Goal: Feedback & Contribution: Submit feedback/report problem

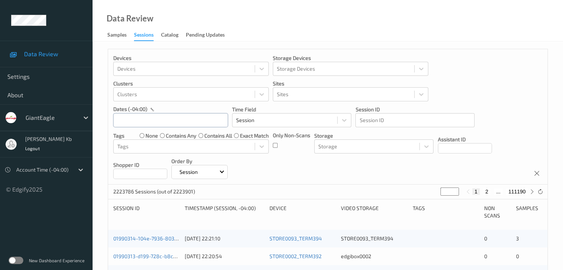
click at [190, 122] on input "text" at bounding box center [170, 120] width 115 height 14
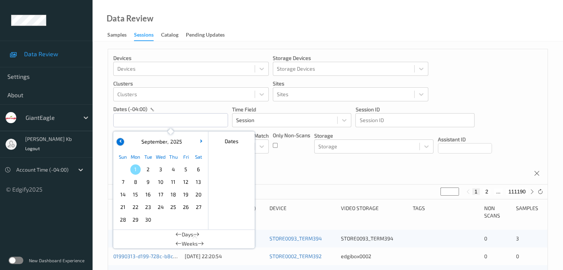
click at [120, 141] on icon "button" at bounding box center [120, 140] width 3 height 3
click at [198, 220] on span "30" at bounding box center [198, 220] width 10 height 10
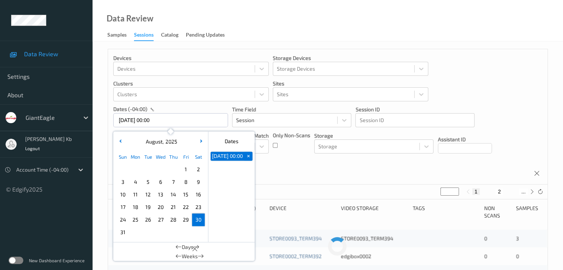
click at [198, 220] on span "30" at bounding box center [198, 220] width 10 height 10
type input "[DATE] 00:00 -> [DATE] 23:59"
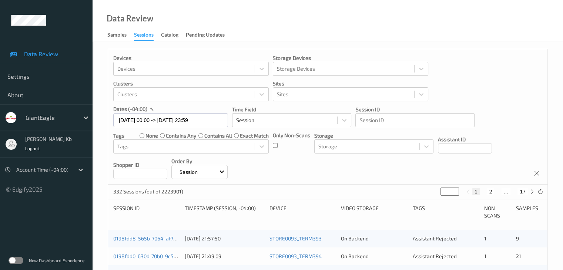
click at [491, 191] on button "2" at bounding box center [489, 191] width 7 height 7
type input "*"
click at [497, 191] on button "3" at bounding box center [497, 191] width 7 height 7
type input "*"
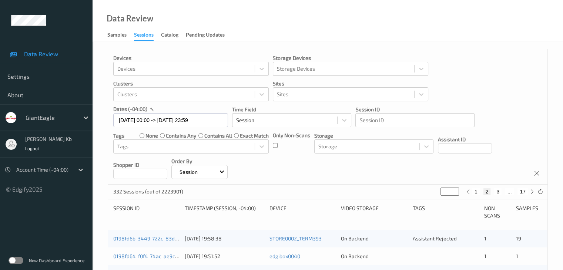
type input "*"
click at [502, 191] on button "4" at bounding box center [501, 191] width 7 height 7
type input "*"
click at [505, 191] on button "5" at bounding box center [504, 191] width 7 height 7
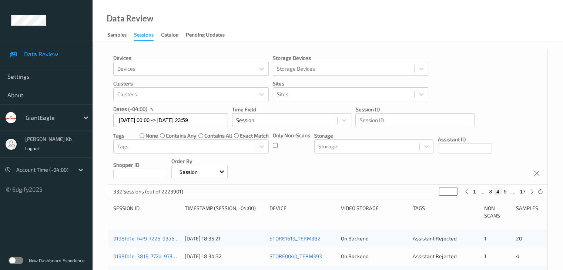
type input "*"
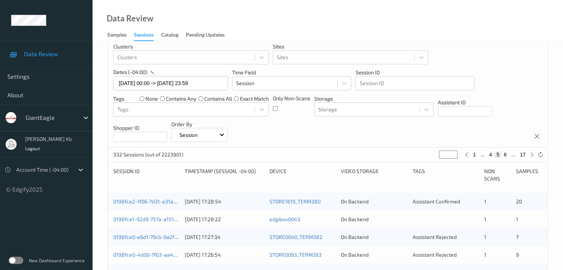
scroll to position [74, 0]
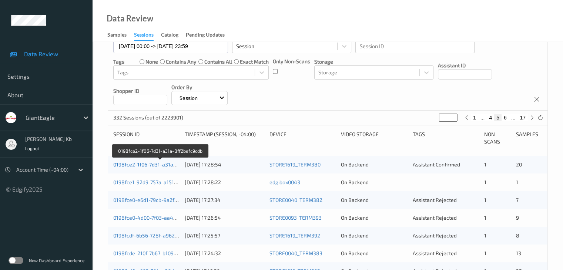
click at [154, 164] on link "0198fce2-1f06-7d31-a31a-8ff2befc9cdb" at bounding box center [160, 164] width 94 height 6
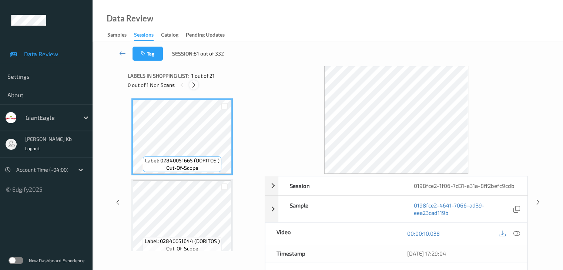
click at [196, 83] on icon at bounding box center [193, 85] width 6 height 7
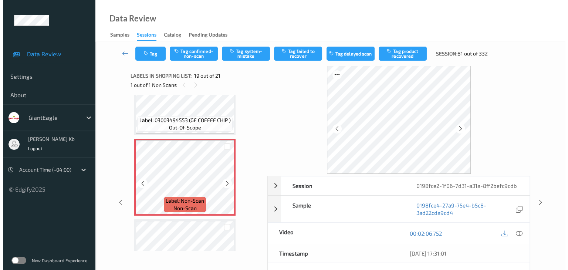
scroll to position [1411, 0]
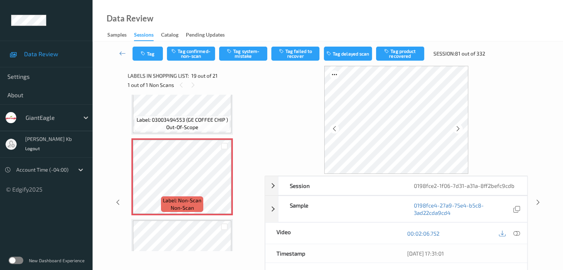
click at [515, 233] on icon at bounding box center [516, 233] width 7 height 7
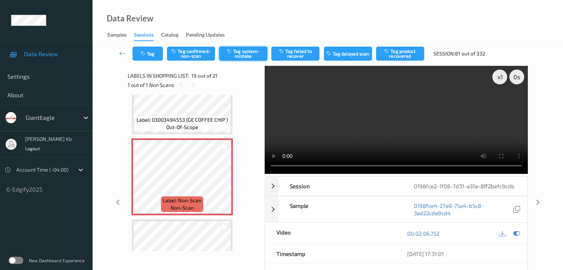
click at [251, 52] on button "Tag system-mistake" at bounding box center [243, 54] width 48 height 14
click at [157, 50] on button "Tag" at bounding box center [147, 54] width 30 height 14
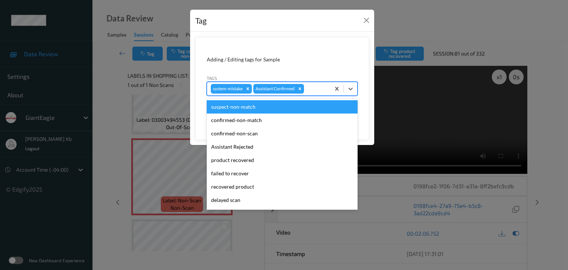
click at [318, 90] on div at bounding box center [316, 88] width 21 height 9
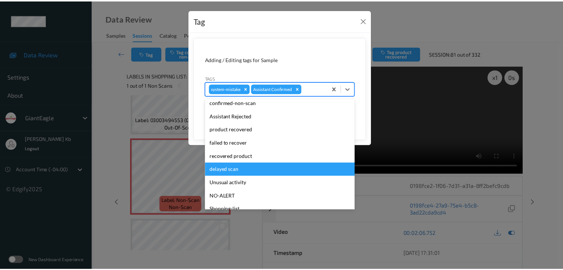
scroll to position [65, 0]
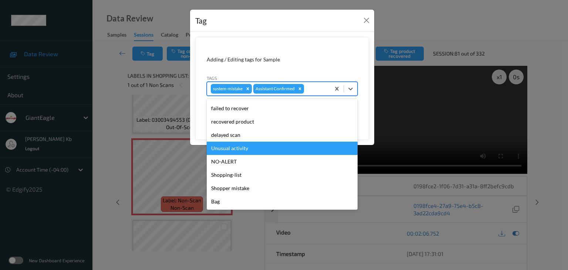
click at [240, 146] on div "Unusual activity" at bounding box center [282, 148] width 151 height 13
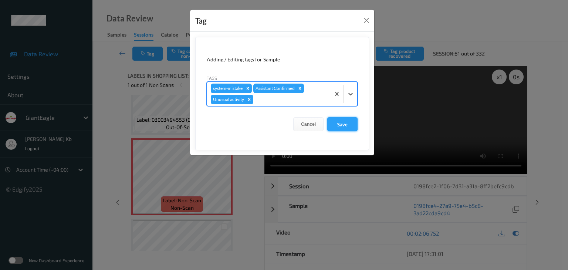
drag, startPoint x: 342, startPoint y: 122, endPoint x: 337, endPoint y: 122, distance: 4.5
click at [342, 122] on button "Save" at bounding box center [342, 124] width 30 height 14
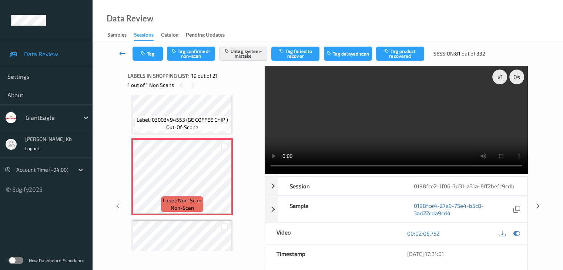
click at [122, 51] on icon at bounding box center [122, 53] width 7 height 7
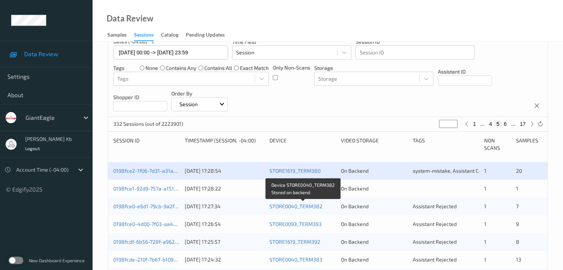
scroll to position [111, 0]
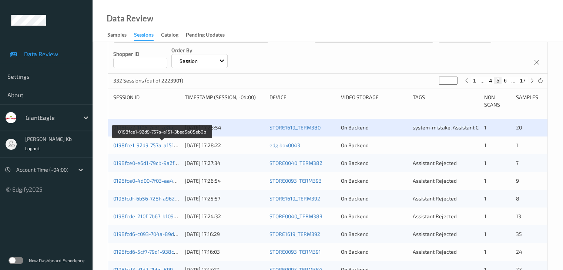
click at [164, 146] on link "0198fce1-92d9-757a-a151-3bea5a05eb0b" at bounding box center [162, 145] width 98 height 6
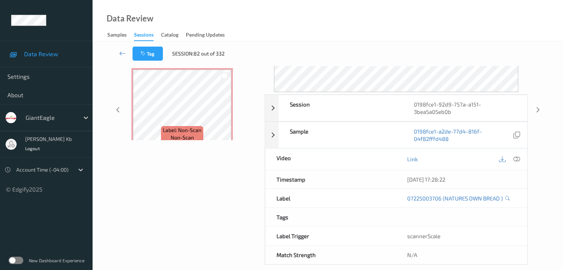
scroll to position [90, 0]
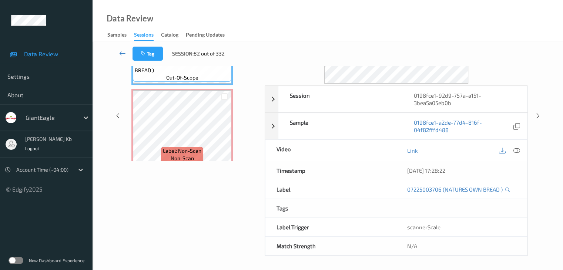
click at [118, 53] on link at bounding box center [123, 54] width 20 height 14
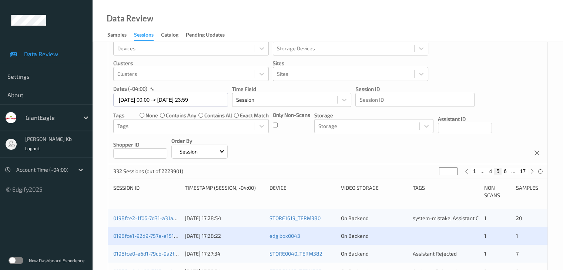
scroll to position [37, 0]
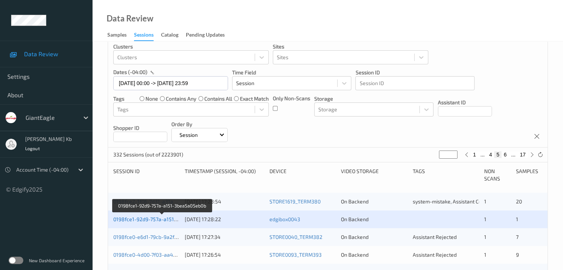
click at [152, 221] on link "0198fce1-92d9-757a-a151-3bea5a05eb0b" at bounding box center [162, 219] width 98 height 6
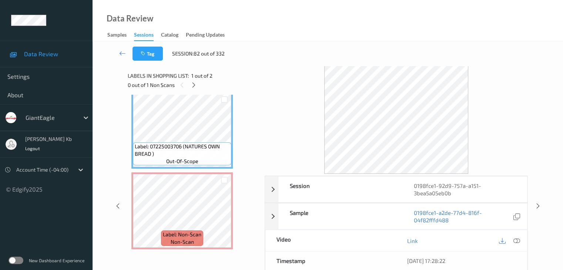
scroll to position [9, 0]
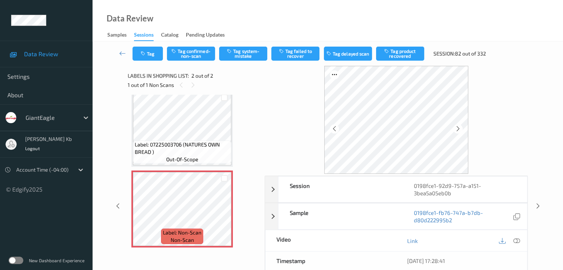
click at [515, 240] on icon at bounding box center [516, 240] width 7 height 7
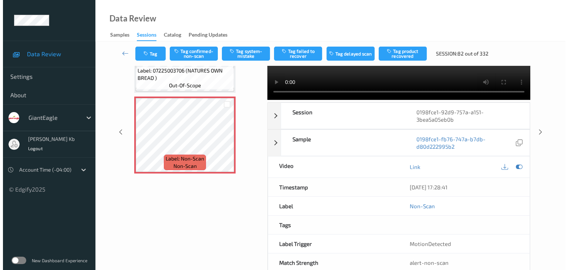
scroll to position [0, 0]
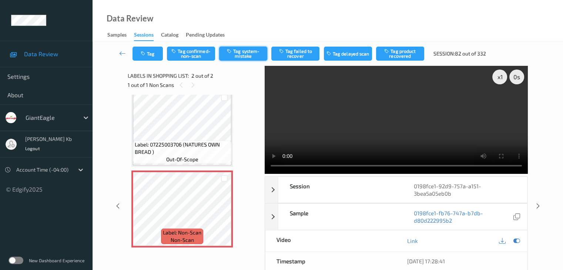
click at [250, 52] on button "Tag system-mistake" at bounding box center [243, 54] width 48 height 14
click at [155, 54] on button "Tag" at bounding box center [147, 54] width 30 height 14
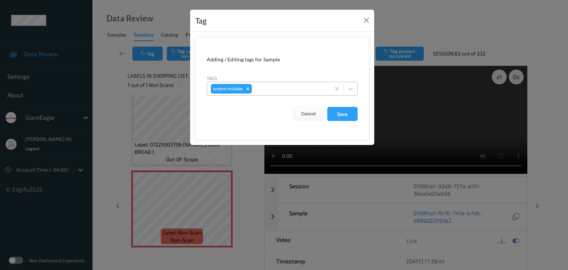
click at [264, 88] on div at bounding box center [289, 88] width 73 height 9
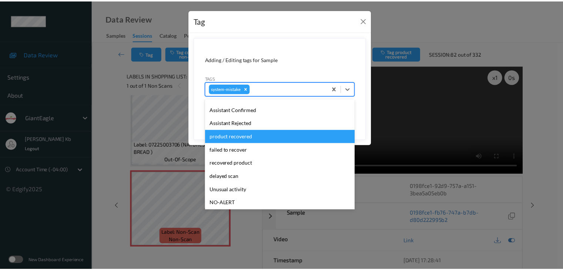
scroll to position [74, 0]
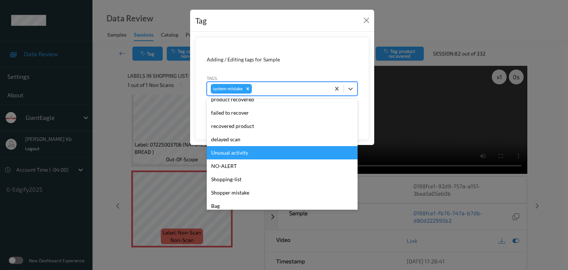
click at [247, 151] on div "Unusual activity" at bounding box center [282, 152] width 151 height 13
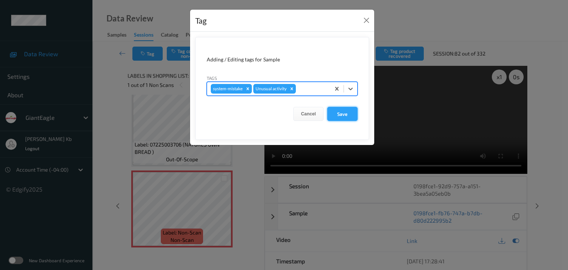
click at [347, 114] on button "Save" at bounding box center [342, 114] width 30 height 14
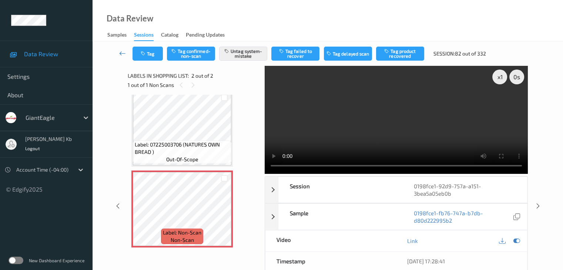
click at [122, 54] on icon at bounding box center [122, 53] width 7 height 7
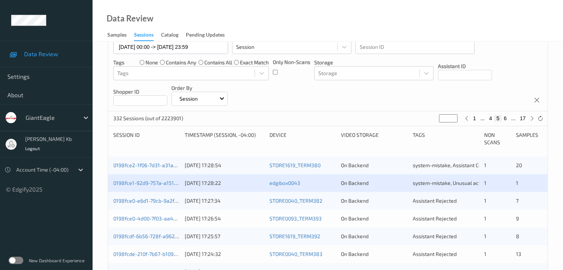
scroll to position [148, 0]
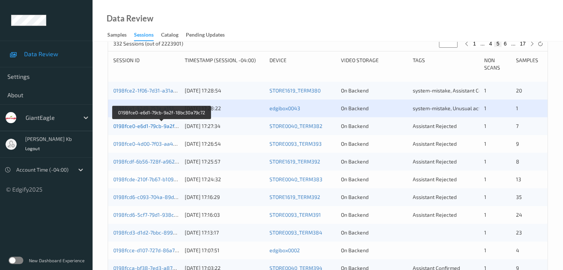
click at [164, 128] on link "0198fce0-e6d1-79cb-9a2f-18bc30a79c72" at bounding box center [161, 126] width 97 height 6
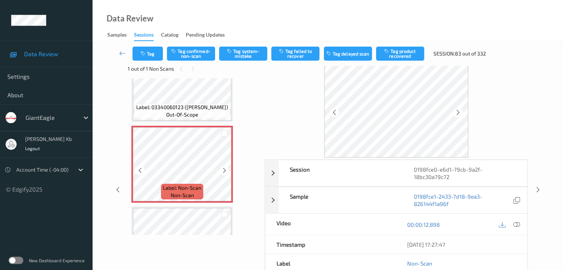
scroll to position [74, 0]
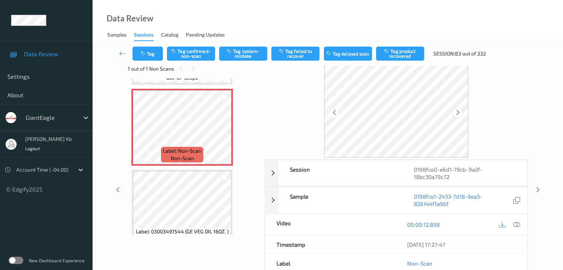
click at [456, 112] on icon at bounding box center [458, 112] width 6 height 7
click at [517, 225] on icon at bounding box center [516, 224] width 7 height 7
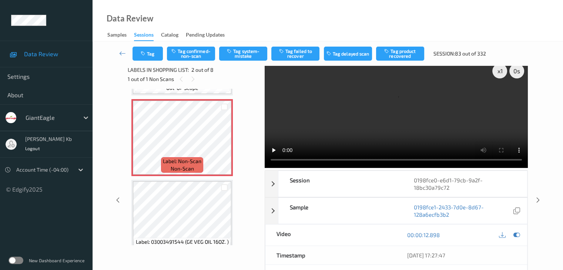
scroll to position [0, 0]
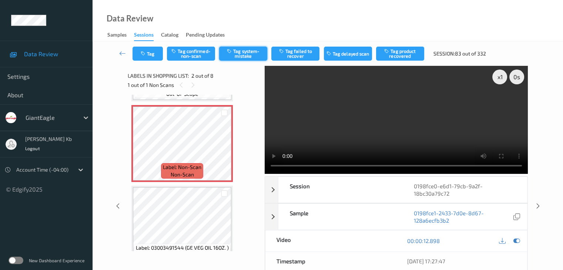
click at [249, 59] on button "Tag system-mistake" at bounding box center [243, 54] width 48 height 14
click at [125, 52] on icon at bounding box center [122, 53] width 7 height 7
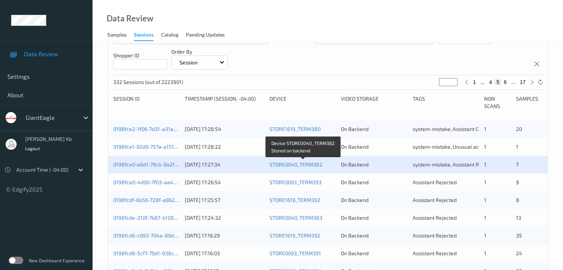
scroll to position [111, 0]
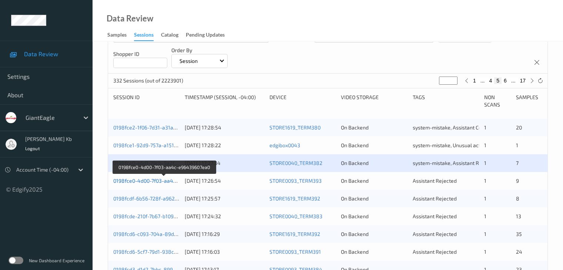
click at [148, 179] on link "0198fce0-4d00-7f03-aa4c-e96439607ea0" at bounding box center [163, 181] width 100 height 6
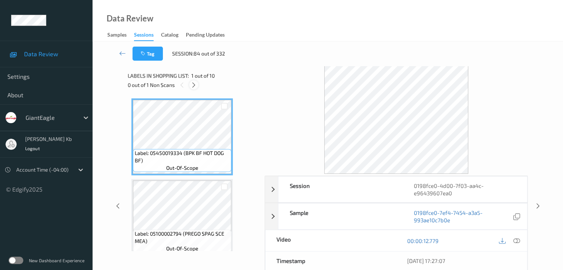
click at [195, 85] on icon at bounding box center [193, 85] width 6 height 7
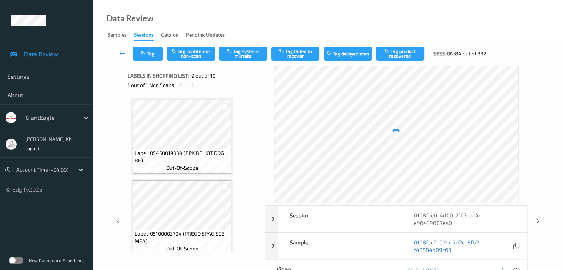
scroll to position [568, 0]
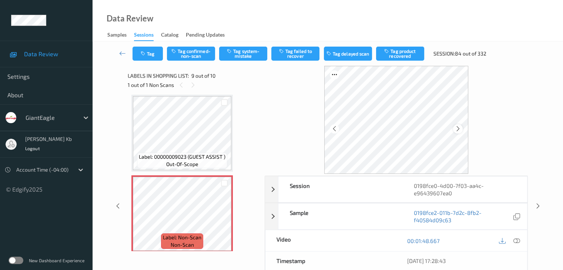
click at [460, 128] on div at bounding box center [457, 128] width 9 height 9
drag, startPoint x: 517, startPoint y: 240, endPoint x: 514, endPoint y: 237, distance: 4.2
click at [517, 240] on icon at bounding box center [516, 240] width 7 height 7
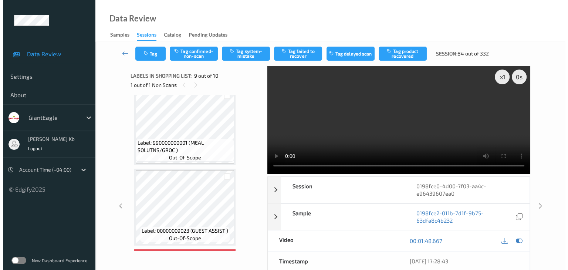
scroll to position [605, 0]
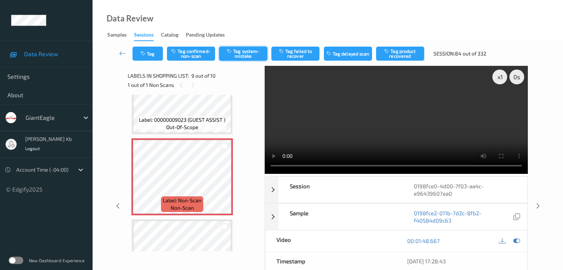
click at [244, 53] on button "Tag system-mistake" at bounding box center [243, 54] width 48 height 14
click at [158, 52] on button "Tag" at bounding box center [147, 54] width 30 height 14
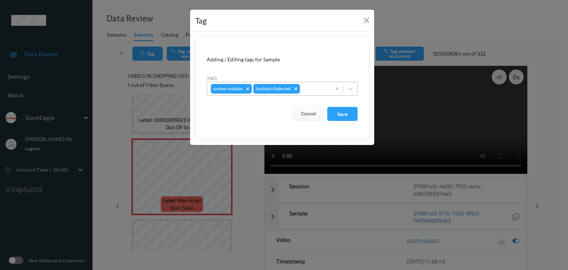
click at [313, 88] on div at bounding box center [313, 88] width 25 height 9
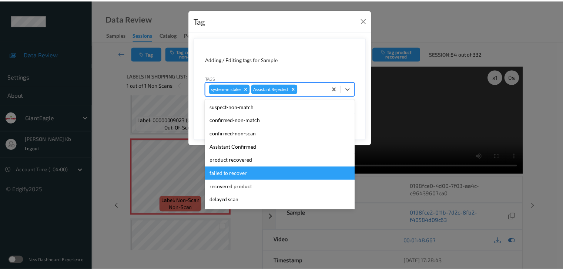
scroll to position [37, 0]
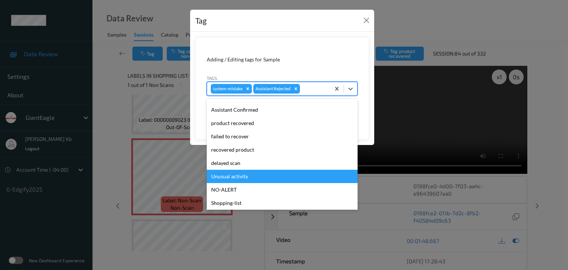
click at [233, 176] on div "Unusual activity" at bounding box center [282, 176] width 151 height 13
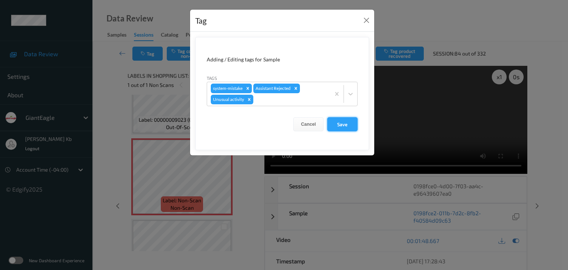
click at [349, 121] on button "Save" at bounding box center [342, 124] width 30 height 14
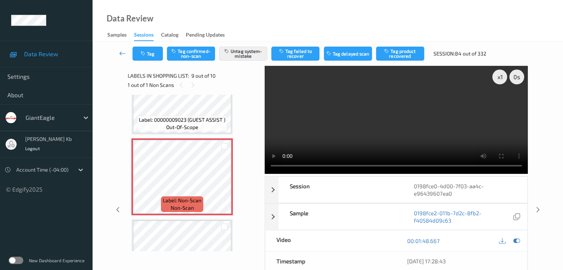
click at [118, 54] on link at bounding box center [123, 54] width 20 height 14
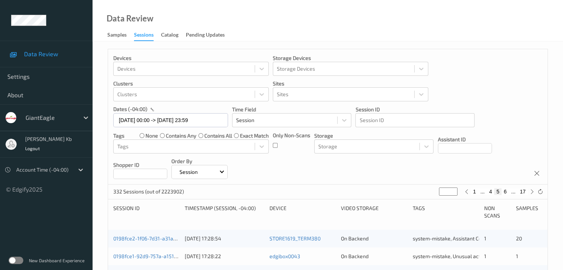
scroll to position [148, 0]
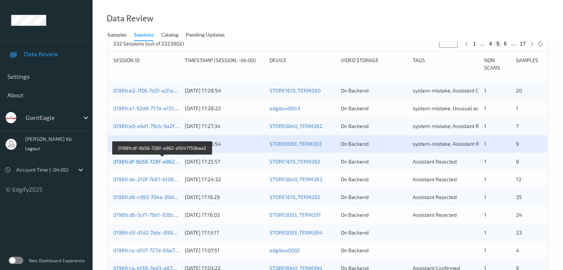
click at [167, 162] on link "0198fcdf-6b56-728f-a962-d1047759baa2" at bounding box center [162, 161] width 98 height 6
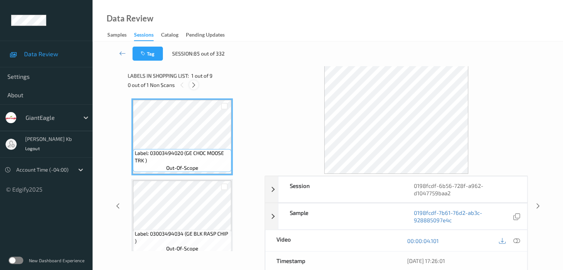
click at [195, 85] on icon at bounding box center [193, 85] width 6 height 7
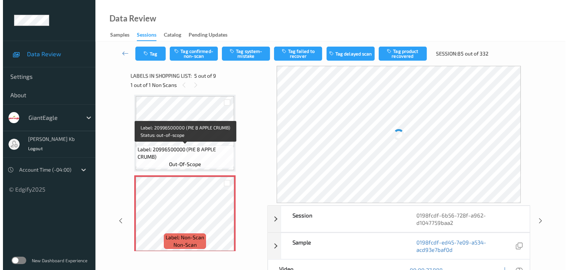
scroll to position [283, 0]
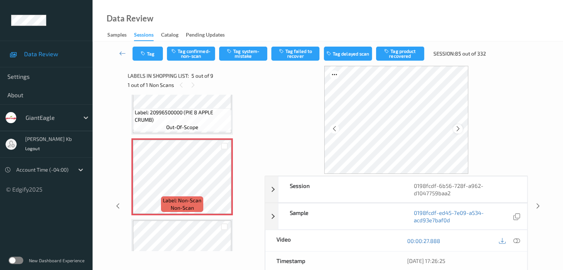
click at [461, 128] on div at bounding box center [457, 128] width 9 height 9
click at [459, 127] on icon at bounding box center [458, 128] width 6 height 7
click at [517, 241] on icon at bounding box center [516, 240] width 7 height 7
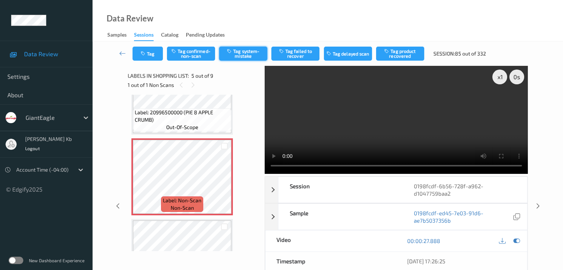
click at [249, 52] on button "Tag system-mistake" at bounding box center [243, 54] width 48 height 14
click at [152, 50] on button "Tag" at bounding box center [147, 54] width 30 height 14
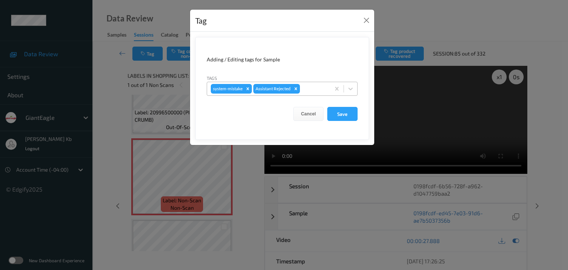
click at [313, 86] on div at bounding box center [313, 88] width 25 height 9
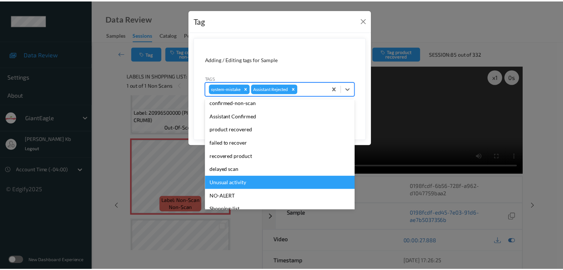
scroll to position [65, 0]
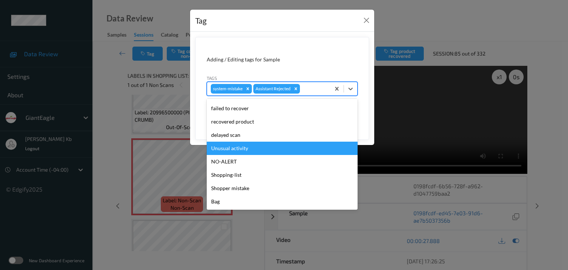
click at [239, 148] on div "Unusual activity" at bounding box center [282, 148] width 151 height 13
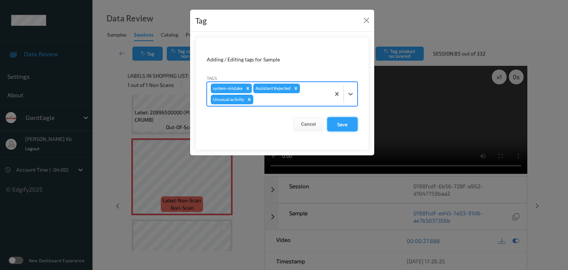
click at [346, 123] on button "Save" at bounding box center [342, 124] width 30 height 14
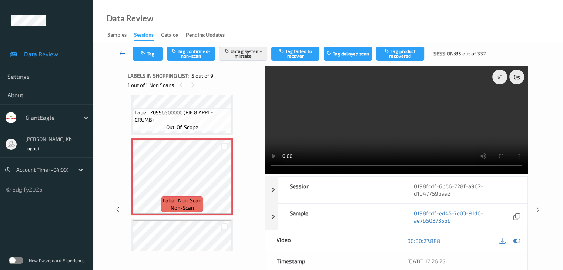
click at [122, 53] on icon at bounding box center [122, 53] width 7 height 7
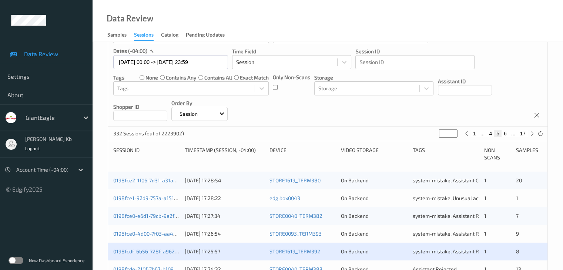
scroll to position [148, 0]
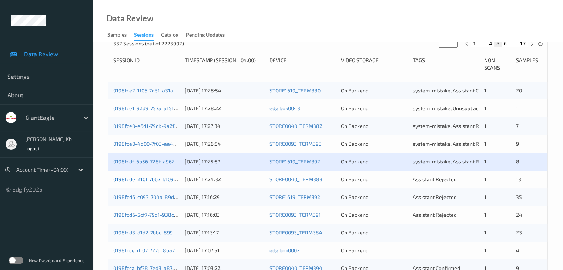
click at [147, 179] on link "0198fcde-210f-7b67-b109-31c80e996857" at bounding box center [161, 179] width 97 height 6
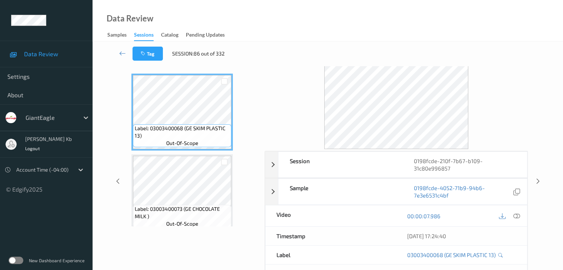
scroll to position [16, 0]
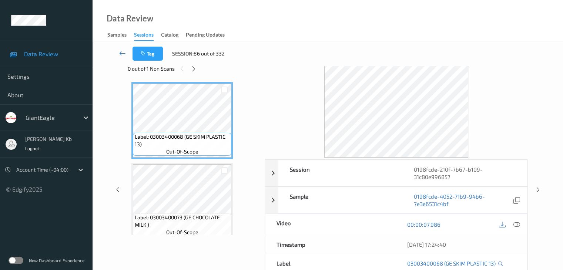
click at [121, 51] on icon at bounding box center [122, 53] width 7 height 7
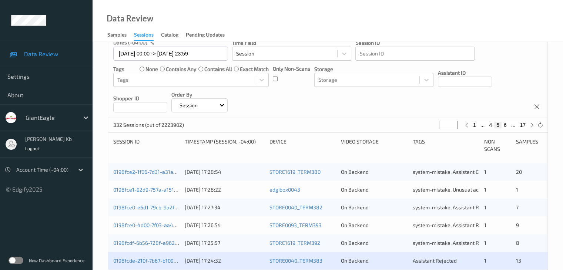
scroll to position [148, 0]
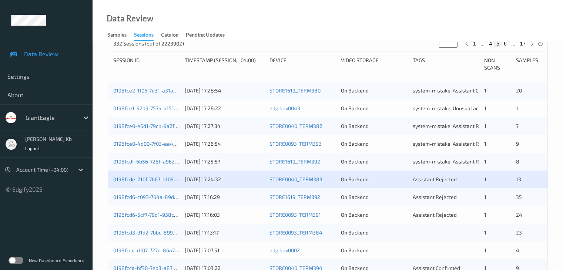
click at [154, 180] on link "0198fcde-210f-7b67-b109-31c80e996857" at bounding box center [161, 179] width 97 height 6
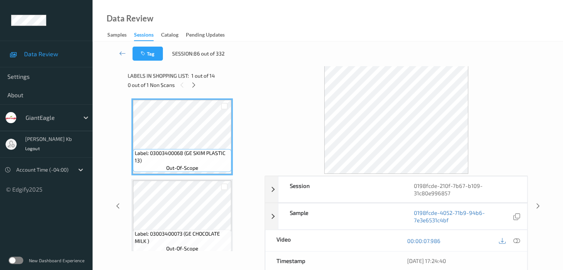
drag, startPoint x: 196, startPoint y: 86, endPoint x: 198, endPoint y: 90, distance: 4.3
click at [196, 86] on icon at bounding box center [193, 85] width 6 height 7
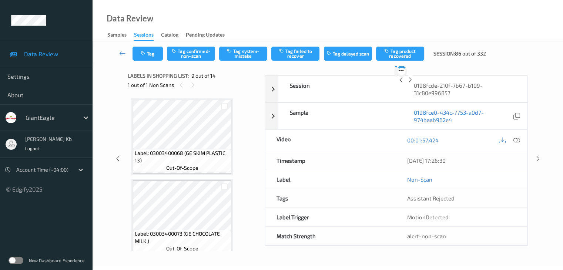
scroll to position [568, 0]
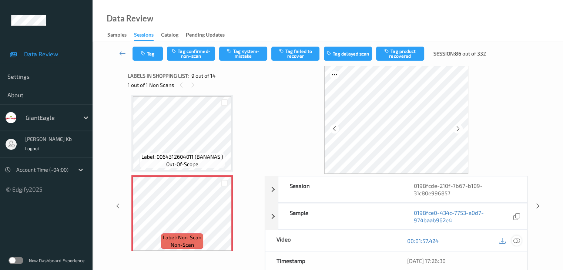
click at [518, 239] on icon at bounding box center [516, 240] width 7 height 7
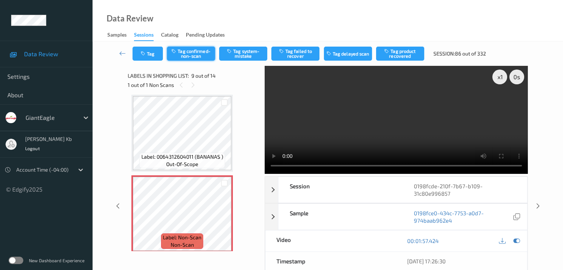
click at [202, 52] on button "Tag confirmed-non-scan" at bounding box center [191, 54] width 48 height 14
click at [397, 52] on button "Tag product recovered" at bounding box center [400, 54] width 48 height 14
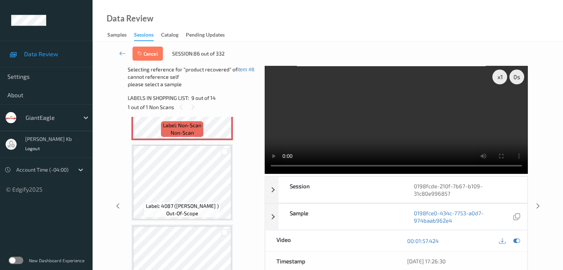
scroll to position [679, 0]
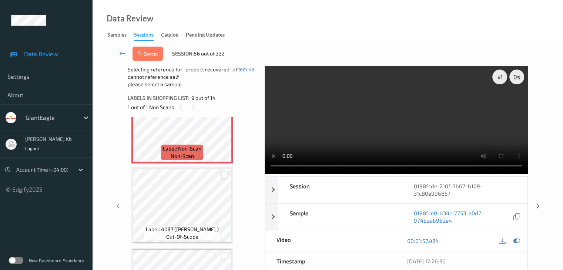
click at [225, 175] on div at bounding box center [224, 175] width 7 height 7
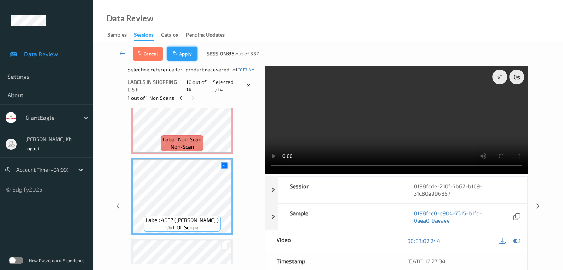
click at [182, 54] on button "Apply" at bounding box center [182, 54] width 30 height 14
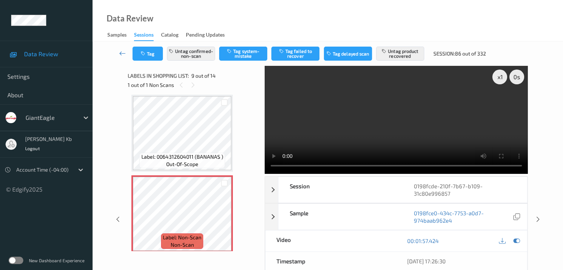
click at [119, 52] on icon at bounding box center [122, 53] width 7 height 7
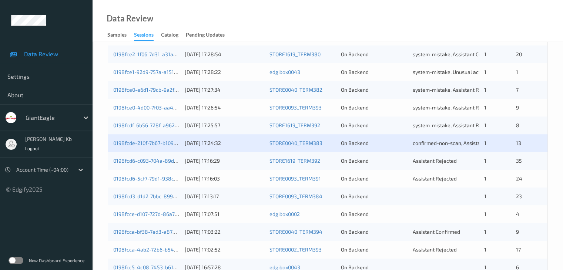
scroll to position [185, 0]
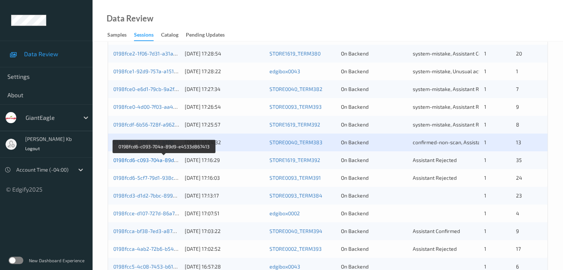
click at [151, 158] on link "0198fcd6-c093-704a-89d9-e4533d867413" at bounding box center [163, 160] width 101 height 6
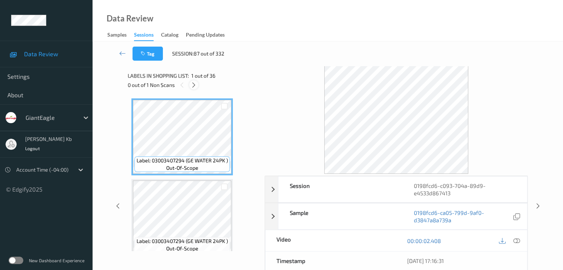
click at [191, 83] on icon at bounding box center [193, 85] width 6 height 7
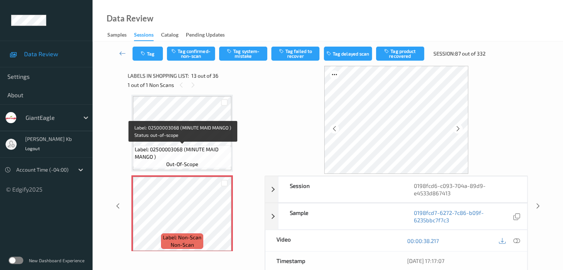
scroll to position [928, 0]
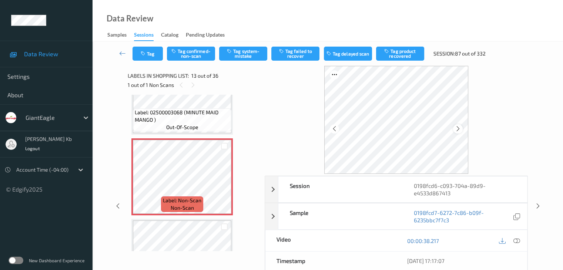
click at [458, 129] on icon at bounding box center [458, 128] width 6 height 7
click at [456, 129] on icon at bounding box center [458, 128] width 6 height 7
click at [456, 126] on icon at bounding box center [458, 128] width 6 height 7
click at [516, 241] on icon at bounding box center [516, 240] width 7 height 7
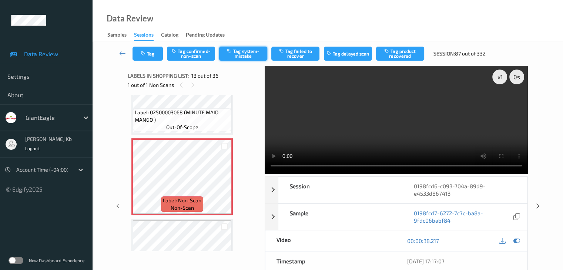
click at [253, 53] on button "Tag system-mistake" at bounding box center [243, 54] width 48 height 14
click at [157, 52] on button "Tag" at bounding box center [147, 54] width 30 height 14
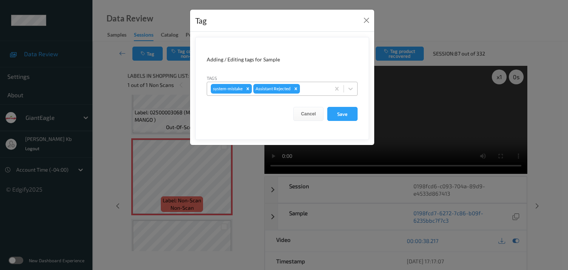
click at [315, 89] on div at bounding box center [313, 88] width 25 height 9
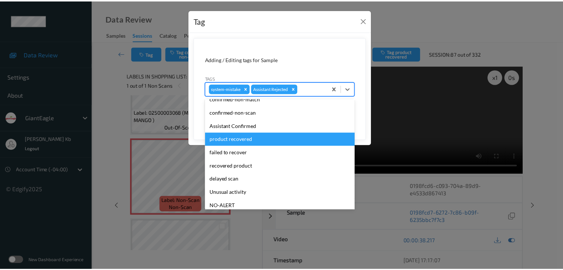
scroll to position [37, 0]
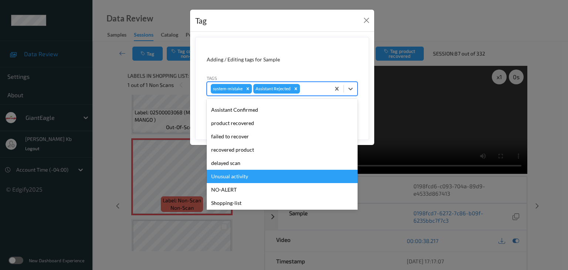
click at [245, 176] on div "Unusual activity" at bounding box center [282, 176] width 151 height 13
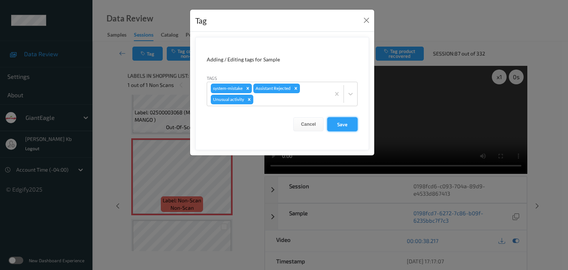
click at [349, 125] on button "Save" at bounding box center [342, 124] width 30 height 14
click at [347, 124] on form "Adding / Editing tags for Sample Tags system-mistake Assistant Rejected Unusual…" at bounding box center [282, 93] width 174 height 113
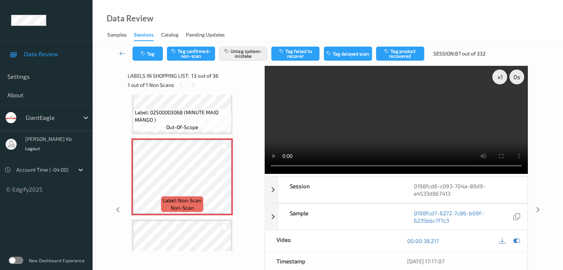
drag, startPoint x: 122, startPoint y: 54, endPoint x: 127, endPoint y: 20, distance: 34.3
click at [122, 54] on icon at bounding box center [122, 53] width 7 height 7
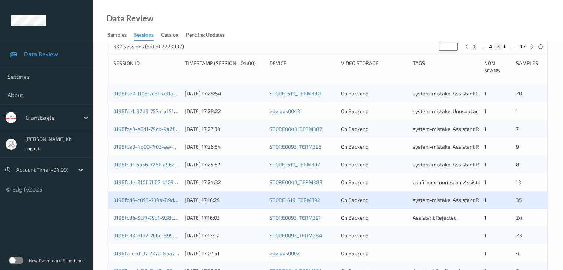
scroll to position [185, 0]
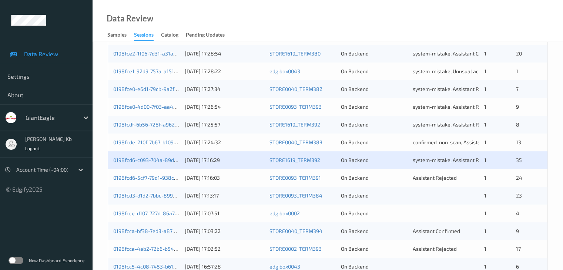
click at [156, 181] on div "0198fcd6-5cf7-79d1-938c-9aaeb87fce46" at bounding box center [146, 177] width 66 height 7
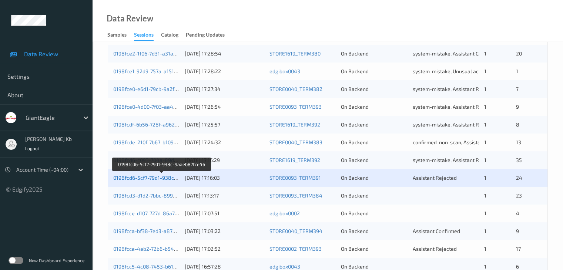
click at [167, 179] on link "0198fcd6-5cf7-79d1-938c-9aaeb87fce46" at bounding box center [161, 178] width 97 height 6
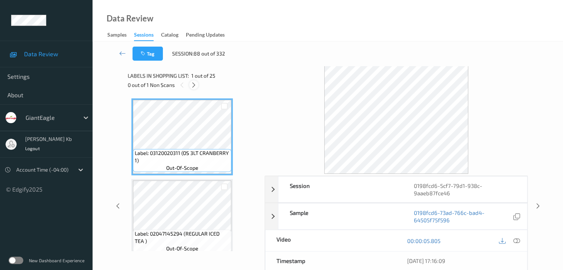
click at [196, 85] on icon at bounding box center [193, 85] width 6 height 7
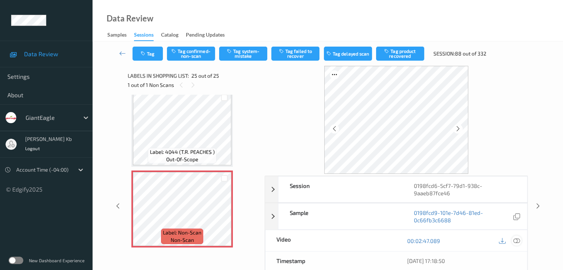
click at [513, 240] on icon at bounding box center [516, 240] width 7 height 7
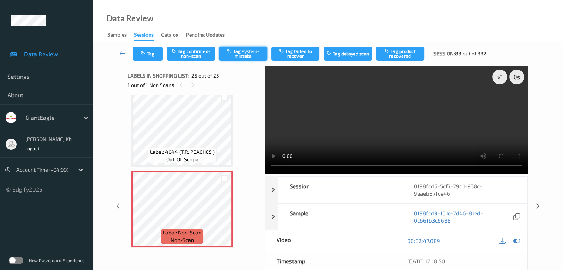
click at [254, 53] on button "Tag system-mistake" at bounding box center [243, 54] width 48 height 14
click at [157, 51] on button "Tag" at bounding box center [147, 54] width 30 height 14
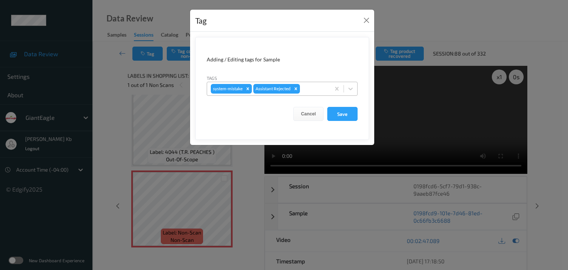
click at [312, 85] on div at bounding box center [313, 88] width 25 height 9
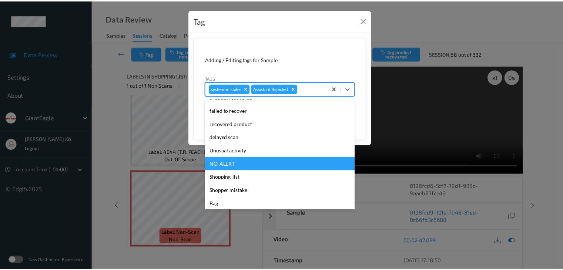
scroll to position [65, 0]
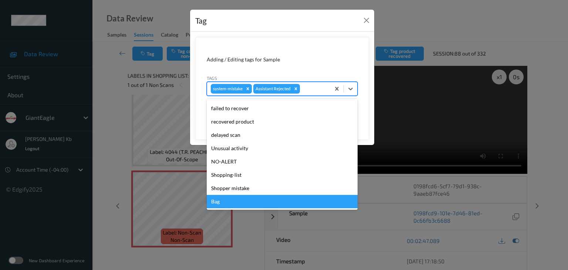
click at [225, 202] on div "Bag" at bounding box center [282, 201] width 151 height 13
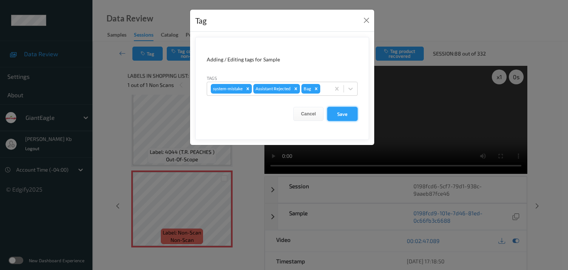
click at [352, 114] on button "Save" at bounding box center [342, 114] width 30 height 14
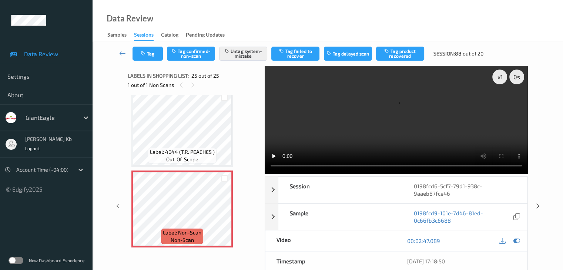
scroll to position [0, 0]
click at [125, 53] on icon at bounding box center [122, 53] width 7 height 7
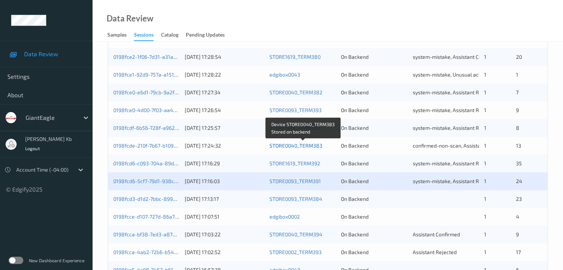
scroll to position [222, 0]
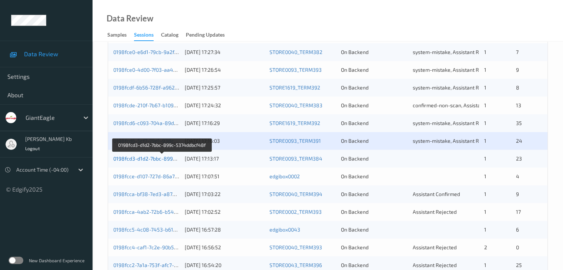
click at [158, 159] on link "0198fcd3-d1d2-7bbc-899c-5374ddbcf48f" at bounding box center [162, 158] width 98 height 6
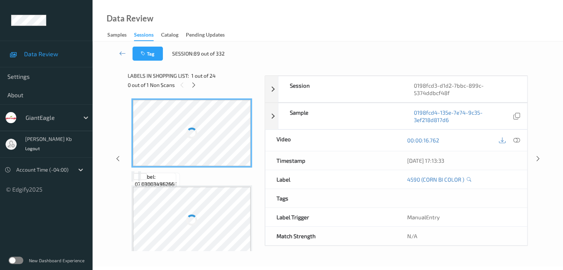
scroll to position [90, 0]
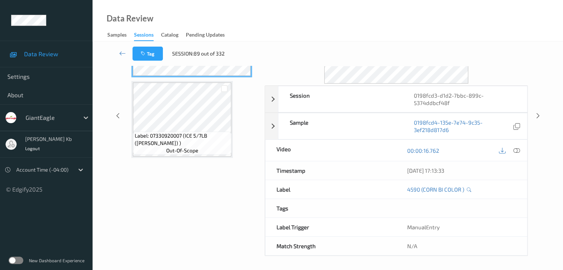
drag, startPoint x: 170, startPoint y: 13, endPoint x: 351, endPoint y: 11, distance: 180.9
click at [387, 14] on div "Data Review Samples Sessions Catalog Pending Updates" at bounding box center [327, 20] width 470 height 41
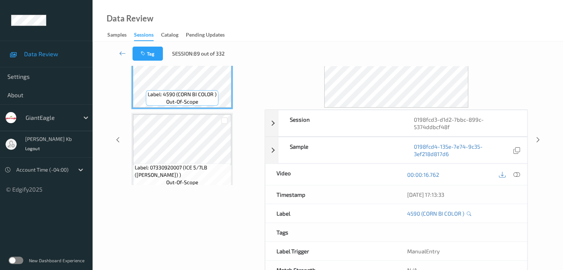
scroll to position [53, 0]
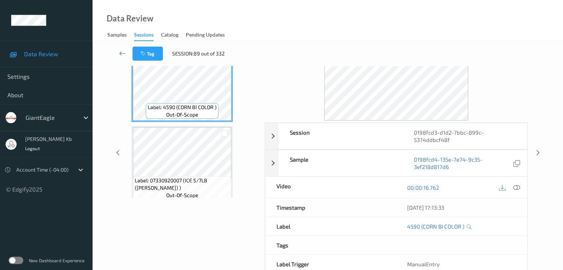
click at [124, 55] on icon at bounding box center [122, 53] width 7 height 7
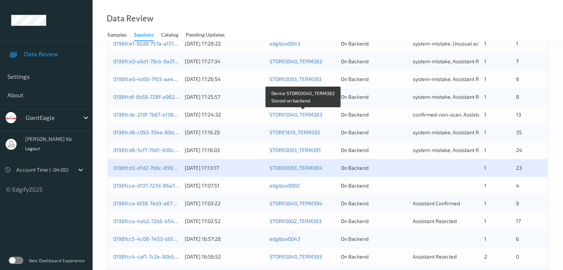
scroll to position [259, 0]
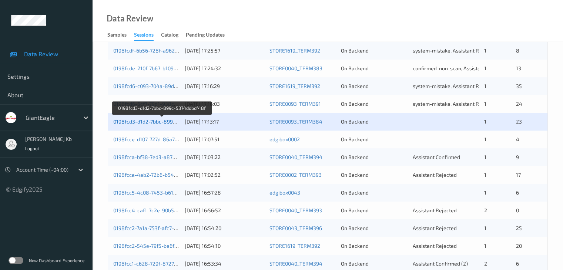
click at [155, 121] on link "0198fcd3-d1d2-7bbc-899c-5374ddbcf48f" at bounding box center [162, 121] width 98 height 6
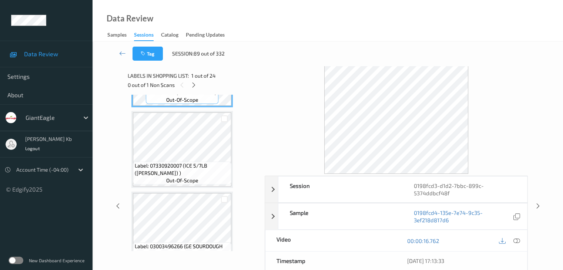
scroll to position [111, 0]
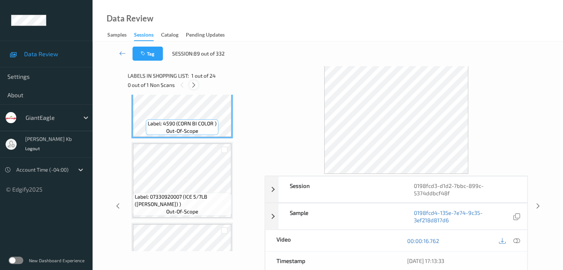
click at [196, 84] on icon at bounding box center [193, 85] width 6 height 7
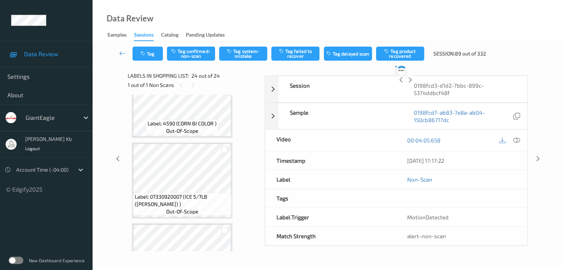
scroll to position [1778, 0]
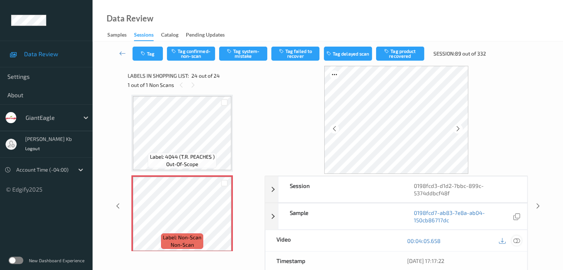
click at [518, 241] on icon at bounding box center [516, 240] width 7 height 7
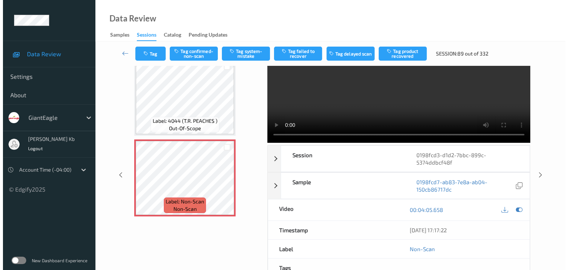
scroll to position [0, 0]
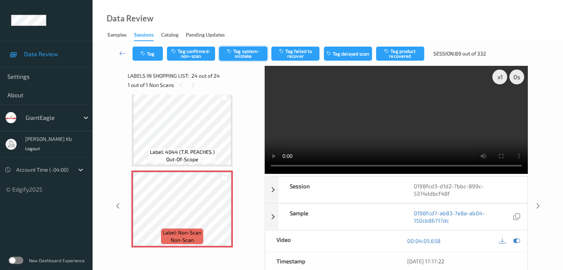
click at [244, 55] on button "Tag system-mistake" at bounding box center [243, 54] width 48 height 14
click at [161, 50] on button "Tag" at bounding box center [147, 54] width 30 height 14
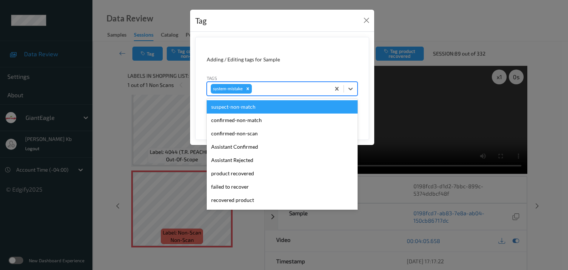
click at [277, 87] on div at bounding box center [289, 88] width 73 height 9
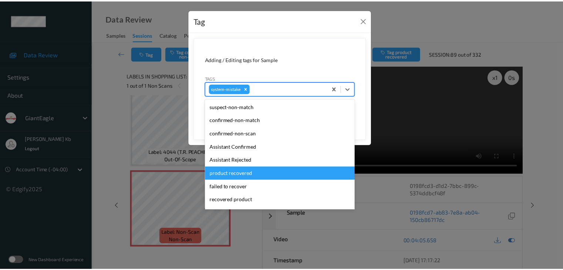
scroll to position [37, 0]
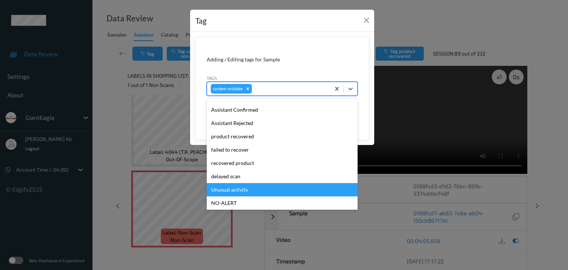
click at [238, 187] on div "Unusual activity" at bounding box center [282, 189] width 151 height 13
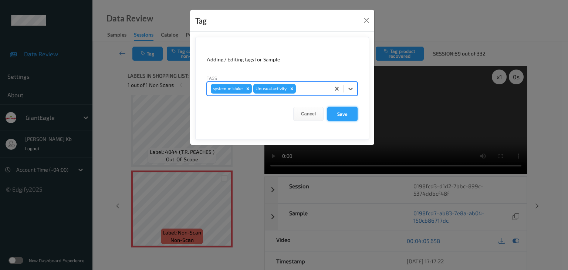
click at [341, 116] on button "Save" at bounding box center [342, 114] width 30 height 14
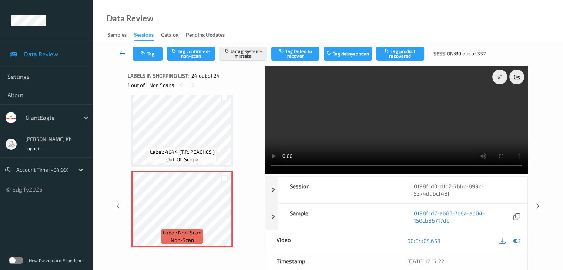
click at [122, 53] on icon at bounding box center [122, 53] width 7 height 7
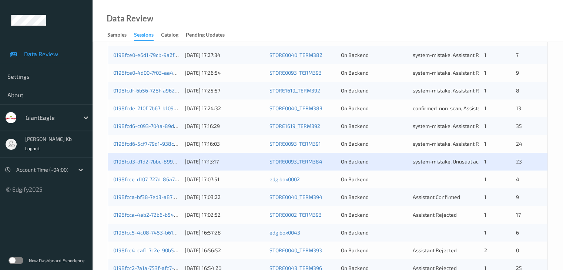
scroll to position [222, 0]
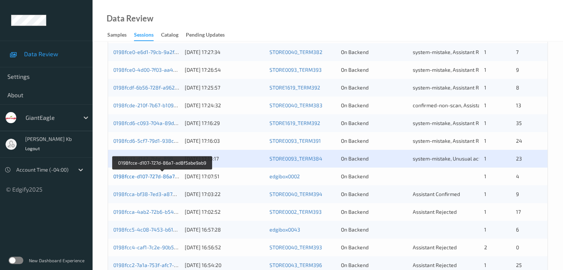
click at [144, 176] on link "0198fcce-d107-727d-86a7-ad8f5abe9ab9" at bounding box center [162, 176] width 98 height 6
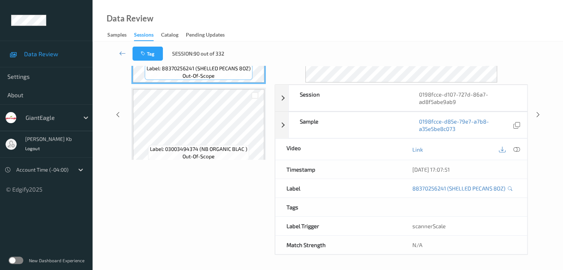
scroll to position [90, 0]
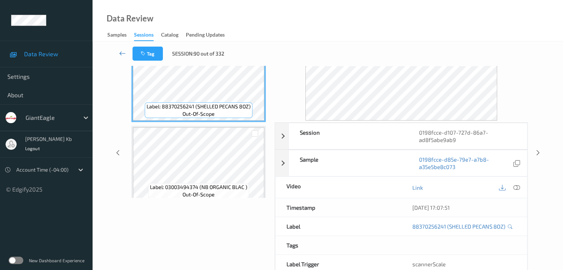
click at [126, 55] on link at bounding box center [123, 54] width 20 height 14
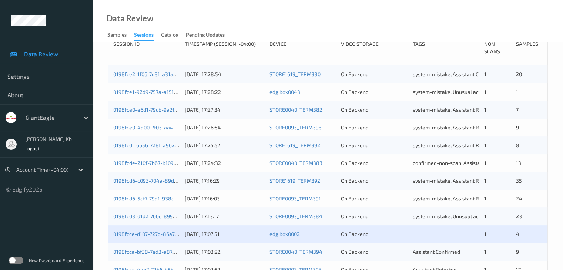
scroll to position [222, 0]
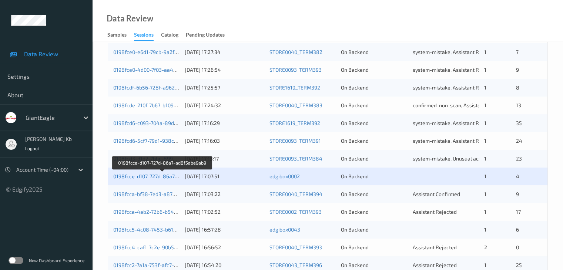
click at [163, 175] on link "0198fcce-d107-727d-86a7-ad8f5abe9ab9" at bounding box center [162, 176] width 98 height 6
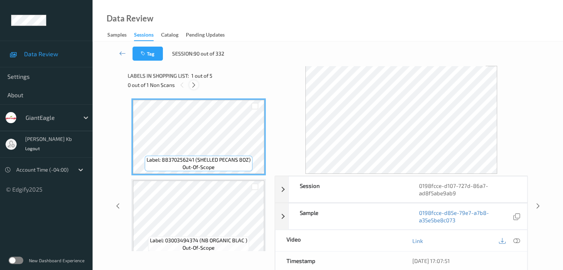
click at [194, 86] on icon at bounding box center [193, 85] width 6 height 7
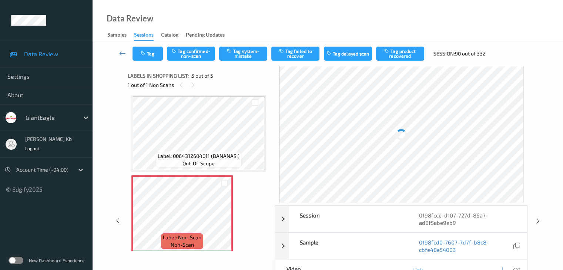
scroll to position [250, 0]
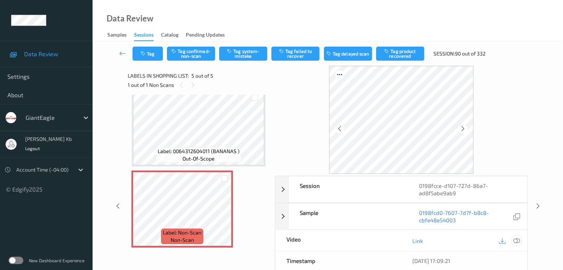
click at [517, 239] on icon at bounding box center [516, 240] width 7 height 7
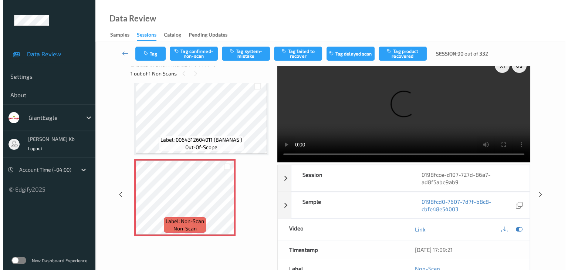
scroll to position [0, 0]
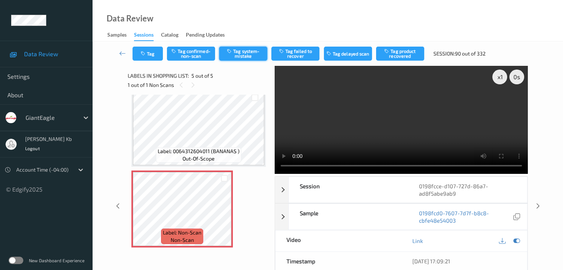
click at [250, 53] on button "Tag system-mistake" at bounding box center [243, 54] width 48 height 14
click at [155, 51] on button "Tag" at bounding box center [147, 54] width 30 height 14
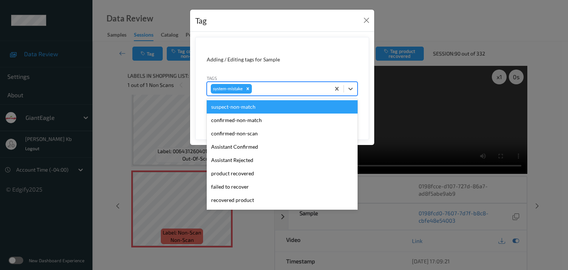
click at [274, 89] on div at bounding box center [289, 88] width 73 height 9
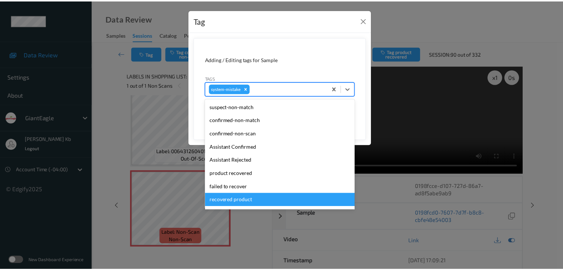
scroll to position [37, 0]
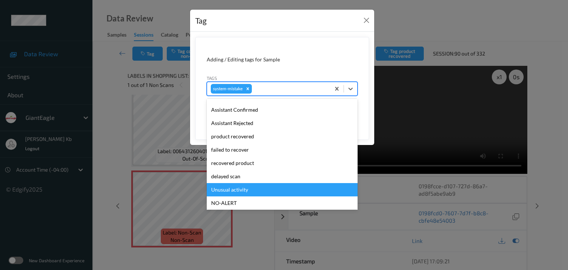
click at [246, 189] on div "Unusual activity" at bounding box center [282, 189] width 151 height 13
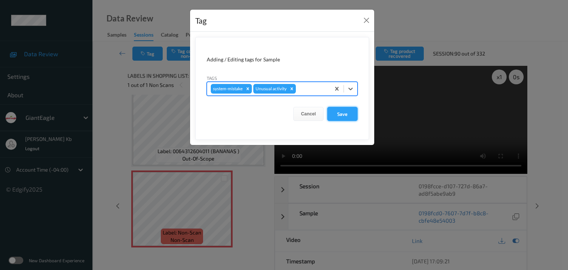
click at [340, 115] on button "Save" at bounding box center [342, 114] width 30 height 14
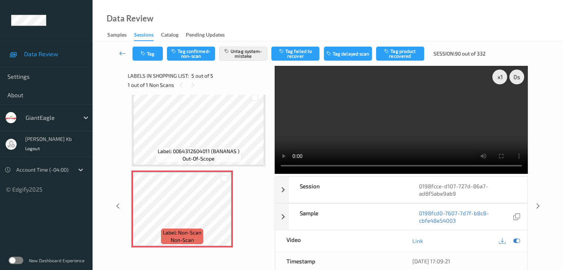
click at [122, 56] on icon at bounding box center [122, 53] width 7 height 7
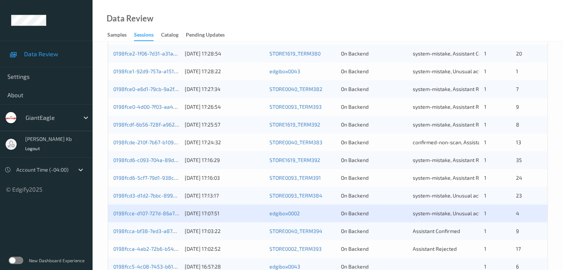
scroll to position [222, 0]
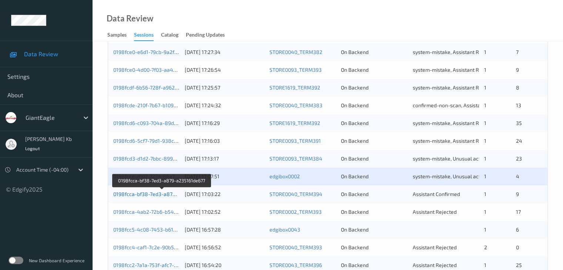
click at [150, 194] on link "0198fcca-bf38-7ed3-a879-a235161de677" at bounding box center [162, 194] width 98 height 6
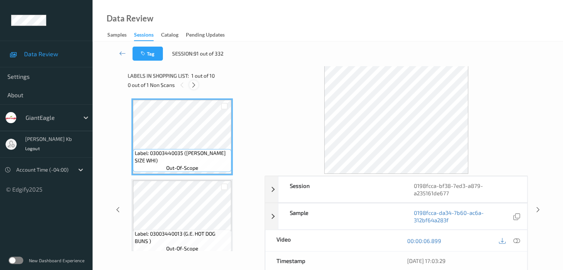
click at [195, 85] on icon at bounding box center [193, 85] width 6 height 7
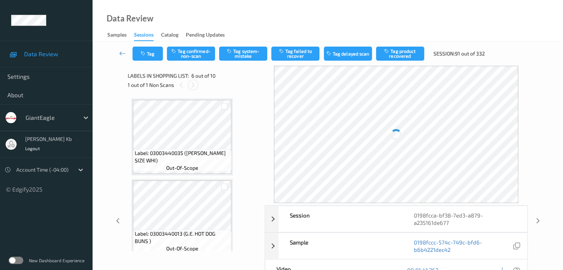
scroll to position [326, 0]
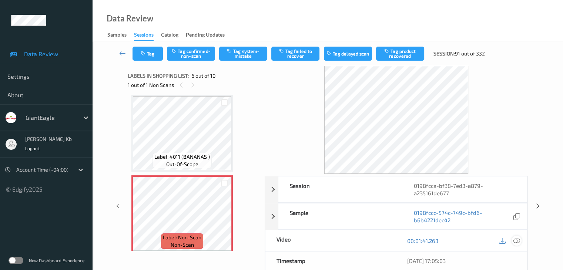
click at [515, 242] on icon at bounding box center [516, 240] width 7 height 7
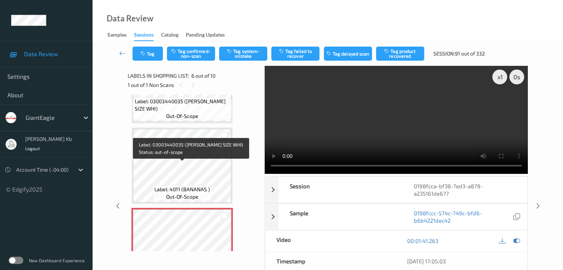
scroll to position [296, 0]
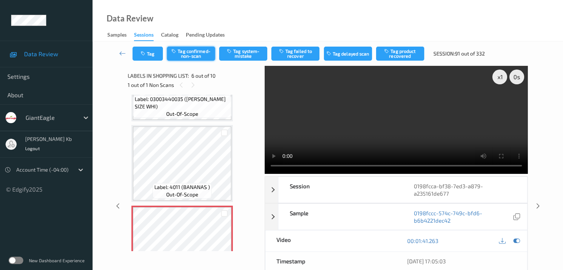
click at [198, 56] on button "Tag confirmed-non-scan" at bounding box center [191, 54] width 48 height 14
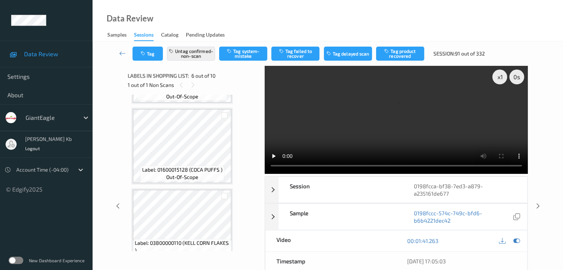
scroll to position [592, 0]
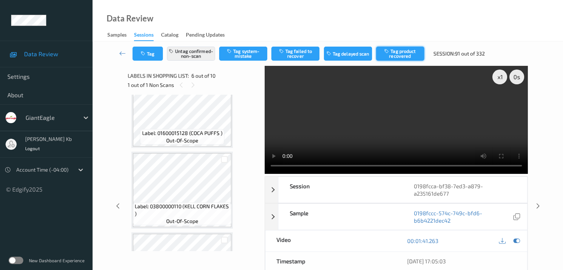
click at [403, 51] on button "Tag product recovered" at bounding box center [400, 54] width 48 height 14
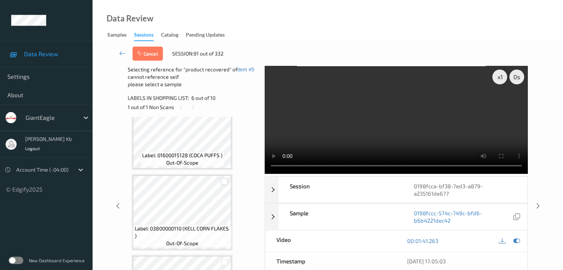
click at [225, 180] on div at bounding box center [224, 181] width 7 height 7
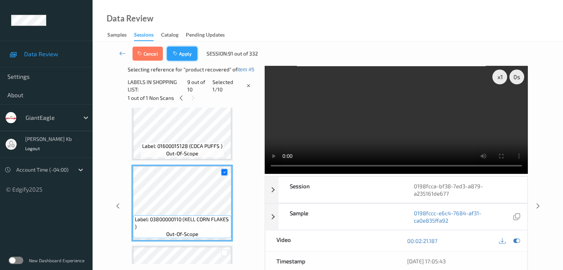
click at [186, 55] on button "Apply" at bounding box center [182, 54] width 30 height 14
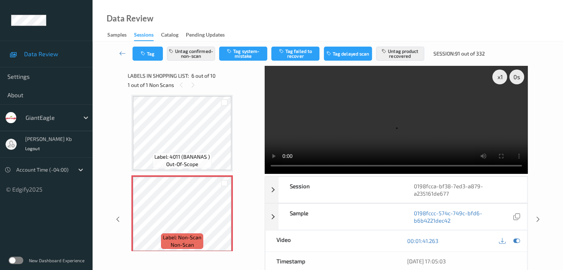
drag, startPoint x: 123, startPoint y: 53, endPoint x: 124, endPoint y: 47, distance: 6.0
click at [123, 53] on icon at bounding box center [122, 53] width 7 height 7
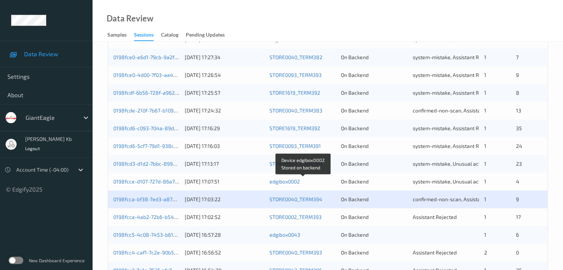
scroll to position [296, 0]
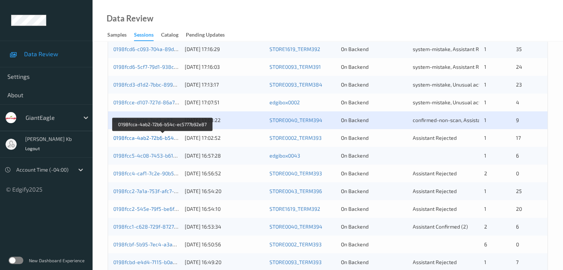
click at [154, 139] on link "0198fcca-4ab2-72b6-b54c-ec5777b92e87" at bounding box center [162, 138] width 99 height 6
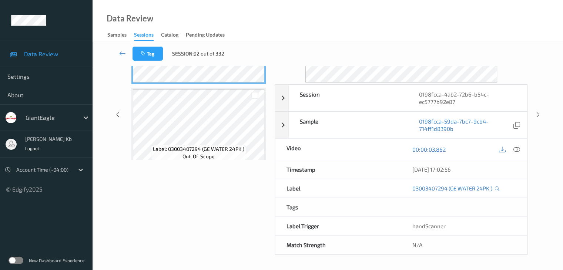
scroll to position [90, 0]
drag, startPoint x: 168, startPoint y: 0, endPoint x: 426, endPoint y: 21, distance: 258.6
click at [426, 21] on div "Data Review Samples Sessions Catalog Pending Updates" at bounding box center [327, 20] width 470 height 41
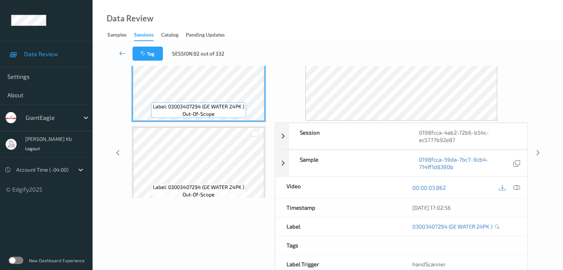
click at [122, 53] on icon at bounding box center [122, 53] width 7 height 7
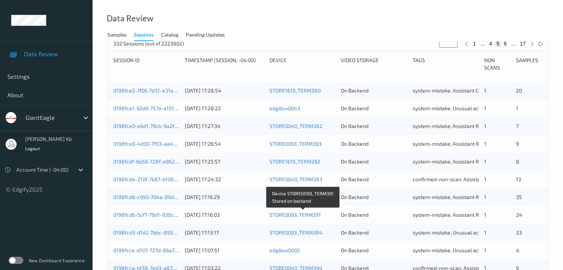
scroll to position [259, 0]
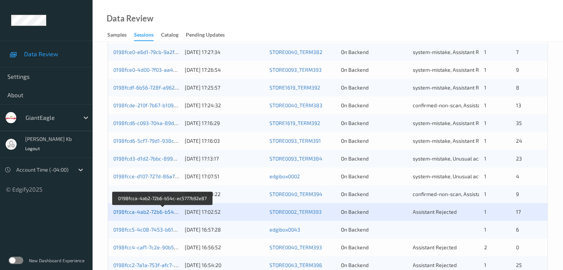
click at [149, 210] on link "0198fcca-4ab2-72b6-b54c-ec5777b92e87" at bounding box center [162, 212] width 99 height 6
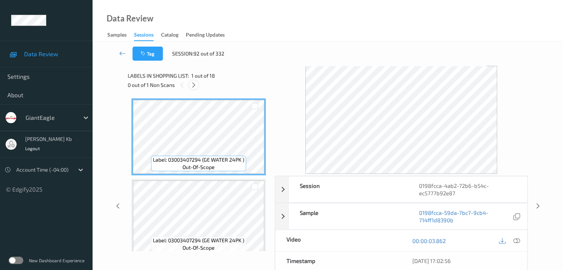
click at [192, 84] on icon at bounding box center [193, 85] width 6 height 7
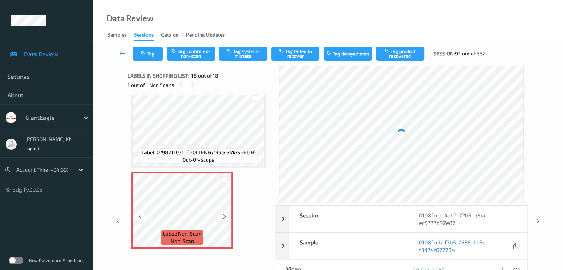
scroll to position [1299, 0]
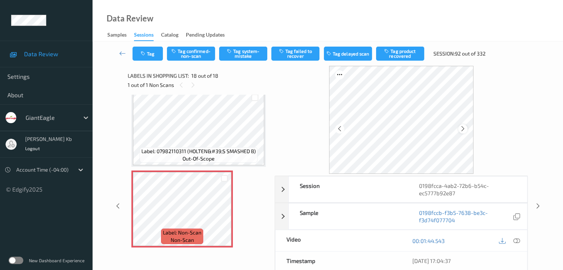
click at [466, 128] on icon at bounding box center [462, 128] width 6 height 7
click at [466, 129] on icon at bounding box center [462, 128] width 6 height 7
click at [517, 240] on icon at bounding box center [516, 240] width 7 height 7
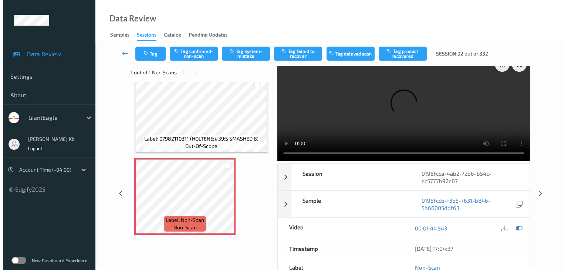
scroll to position [0, 0]
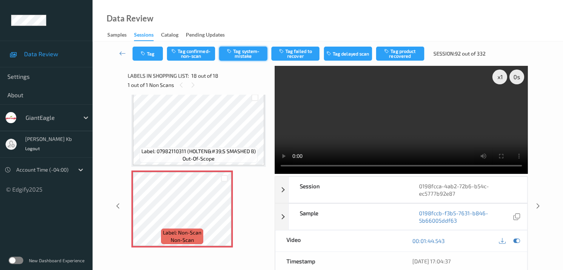
click at [246, 55] on button "Tag system-mistake" at bounding box center [243, 54] width 48 height 14
click at [153, 48] on button "Tag" at bounding box center [147, 54] width 30 height 14
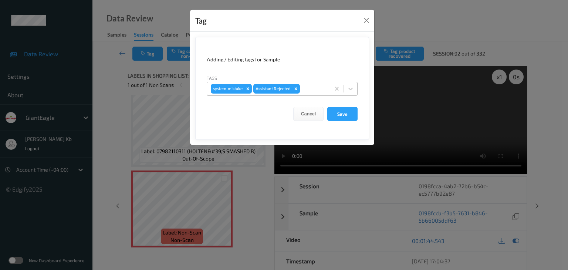
click at [308, 85] on div at bounding box center [313, 88] width 25 height 9
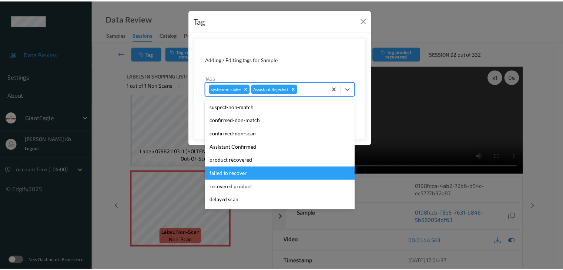
scroll to position [37, 0]
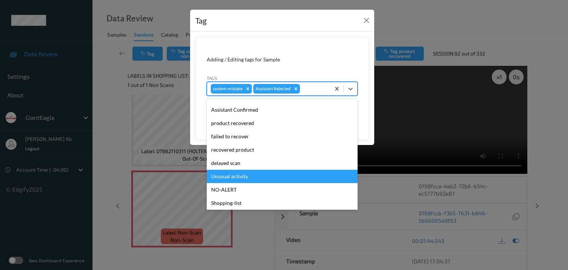
click at [243, 177] on div "Unusual activity" at bounding box center [282, 176] width 151 height 13
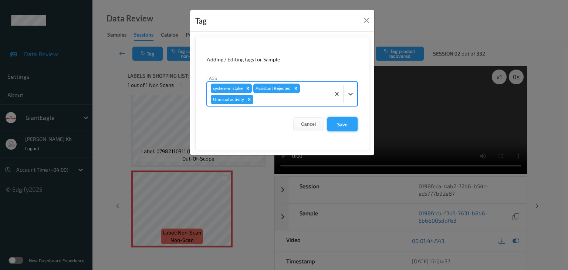
click at [352, 124] on button "Save" at bounding box center [342, 124] width 30 height 14
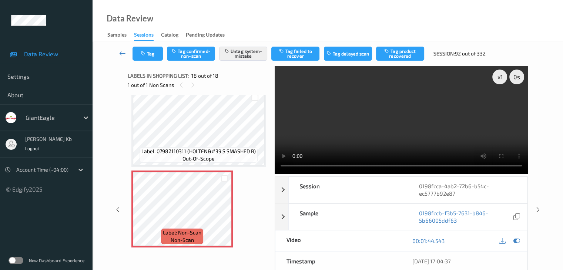
click at [125, 55] on icon at bounding box center [122, 53] width 7 height 7
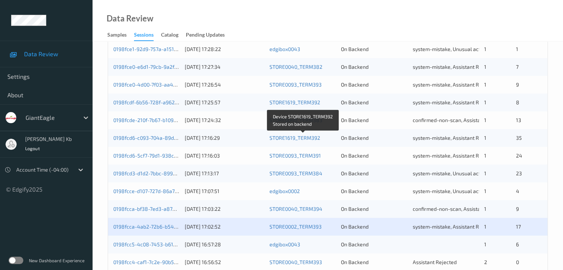
scroll to position [296, 0]
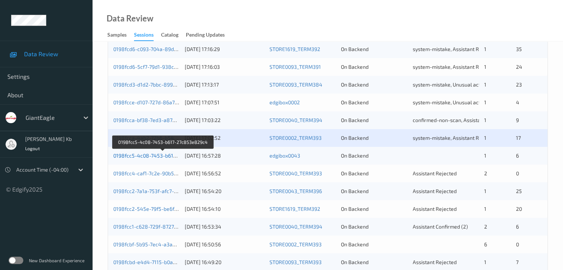
click at [158, 158] on link "0198fcc5-4c08-7453-b617-27c853e829c4" at bounding box center [163, 155] width 100 height 6
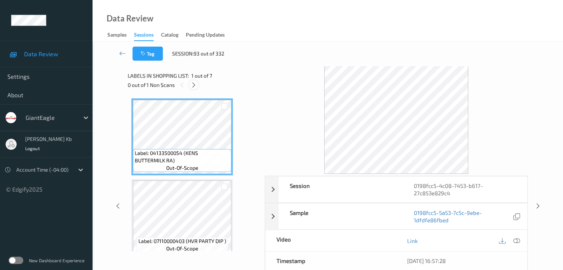
click at [193, 86] on icon at bounding box center [193, 85] width 6 height 7
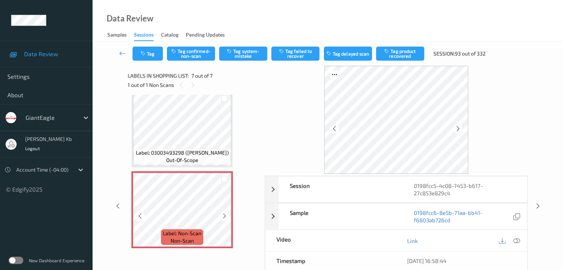
scroll to position [412, 0]
click at [459, 130] on icon at bounding box center [458, 128] width 6 height 7
click at [516, 240] on icon at bounding box center [516, 240] width 7 height 7
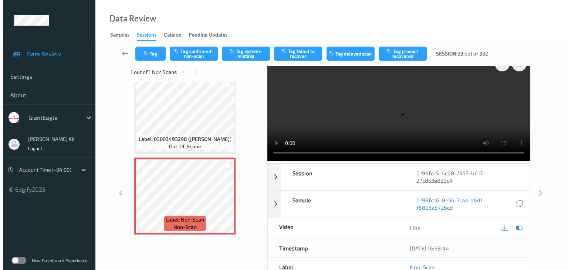
scroll to position [0, 0]
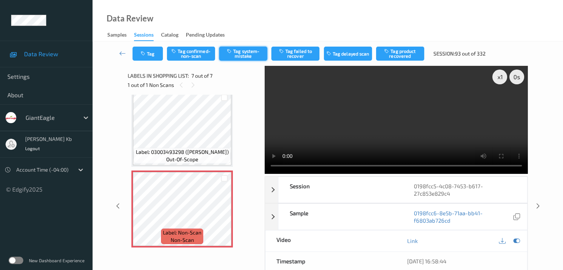
click at [248, 55] on button "Tag system-mistake" at bounding box center [243, 54] width 48 height 14
click at [150, 54] on button "Tag" at bounding box center [147, 54] width 30 height 14
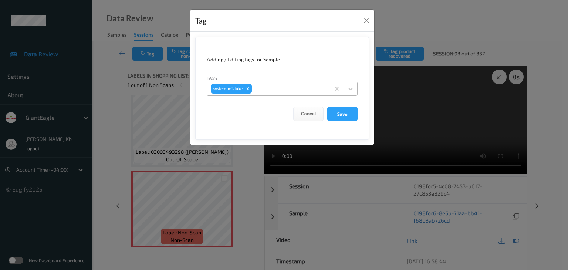
click at [276, 90] on div at bounding box center [289, 88] width 73 height 9
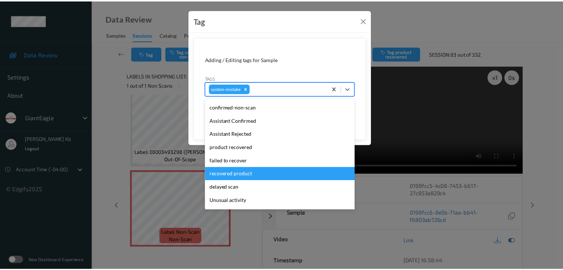
scroll to position [37, 0]
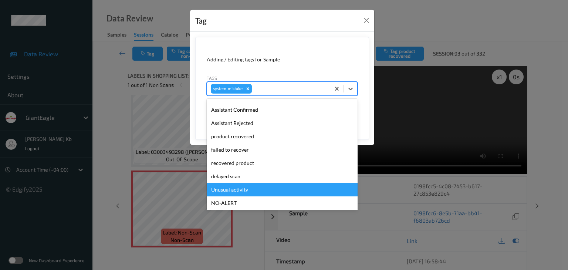
click at [243, 188] on div "Unusual activity" at bounding box center [282, 189] width 151 height 13
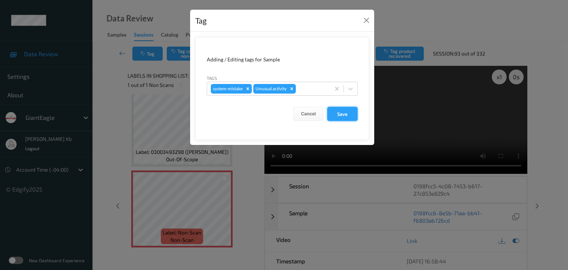
click at [342, 112] on button "Save" at bounding box center [342, 114] width 30 height 14
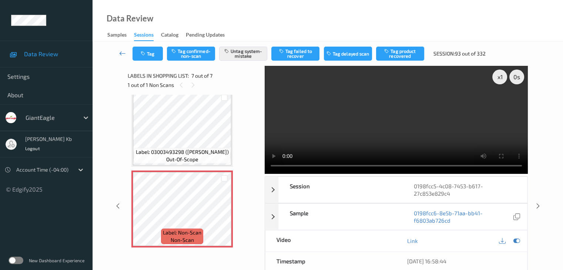
click at [121, 52] on icon at bounding box center [122, 53] width 7 height 7
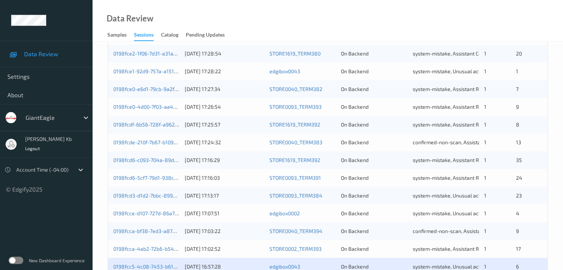
scroll to position [296, 0]
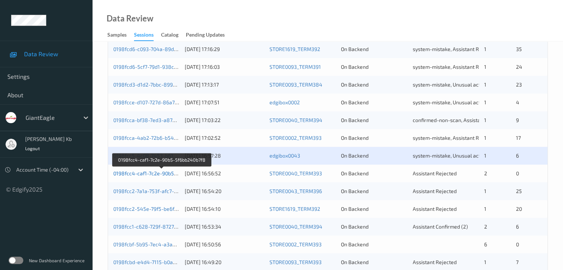
click at [162, 174] on link "0198fcc4-caf1-7c2e-90b5-5f6bb240b7f8" at bounding box center [161, 173] width 97 height 6
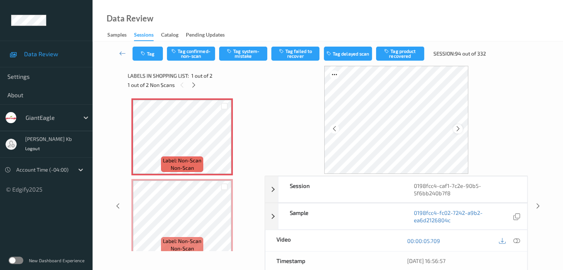
click at [459, 127] on icon at bounding box center [458, 128] width 6 height 7
click at [458, 126] on icon at bounding box center [458, 128] width 6 height 7
click at [518, 242] on icon at bounding box center [516, 240] width 7 height 7
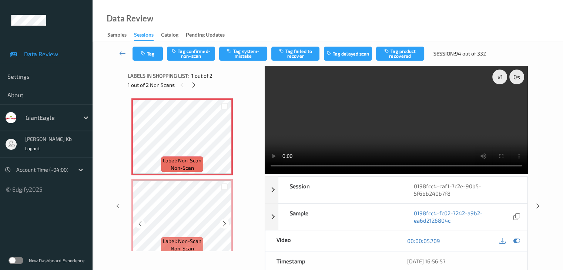
scroll to position [9, 0]
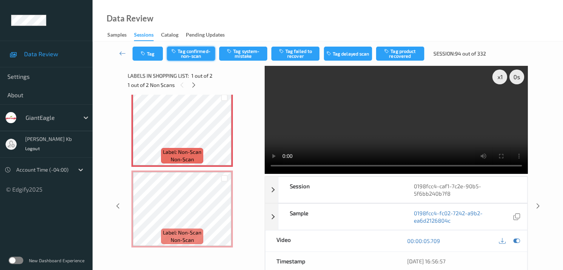
click at [196, 53] on button "Tag confirmed-non-scan" at bounding box center [191, 54] width 48 height 14
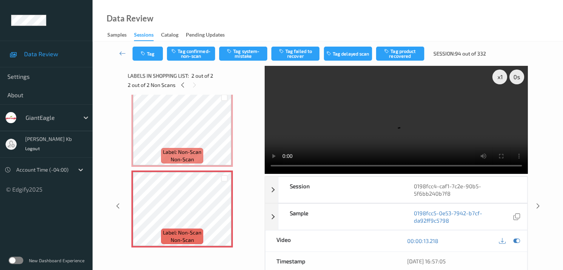
drag, startPoint x: 199, startPoint y: 53, endPoint x: 200, endPoint y: 65, distance: 12.6
click at [199, 53] on button "Tag confirmed-non-scan" at bounding box center [191, 54] width 48 height 14
drag, startPoint x: 120, startPoint y: 51, endPoint x: 121, endPoint y: 46, distance: 4.9
click at [121, 51] on icon at bounding box center [122, 53] width 7 height 7
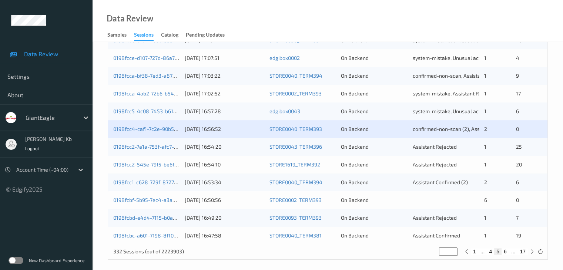
scroll to position [345, 0]
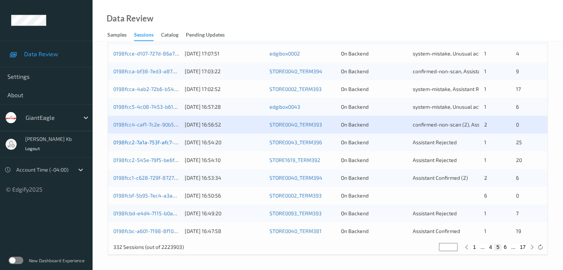
click at [155, 144] on link "0198fcc2-7a1a-753f-afc7-b8e3d151ad30" at bounding box center [160, 142] width 95 height 6
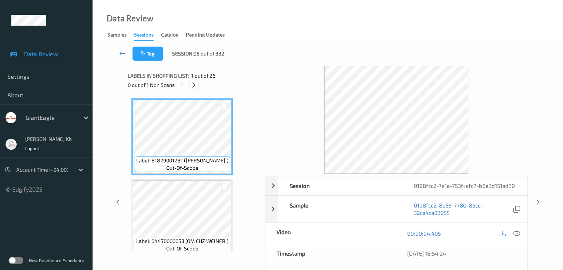
click at [194, 86] on icon at bounding box center [193, 85] width 6 height 7
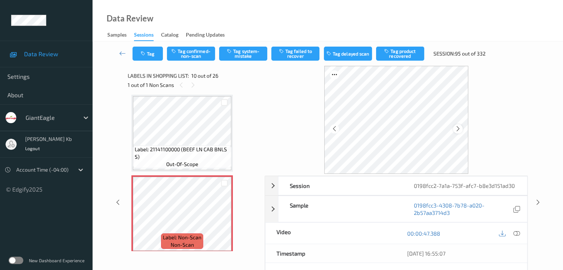
click at [457, 129] on icon at bounding box center [458, 128] width 6 height 7
click at [518, 233] on icon at bounding box center [516, 233] width 7 height 7
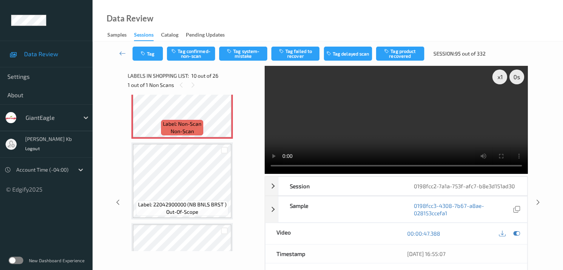
scroll to position [760, 0]
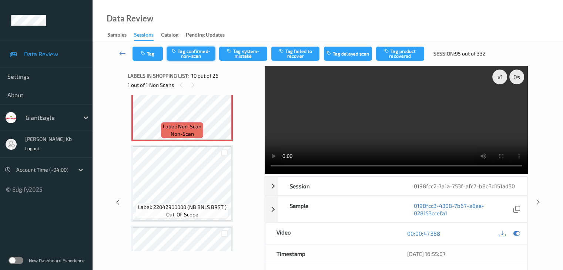
click at [203, 54] on button "Tag confirmed-non-scan" at bounding box center [191, 54] width 48 height 14
click at [402, 55] on button "Tag product recovered" at bounding box center [400, 54] width 48 height 14
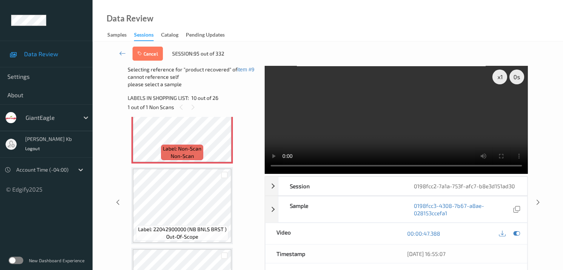
click at [402, 55] on div "Cancel Session: 95 out of 332" at bounding box center [328, 53] width 440 height 24
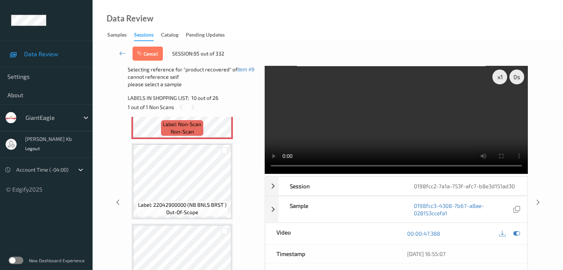
scroll to position [797, 0]
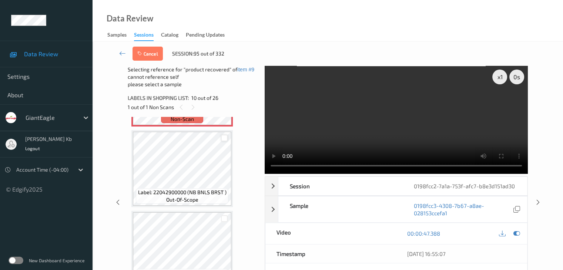
click at [224, 138] on div at bounding box center [224, 138] width 7 height 7
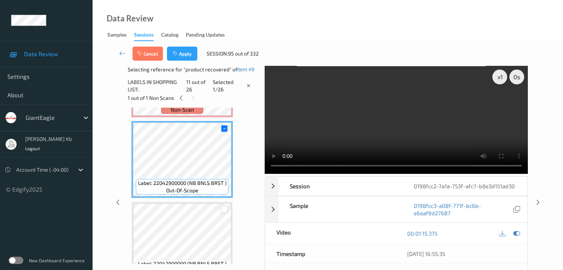
click at [225, 209] on div at bounding box center [224, 209] width 7 height 7
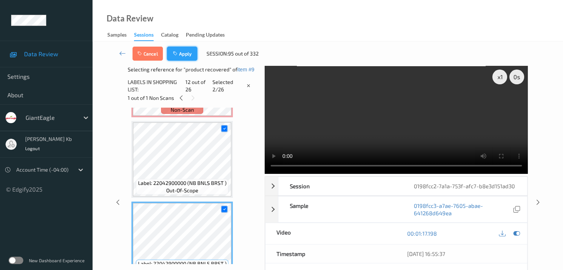
click at [186, 57] on button "Apply" at bounding box center [182, 54] width 30 height 14
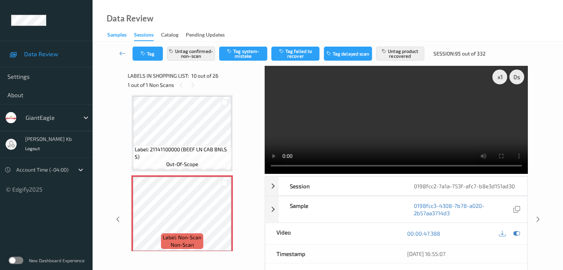
click at [121, 51] on icon at bounding box center [122, 53] width 7 height 7
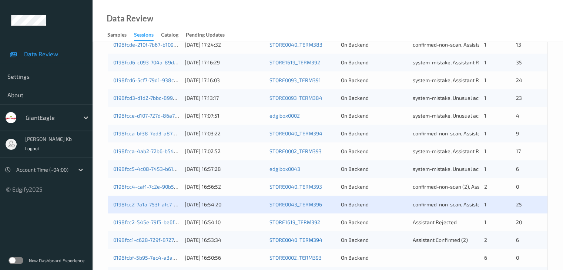
scroll to position [333, 0]
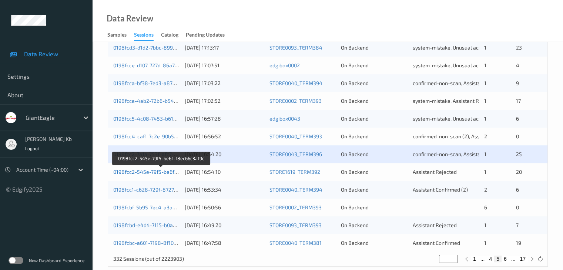
click at [145, 170] on link "0198fcc2-545e-79f5-be6f-f8ec66c3af9c" at bounding box center [161, 172] width 96 height 6
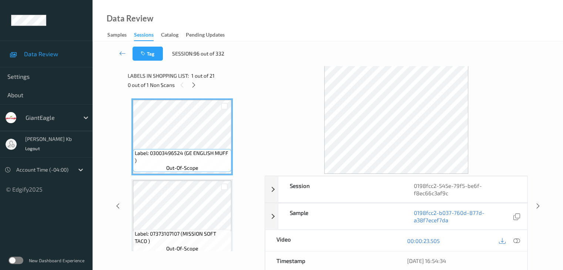
drag, startPoint x: 196, startPoint y: 85, endPoint x: 200, endPoint y: 89, distance: 5.5
click at [196, 85] on icon at bounding box center [193, 85] width 6 height 7
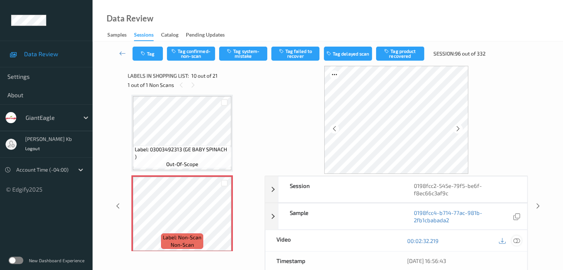
click at [517, 237] on icon at bounding box center [516, 240] width 7 height 7
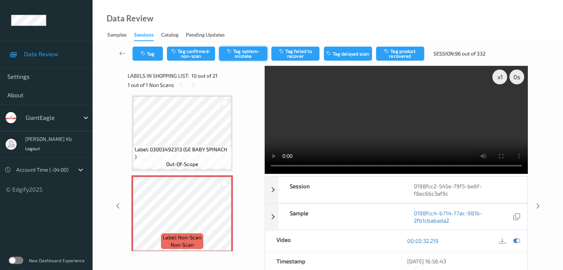
click at [242, 55] on button "Tag system-mistake" at bounding box center [243, 54] width 48 height 14
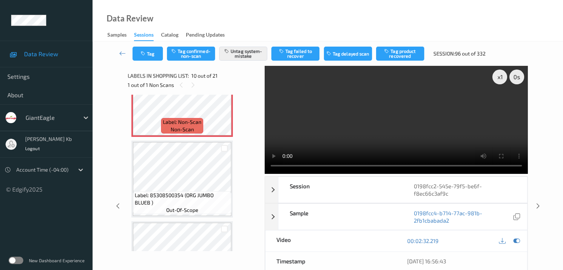
scroll to position [760, 0]
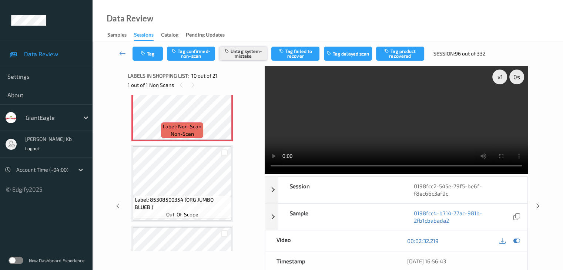
click at [246, 55] on button "Untag system-mistake" at bounding box center [243, 54] width 48 height 14
click at [197, 55] on button "Tag confirmed-non-scan" at bounding box center [191, 54] width 48 height 14
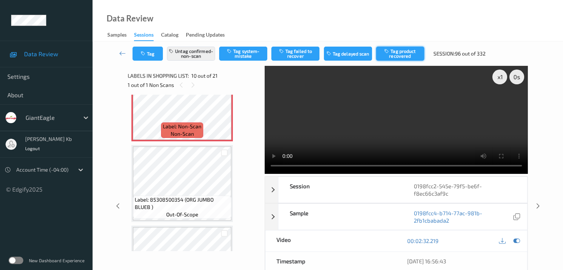
click at [401, 53] on button "Tag product recovered" at bounding box center [400, 54] width 48 height 14
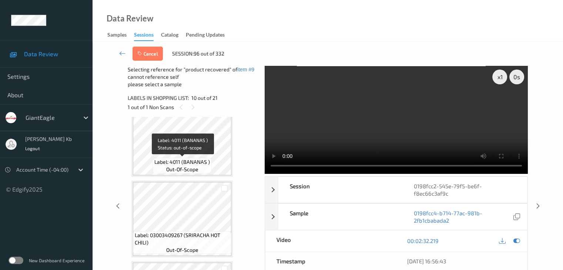
scroll to position [871, 0]
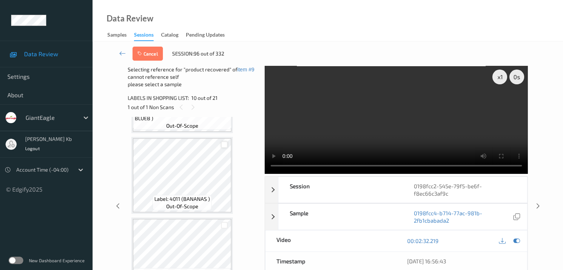
click at [224, 144] on div at bounding box center [224, 144] width 7 height 7
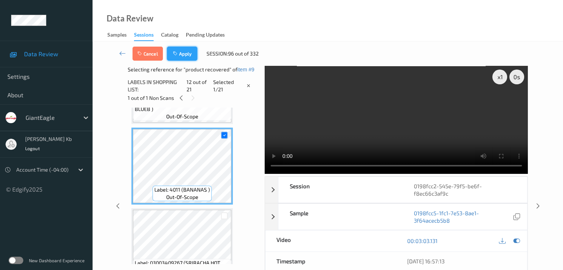
click at [187, 52] on button "Apply" at bounding box center [182, 54] width 30 height 14
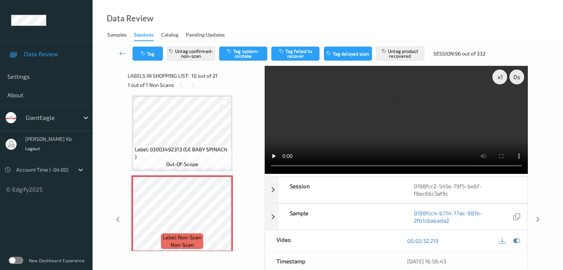
scroll to position [37, 0]
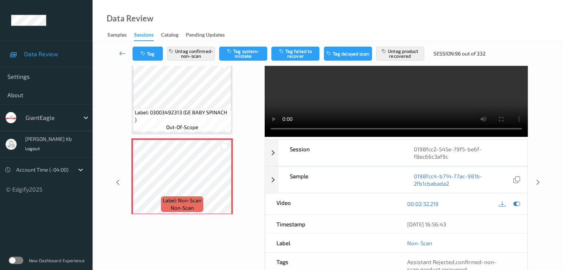
click at [124, 51] on icon at bounding box center [122, 53] width 7 height 7
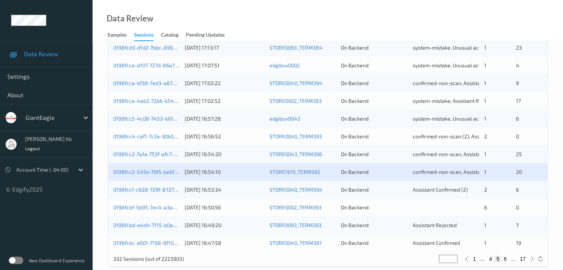
scroll to position [345, 0]
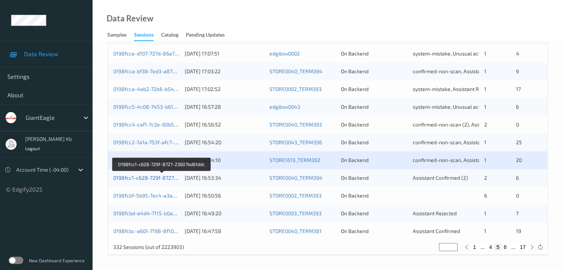
click at [145, 179] on link "0198fcc1-c628-729f-8727-23607bd61ddc" at bounding box center [161, 178] width 97 height 6
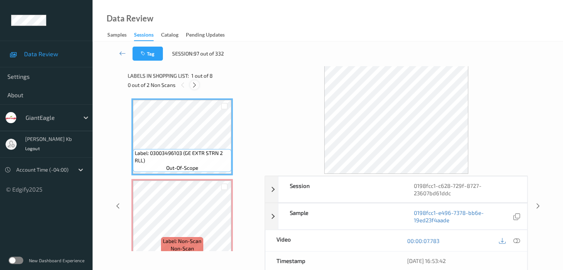
click at [197, 87] on icon at bounding box center [194, 85] width 6 height 7
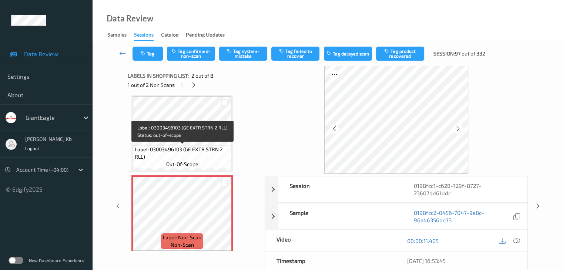
scroll to position [78, 0]
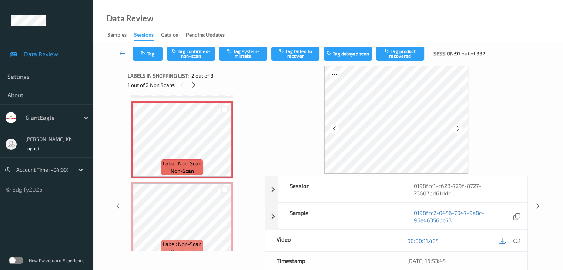
click at [516, 240] on icon at bounding box center [516, 240] width 7 height 7
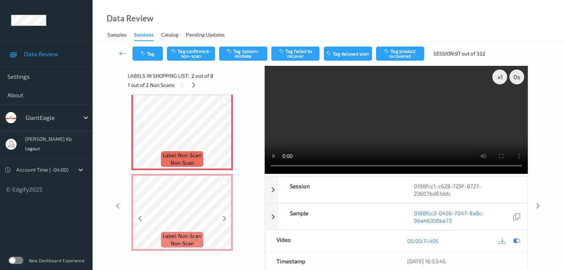
scroll to position [74, 0]
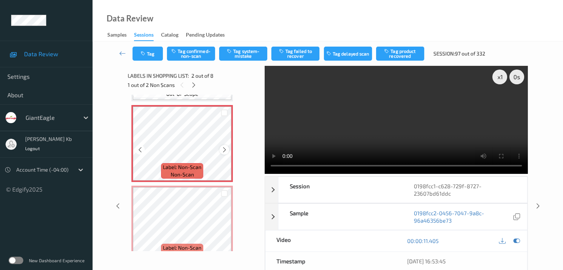
click at [225, 150] on icon at bounding box center [224, 149] width 6 height 7
click at [225, 149] on icon at bounding box center [224, 149] width 6 height 7
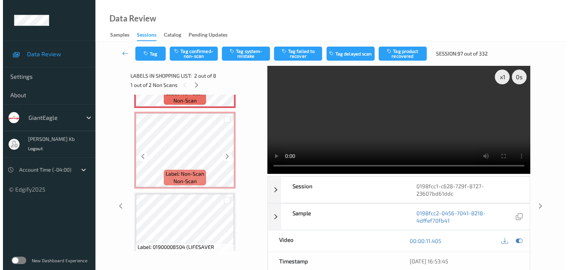
scroll to position [111, 0]
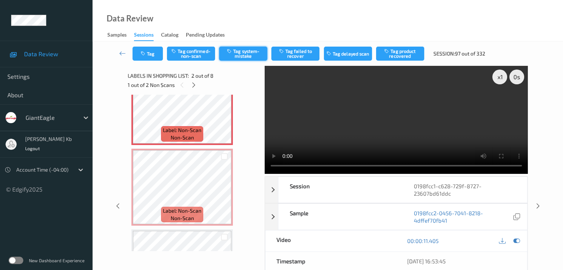
click at [247, 53] on button "Tag system-mistake" at bounding box center [243, 54] width 48 height 14
click at [158, 54] on button "Tag" at bounding box center [147, 54] width 30 height 14
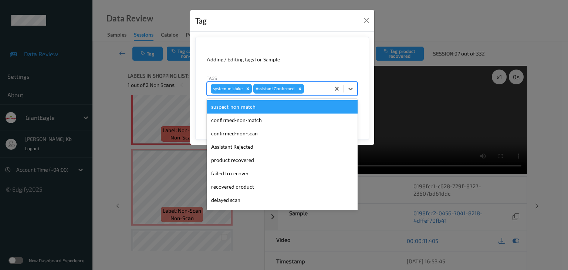
click at [320, 90] on div at bounding box center [316, 88] width 21 height 9
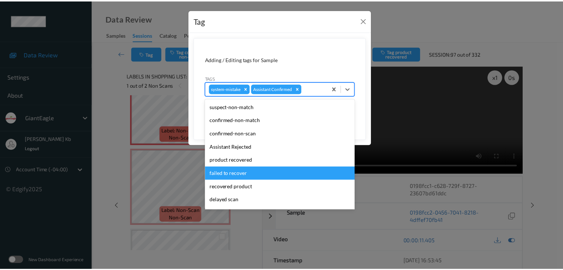
scroll to position [37, 0]
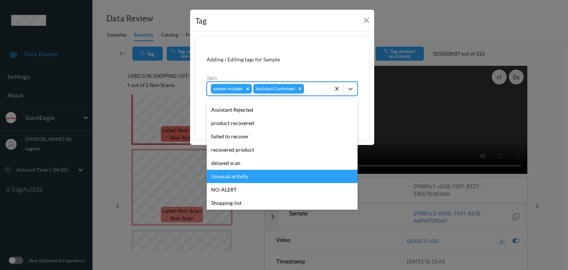
click at [240, 176] on div "Unusual activity" at bounding box center [282, 176] width 151 height 13
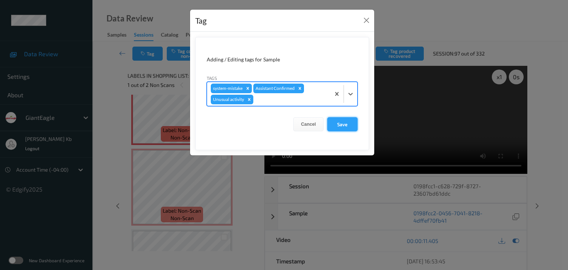
click at [342, 123] on button "Save" at bounding box center [342, 124] width 30 height 14
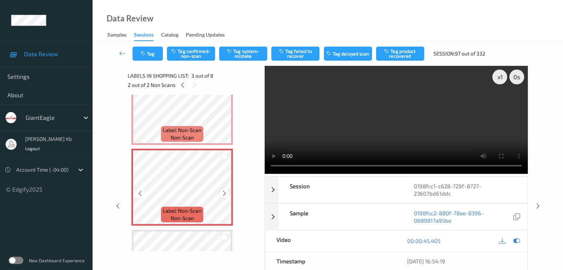
click at [222, 194] on icon at bounding box center [224, 193] width 6 height 7
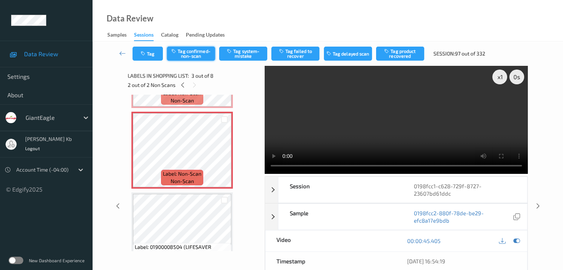
click at [196, 55] on button "Tag confirmed-non-scan" at bounding box center [191, 54] width 48 height 14
click at [401, 56] on button "Tag product recovered" at bounding box center [400, 54] width 48 height 14
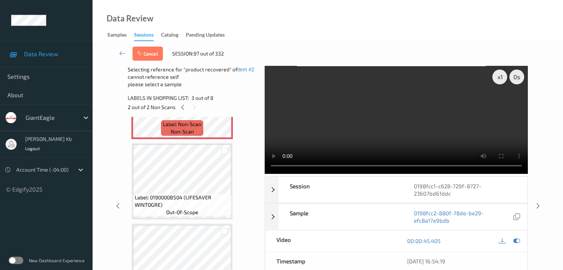
scroll to position [222, 0]
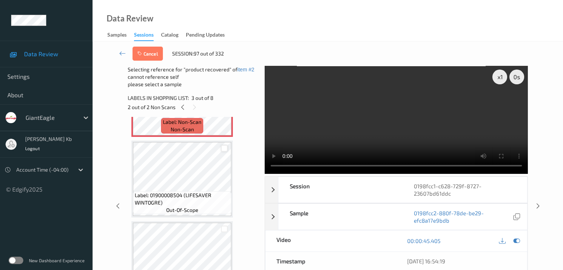
click at [226, 149] on div at bounding box center [224, 148] width 7 height 7
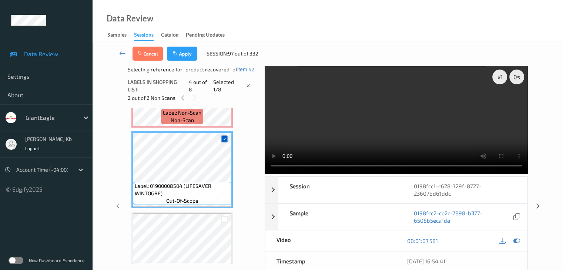
scroll to position [185, 0]
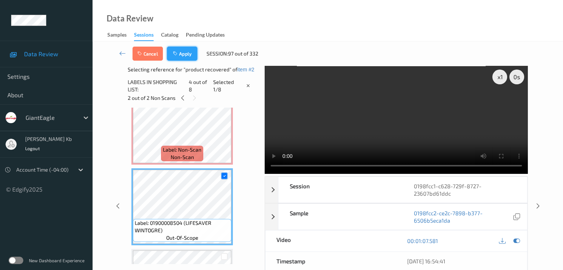
click at [182, 54] on button "Apply" at bounding box center [182, 54] width 30 height 14
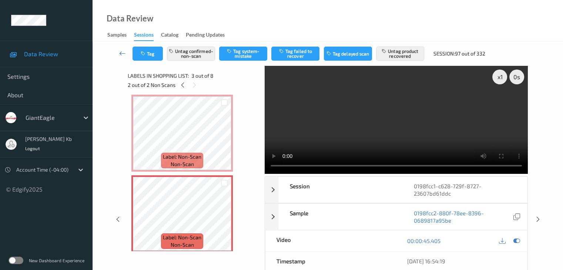
click at [122, 53] on icon at bounding box center [122, 53] width 7 height 7
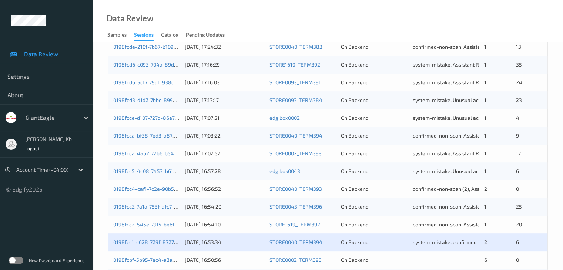
scroll to position [345, 0]
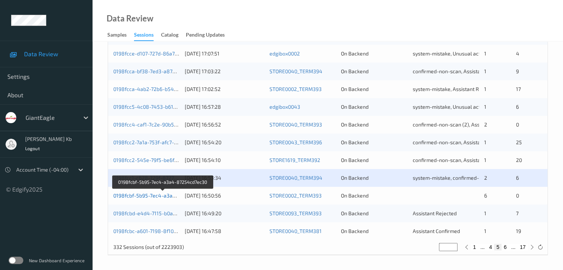
click at [151, 196] on link "0198fcbf-5b95-7ec4-a3a4-87254cd7ec30" at bounding box center [162, 195] width 99 height 6
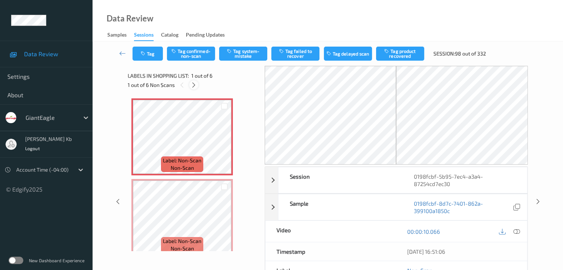
click at [195, 86] on icon at bounding box center [193, 85] width 6 height 7
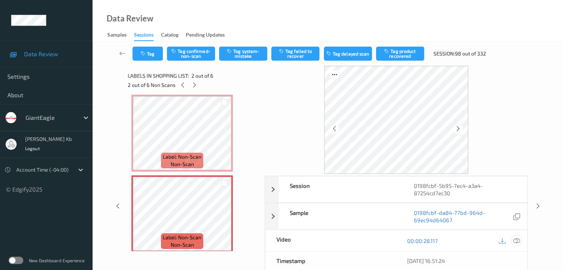
click at [516, 240] on icon at bounding box center [516, 240] width 7 height 7
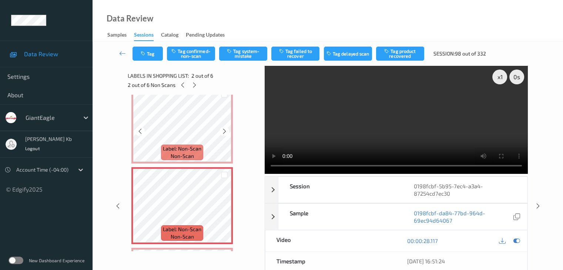
scroll to position [0, 0]
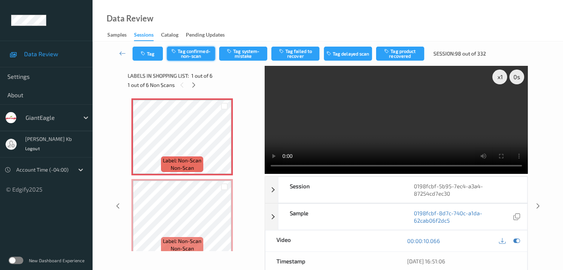
click at [195, 54] on button "Tag confirmed-non-scan" at bounding box center [191, 54] width 48 height 14
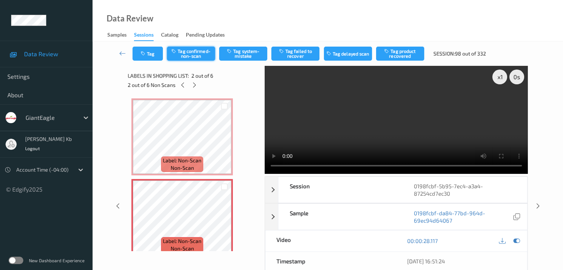
click at [200, 58] on button "Tag confirmed-non-scan" at bounding box center [191, 54] width 48 height 14
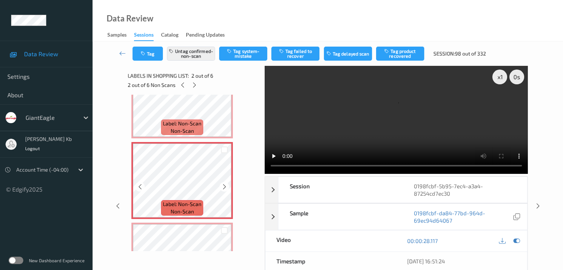
scroll to position [74, 0]
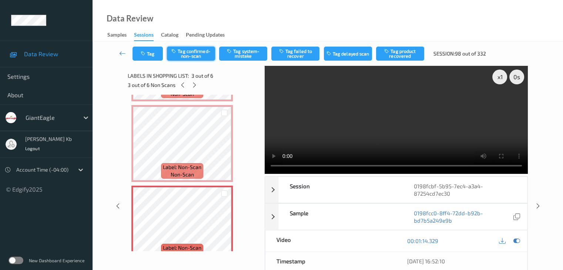
click at [199, 57] on button "Tag confirmed-non-scan" at bounding box center [191, 54] width 48 height 14
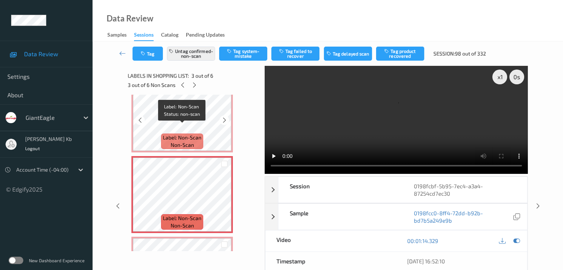
scroll to position [148, 0]
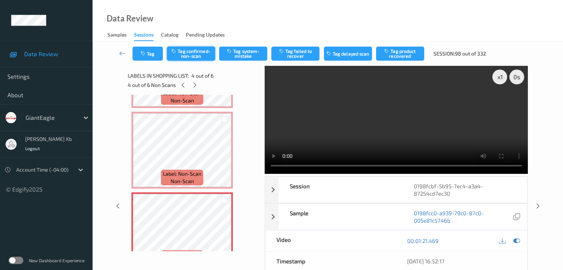
click at [192, 57] on button "Tag confirmed-non-scan" at bounding box center [191, 54] width 48 height 14
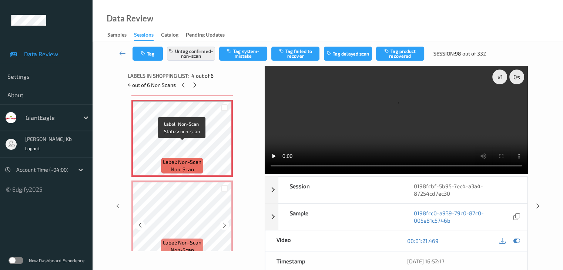
scroll to position [259, 0]
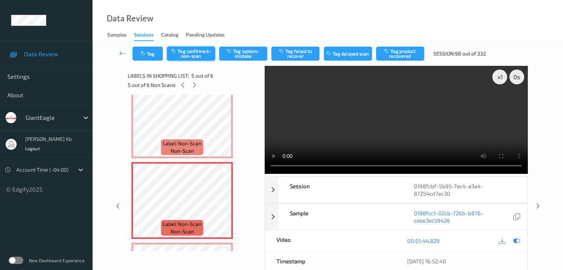
click at [200, 52] on button "Tag confirmed-non-scan" at bounding box center [191, 54] width 48 height 14
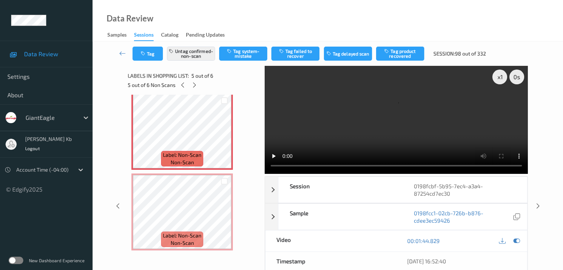
scroll to position [331, 0]
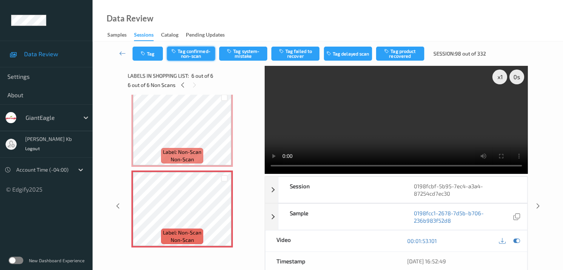
click at [203, 55] on button "Tag confirmed-non-scan" at bounding box center [191, 54] width 48 height 14
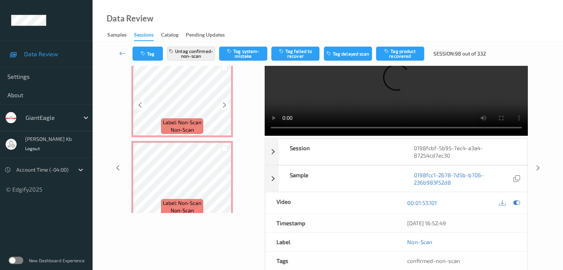
scroll to position [0, 0]
click at [122, 53] on icon at bounding box center [122, 53] width 7 height 7
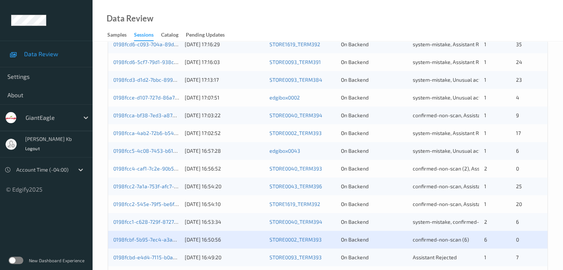
scroll to position [345, 0]
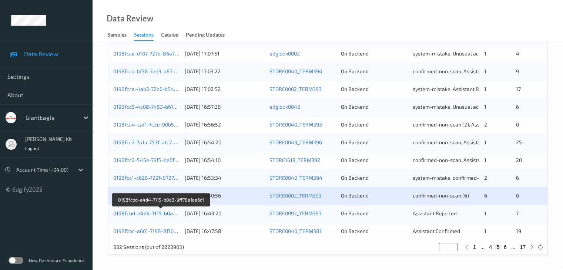
click at [152, 213] on link "0198fcbd-e4d4-7115-b0a3-9ff78a1ae6c1" at bounding box center [161, 213] width 96 height 6
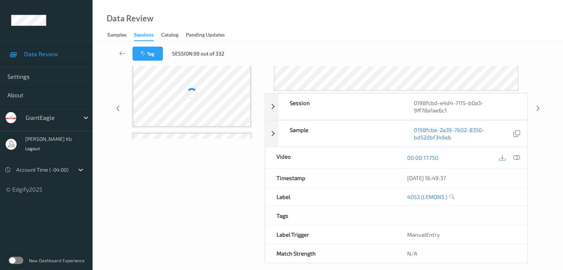
scroll to position [83, 0]
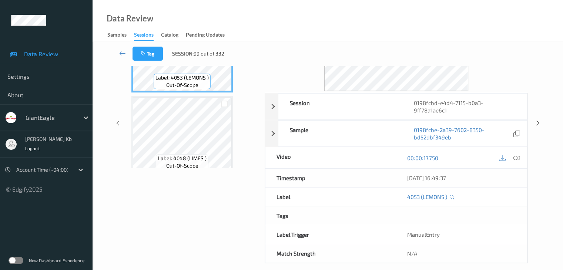
drag, startPoint x: 149, startPoint y: 0, endPoint x: 378, endPoint y: 15, distance: 228.7
click at [378, 15] on div "Data Review Samples Sessions Catalog Pending Updates" at bounding box center [327, 20] width 470 height 41
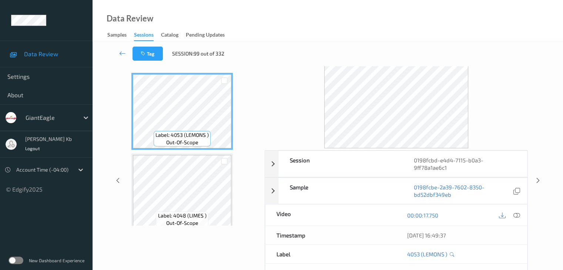
scroll to position [0, 0]
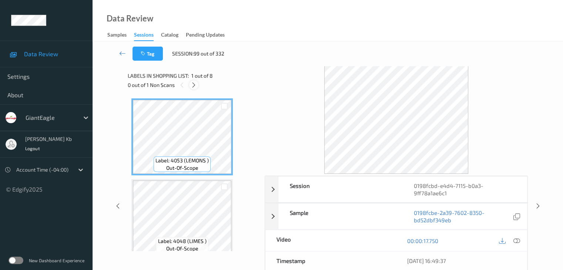
click at [192, 85] on icon at bounding box center [193, 85] width 6 height 7
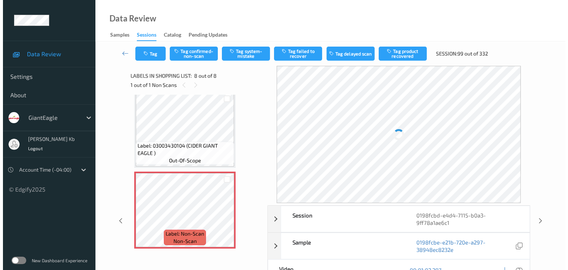
scroll to position [492, 0]
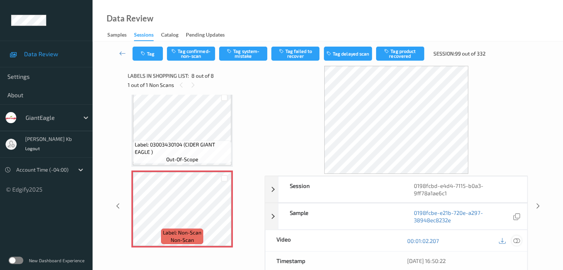
click at [519, 237] on icon at bounding box center [516, 240] width 7 height 7
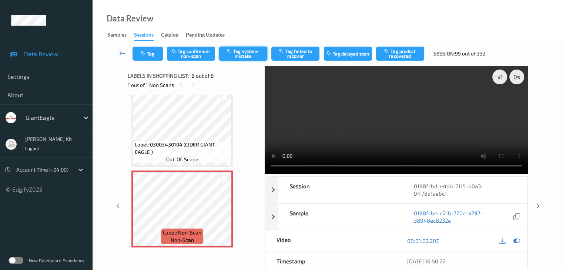
click at [243, 54] on button "Tag system-mistake" at bounding box center [243, 54] width 48 height 14
click at [159, 51] on button "Tag" at bounding box center [147, 54] width 30 height 14
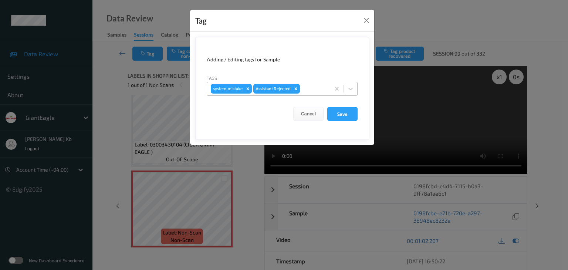
click at [311, 87] on div at bounding box center [313, 88] width 25 height 9
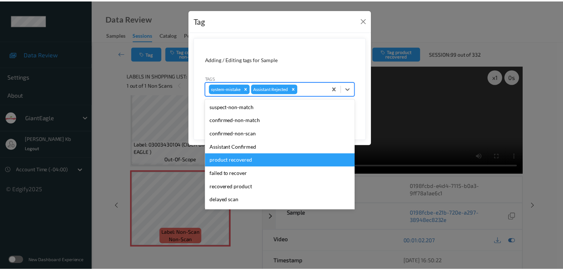
scroll to position [37, 0]
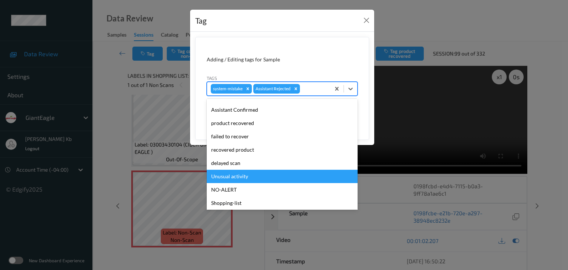
click at [244, 175] on div "Unusual activity" at bounding box center [282, 176] width 151 height 13
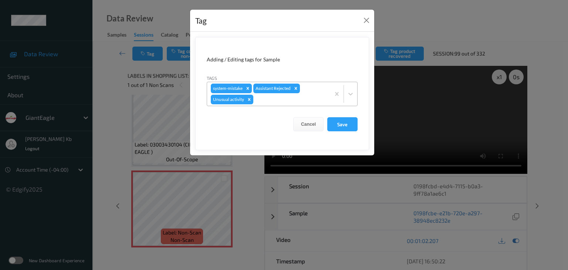
drag, startPoint x: 347, startPoint y: 123, endPoint x: 289, endPoint y: 97, distance: 63.6
click at [346, 123] on button "Save" at bounding box center [342, 124] width 30 height 14
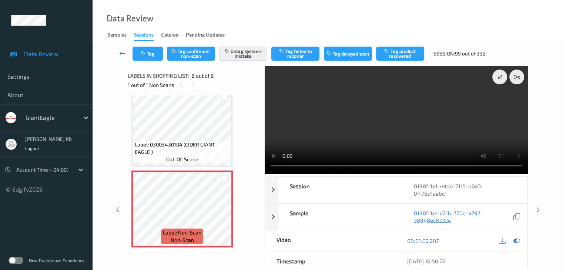
click at [123, 53] on icon at bounding box center [122, 53] width 7 height 7
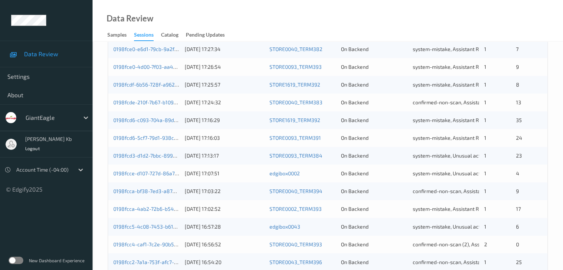
scroll to position [345, 0]
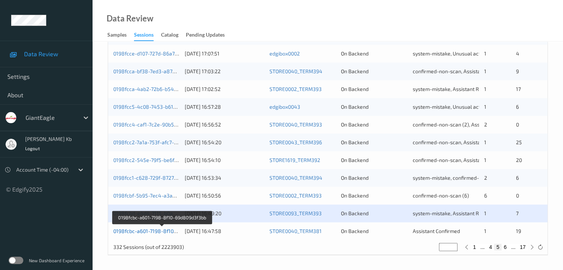
click at [156, 231] on link "0198fcbc-a601-7198-8f10-69d809d3f3bb" at bounding box center [161, 231] width 97 height 6
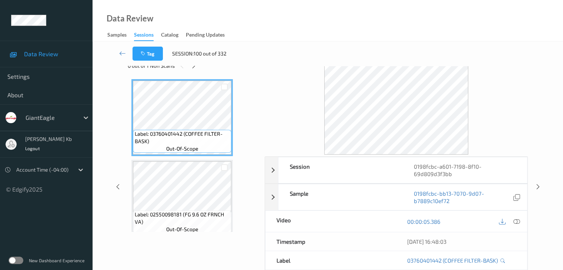
scroll to position [16, 0]
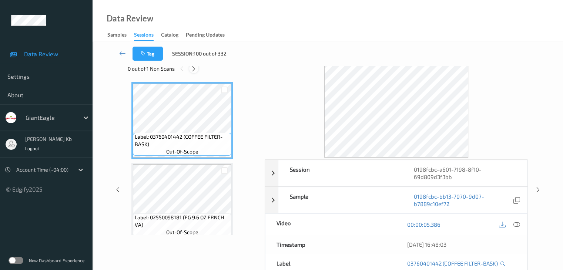
click at [195, 70] on icon at bounding box center [193, 68] width 6 height 7
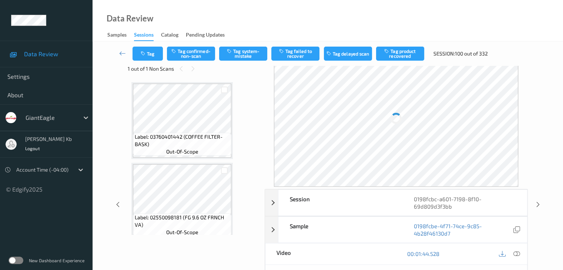
scroll to position [1455, 0]
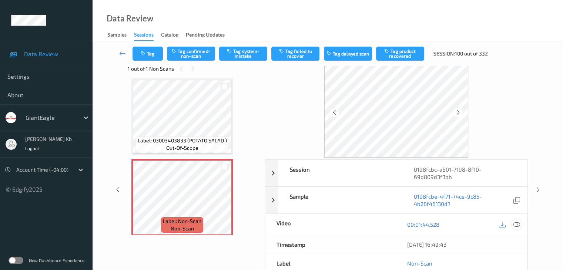
click at [516, 223] on icon at bounding box center [516, 224] width 7 height 7
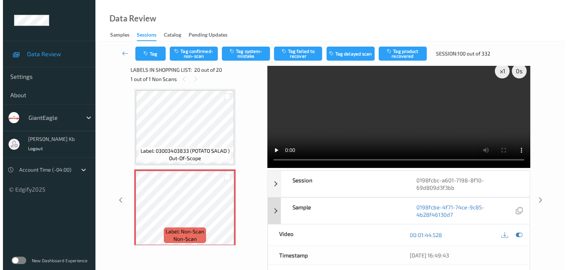
scroll to position [0, 0]
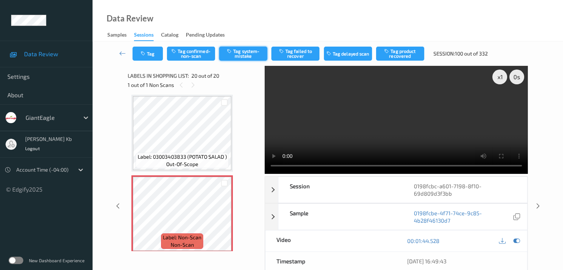
click at [250, 56] on button "Tag system-mistake" at bounding box center [243, 54] width 48 height 14
click at [156, 52] on button "Tag" at bounding box center [147, 54] width 30 height 14
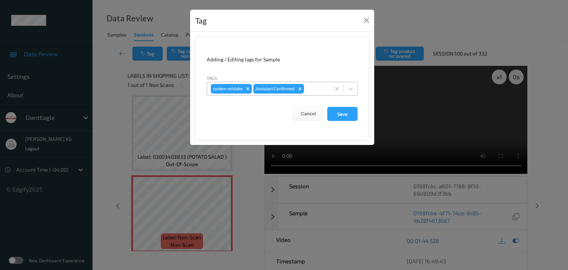
click at [315, 86] on div at bounding box center [316, 88] width 21 height 9
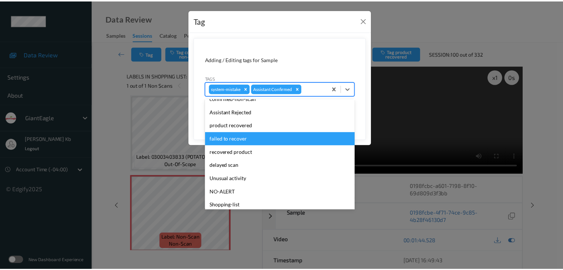
scroll to position [65, 0]
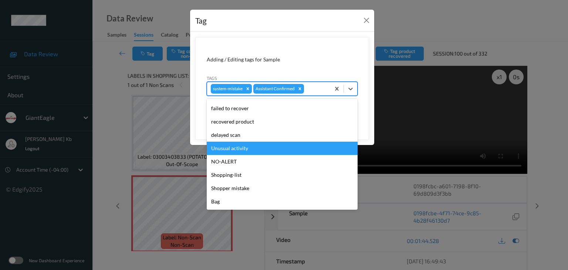
click at [241, 150] on div "Unusual activity" at bounding box center [282, 148] width 151 height 13
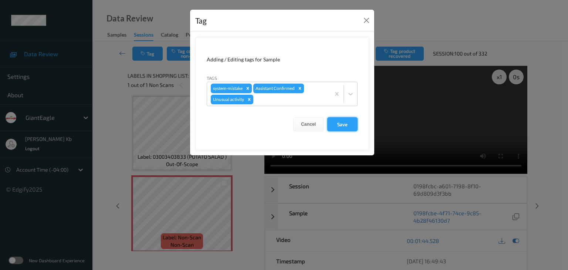
click at [344, 125] on button "Save" at bounding box center [342, 124] width 30 height 14
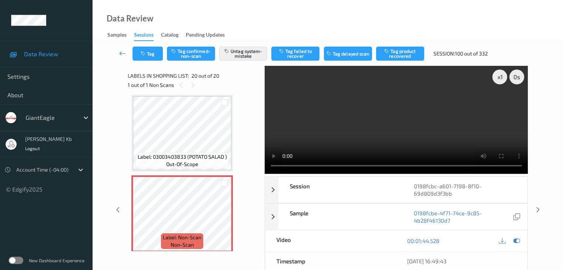
click at [123, 52] on icon at bounding box center [122, 53] width 7 height 7
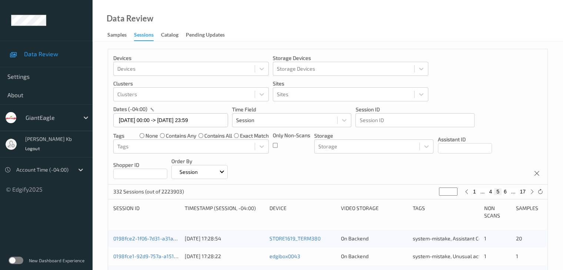
click at [506, 192] on button "6" at bounding box center [504, 191] width 7 height 7
type input "*"
click at [505, 190] on button "7" at bounding box center [504, 191] width 7 height 7
type input "*"
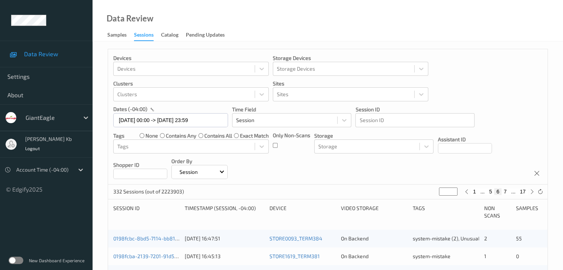
type input "*"
click at [504, 191] on button "8" at bounding box center [504, 191] width 7 height 7
type input "*"
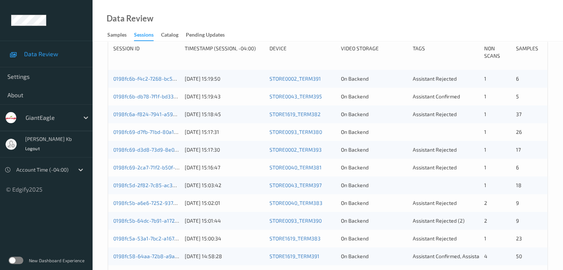
scroll to position [86, 0]
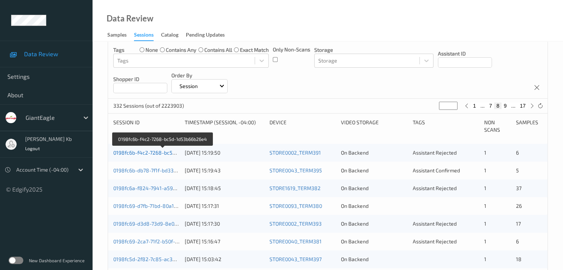
click at [152, 153] on link "0198fc6b-f4c2-7268-bc5d-1d53b66b26e4" at bounding box center [162, 152] width 99 height 6
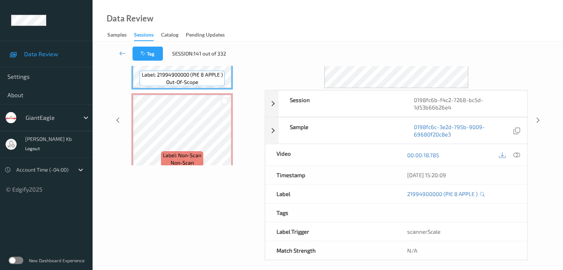
scroll to position [49, 0]
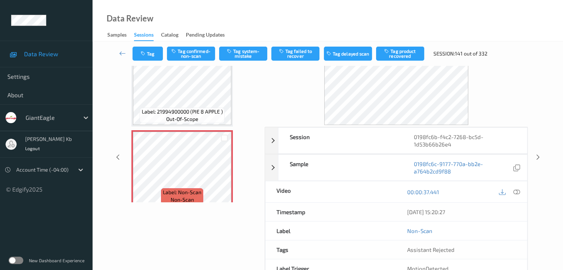
drag, startPoint x: 519, startPoint y: 193, endPoint x: 508, endPoint y: 191, distance: 10.5
click at [519, 193] on icon at bounding box center [516, 192] width 7 height 7
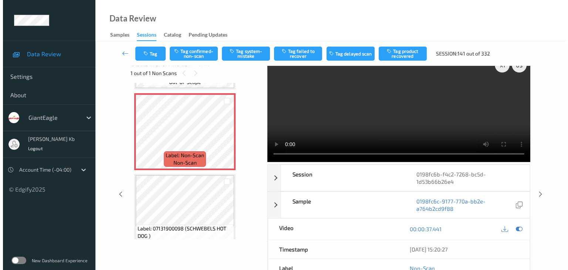
scroll to position [111, 0]
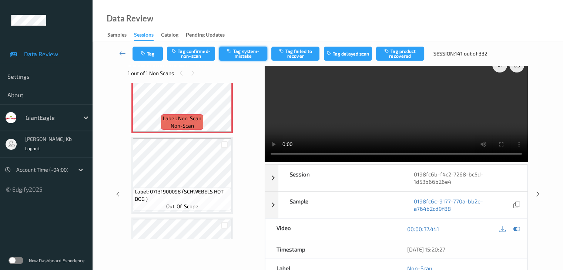
click at [244, 55] on button "Tag system-mistake" at bounding box center [243, 54] width 48 height 14
click at [158, 51] on button "Tag" at bounding box center [147, 54] width 30 height 14
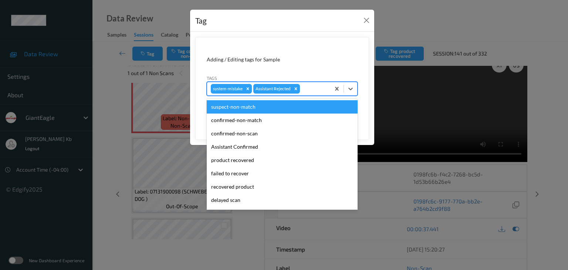
click at [313, 88] on div at bounding box center [313, 88] width 25 height 9
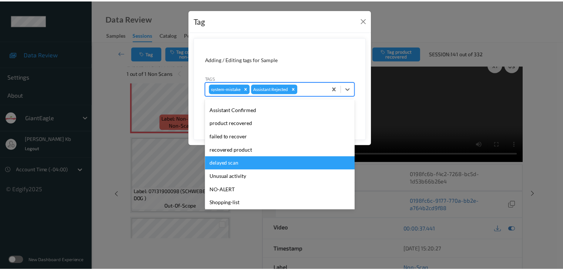
scroll to position [65, 0]
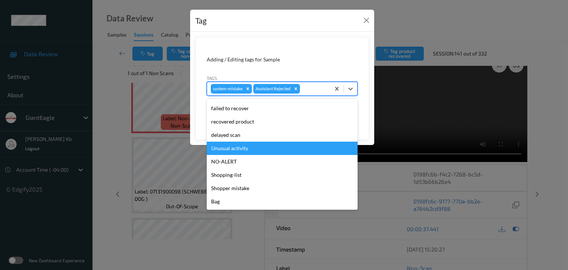
click at [237, 148] on div "Unusual activity" at bounding box center [282, 148] width 151 height 13
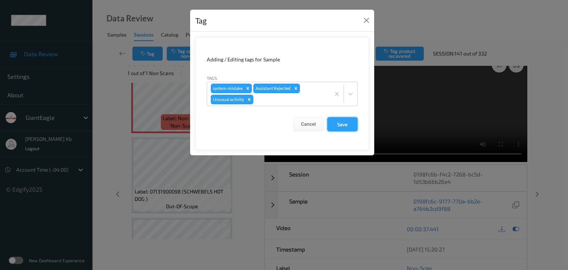
click at [350, 124] on button "Save" at bounding box center [342, 124] width 30 height 14
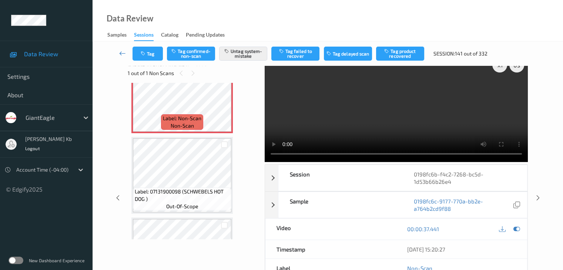
click at [124, 53] on icon at bounding box center [122, 53] width 7 height 7
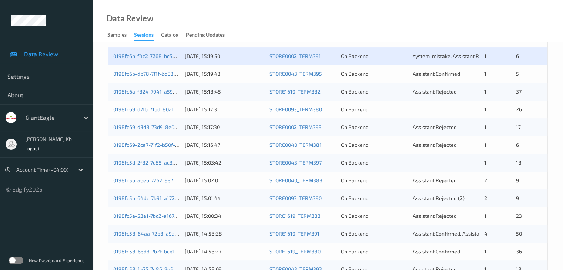
scroll to position [185, 0]
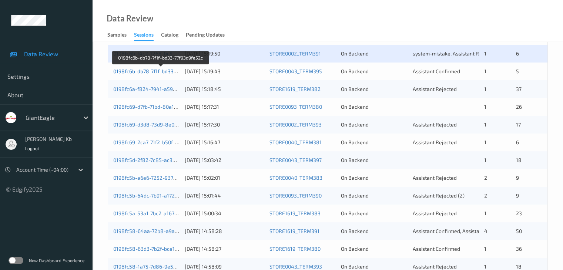
click at [159, 71] on link "0198fc6b-db78-7f1f-bd33-77f93d9fe52c" at bounding box center [160, 71] width 94 height 6
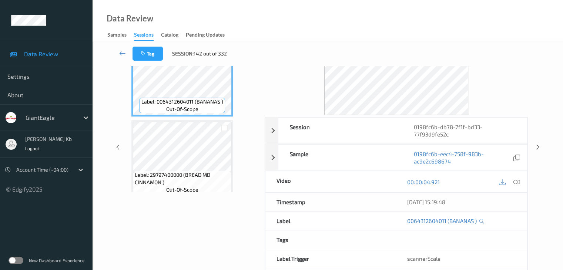
scroll to position [9, 0]
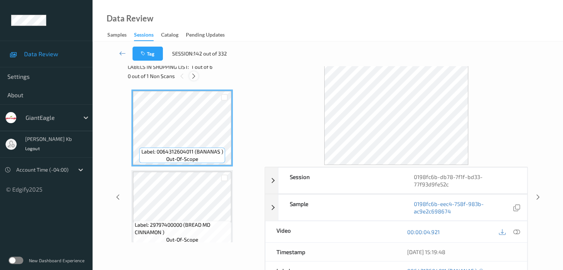
click at [192, 76] on icon at bounding box center [193, 76] width 6 height 7
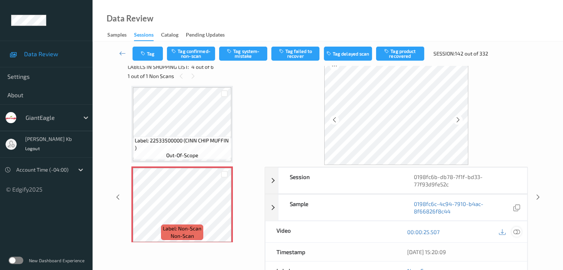
click at [516, 229] on icon at bounding box center [516, 232] width 7 height 7
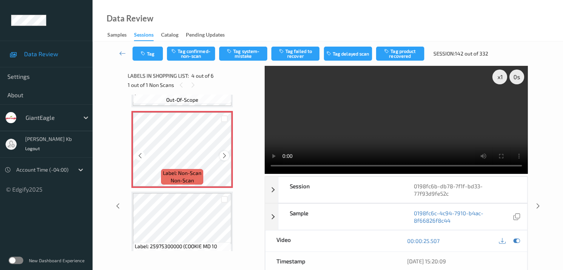
scroll to position [239, 0]
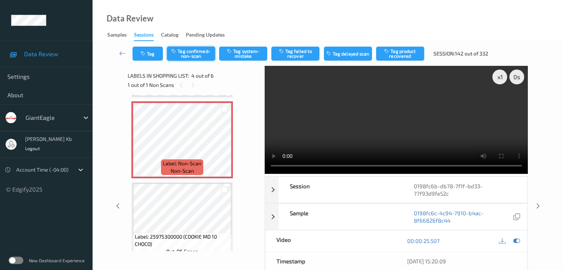
click at [192, 53] on button "Tag confirmed-non-scan" at bounding box center [191, 54] width 48 height 14
click at [407, 52] on button "Tag product recovered" at bounding box center [400, 54] width 48 height 14
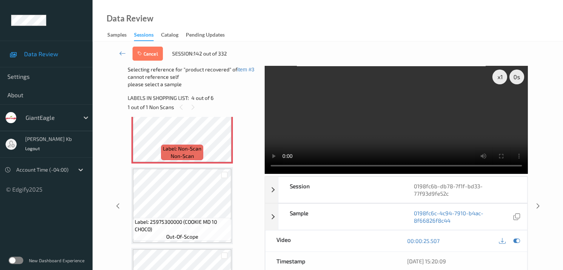
scroll to position [313, 0]
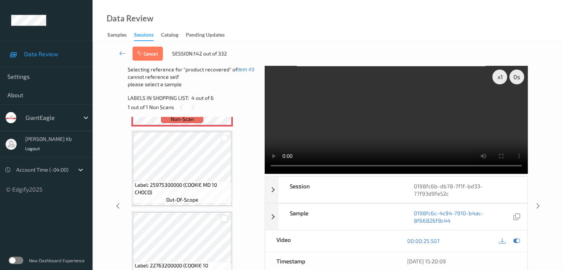
click at [226, 220] on div at bounding box center [224, 218] width 7 height 7
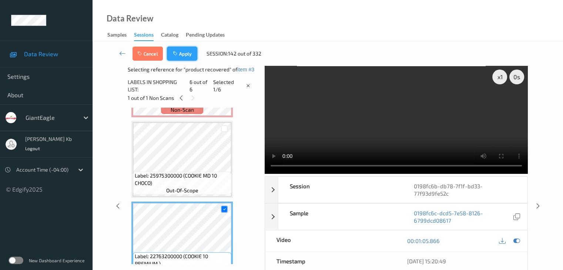
click at [186, 55] on button "Apply" at bounding box center [182, 54] width 30 height 14
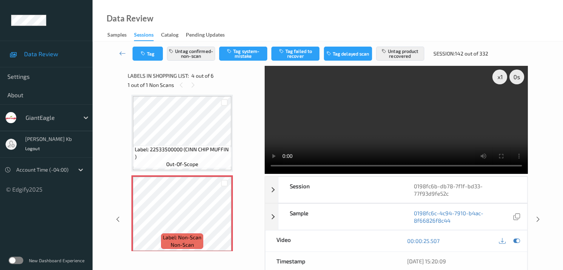
drag, startPoint x: 120, startPoint y: 52, endPoint x: 124, endPoint y: 41, distance: 11.5
click at [121, 52] on icon at bounding box center [122, 53] width 7 height 7
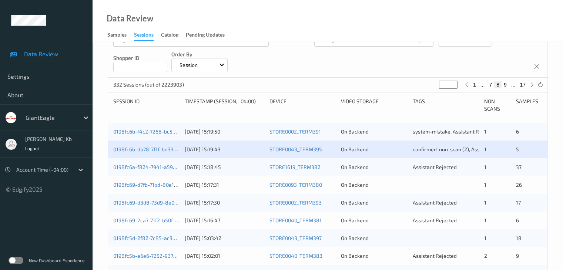
scroll to position [111, 0]
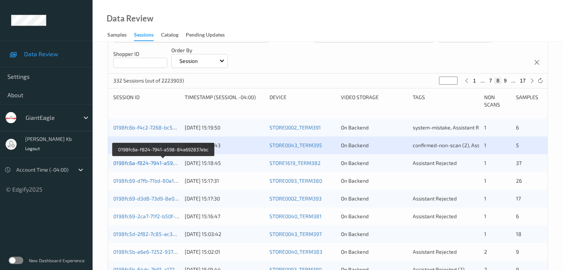
click at [155, 162] on link "0198fc6a-f824-7941-a598-84a692837ebc" at bounding box center [163, 163] width 101 height 6
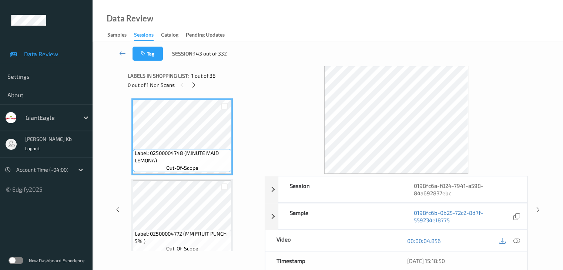
drag, startPoint x: 195, startPoint y: 85, endPoint x: 201, endPoint y: 92, distance: 8.7
click at [195, 85] on icon at bounding box center [193, 85] width 6 height 7
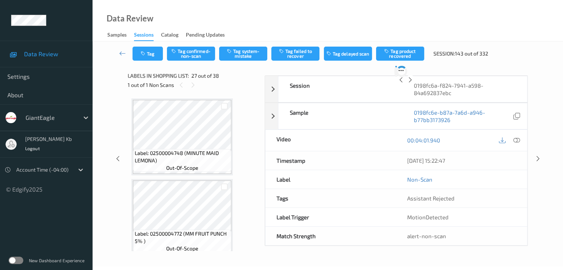
scroll to position [2020, 0]
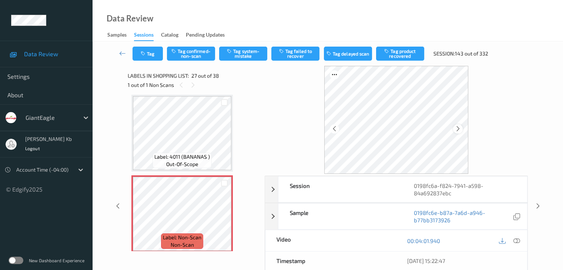
click at [460, 125] on icon at bounding box center [458, 128] width 6 height 7
click at [516, 240] on icon at bounding box center [516, 240] width 7 height 7
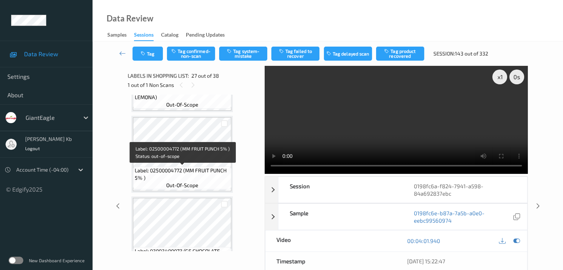
scroll to position [0, 0]
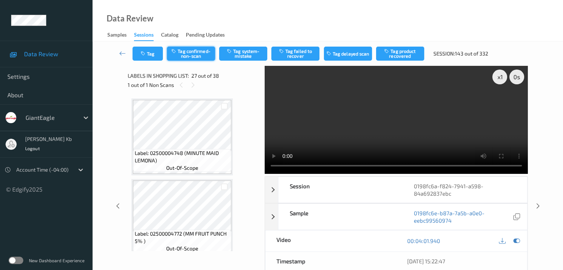
click at [197, 58] on button "Tag confirmed-non-scan" at bounding box center [191, 54] width 48 height 14
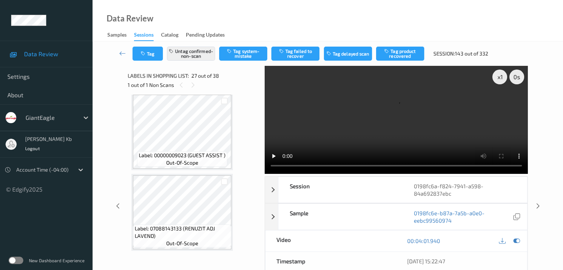
scroll to position [2034, 0]
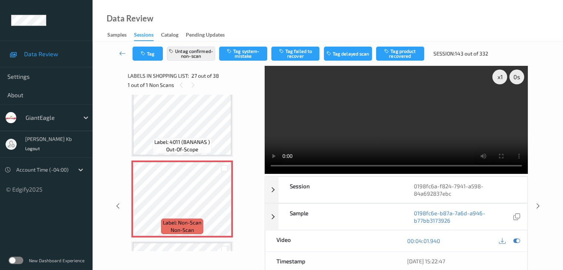
drag, startPoint x: 124, startPoint y: 54, endPoint x: 124, endPoint y: 46, distance: 8.1
click at [124, 54] on icon at bounding box center [122, 53] width 7 height 7
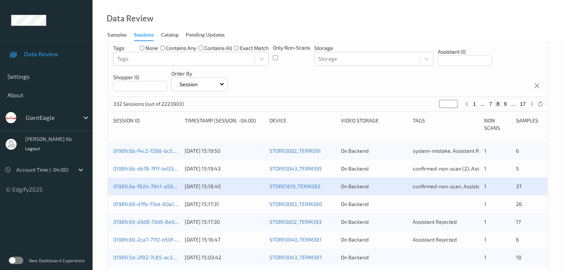
scroll to position [185, 0]
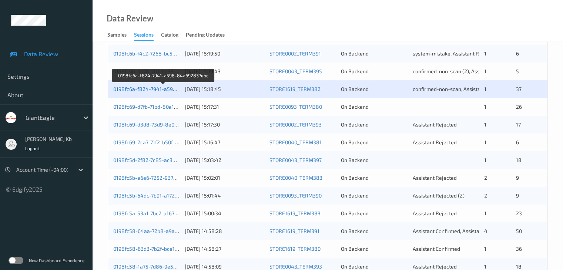
click at [166, 88] on link "0198fc6a-f824-7941-a598-84a692837ebc" at bounding box center [163, 89] width 101 height 6
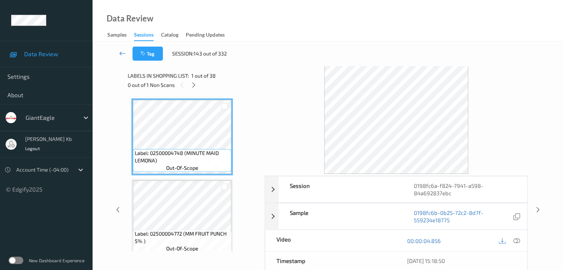
click at [121, 54] on icon at bounding box center [122, 53] width 7 height 7
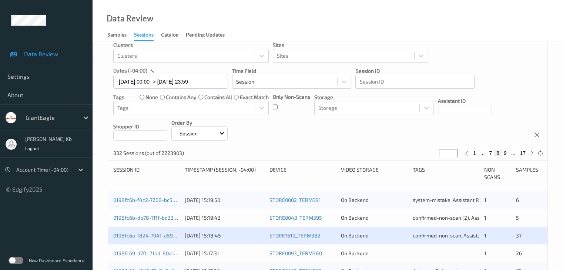
scroll to position [111, 0]
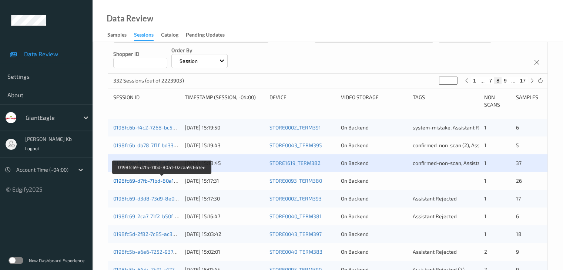
click at [153, 182] on link "0198fc69-d7fb-71bd-80a1-02caa9c667ee" at bounding box center [161, 181] width 97 height 6
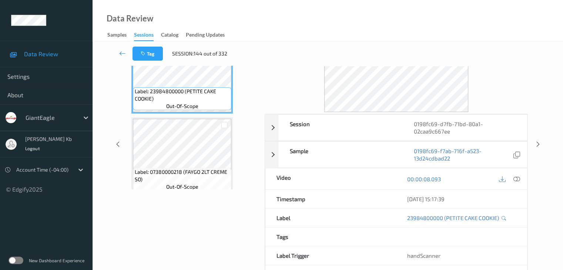
scroll to position [16, 0]
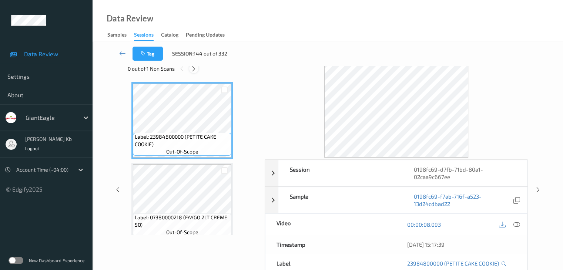
click at [195, 66] on icon at bounding box center [193, 68] width 6 height 7
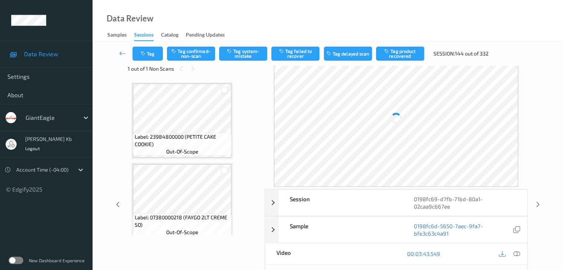
scroll to position [1858, 0]
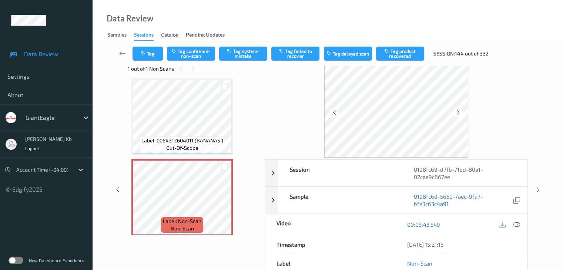
click at [518, 224] on icon at bounding box center [516, 224] width 7 height 7
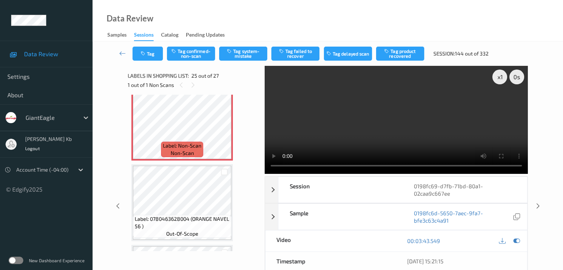
scroll to position [1932, 0]
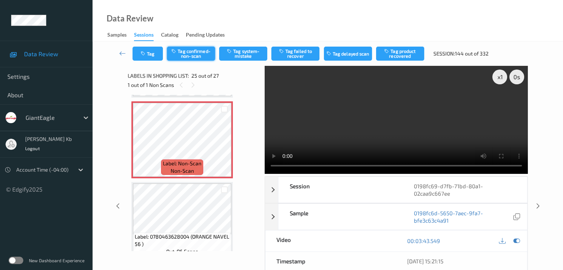
click at [204, 54] on button "Tag confirmed-non-scan" at bounding box center [191, 54] width 48 height 14
click at [402, 54] on button "Tag product recovered" at bounding box center [400, 54] width 48 height 14
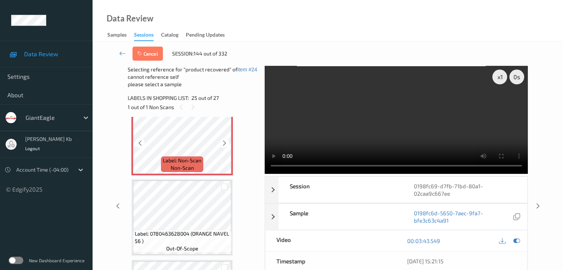
scroll to position [1969, 0]
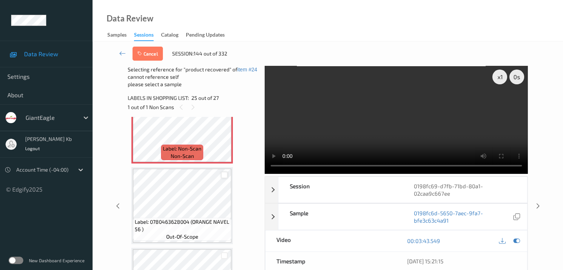
click at [225, 175] on div at bounding box center [224, 175] width 7 height 7
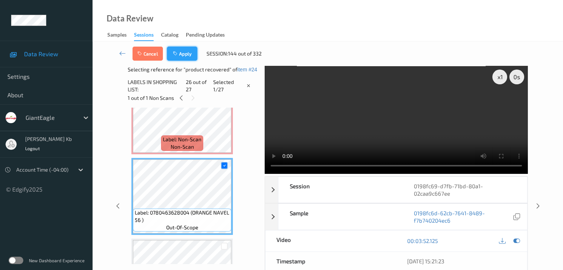
click at [188, 52] on button "Apply" at bounding box center [182, 54] width 30 height 14
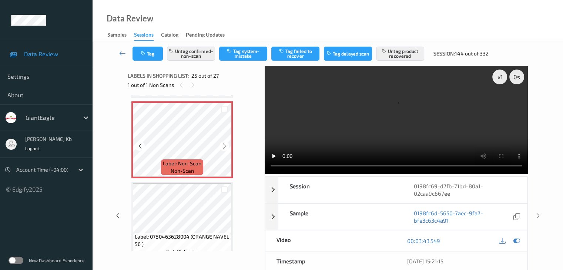
scroll to position [1821, 0]
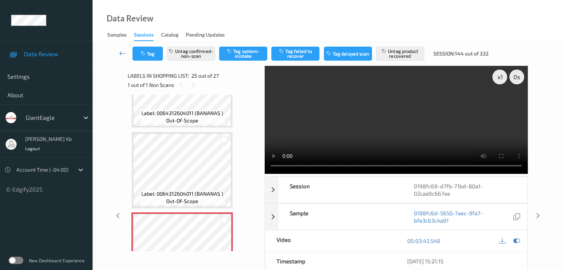
click at [120, 52] on icon at bounding box center [122, 53] width 7 height 7
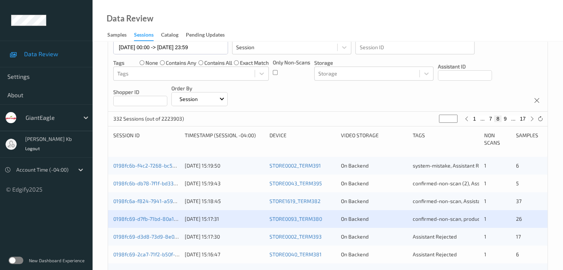
scroll to position [111, 0]
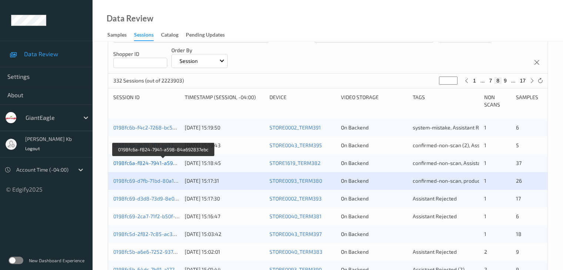
click at [157, 163] on link "0198fc6a-f824-7941-a598-84a692837ebc" at bounding box center [163, 163] width 101 height 6
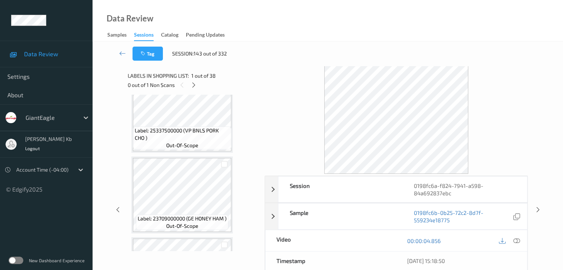
scroll to position [1479, 0]
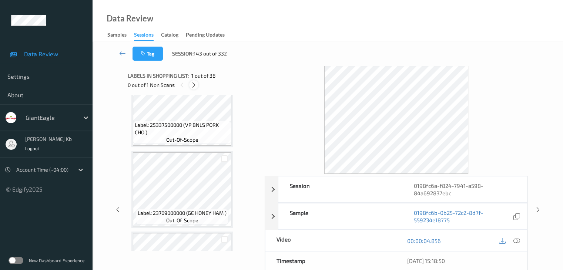
click at [193, 85] on icon at bounding box center [193, 85] width 6 height 7
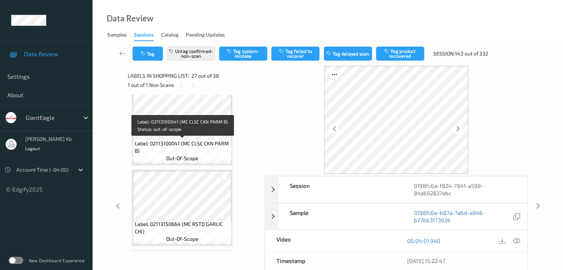
scroll to position [1095, 0]
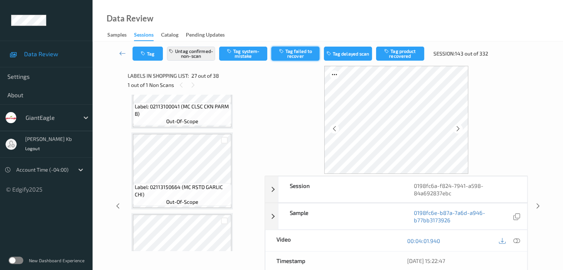
click at [298, 52] on button "Tag failed to recover" at bounding box center [295, 54] width 48 height 14
drag, startPoint x: 123, startPoint y: 55, endPoint x: 125, endPoint y: 39, distance: 16.1
click at [123, 55] on icon at bounding box center [122, 53] width 7 height 7
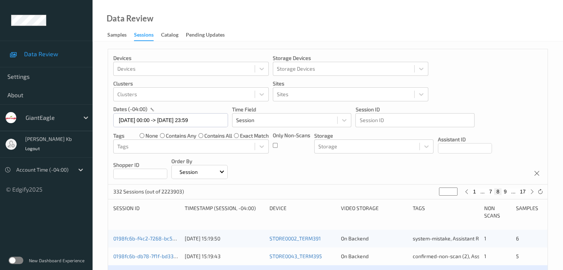
scroll to position [148, 0]
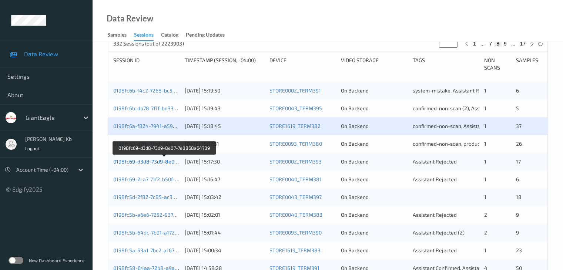
click at [161, 162] on link "0198fc69-d3d8-73d9-8e07-7e8868a64789" at bounding box center [164, 161] width 102 height 6
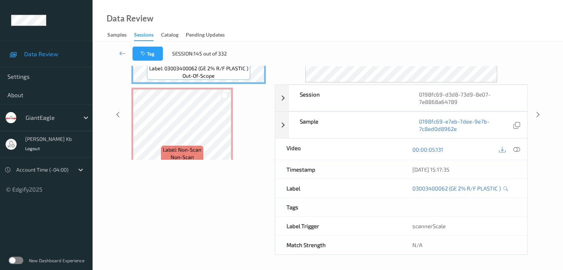
scroll to position [90, 0]
drag, startPoint x: 165, startPoint y: 0, endPoint x: 308, endPoint y: 7, distance: 142.5
click at [415, 26] on div "Data Review Samples Sessions Catalog Pending Updates" at bounding box center [327, 20] width 470 height 41
drag, startPoint x: 228, startPoint y: 0, endPoint x: 382, endPoint y: 14, distance: 154.5
click at [392, 16] on div "Data Review Samples Sessions Catalog Pending Updates" at bounding box center [327, 20] width 470 height 41
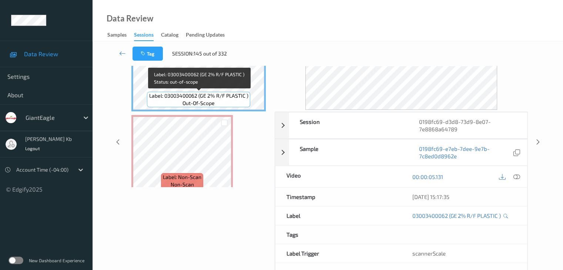
scroll to position [53, 0]
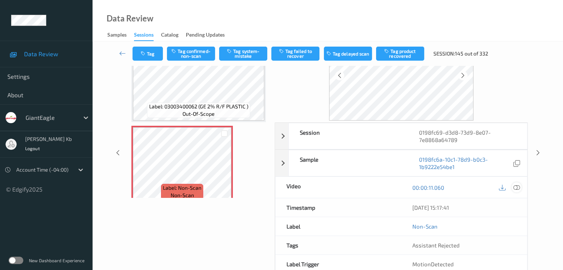
click at [516, 186] on icon at bounding box center [516, 187] width 7 height 7
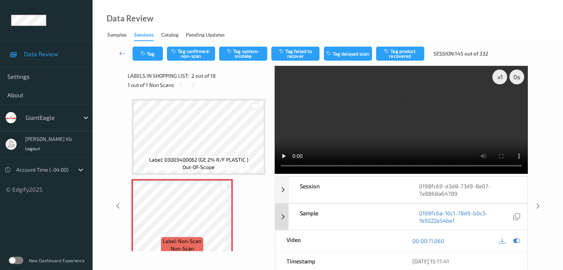
scroll to position [0, 0]
drag, startPoint x: 253, startPoint y: 47, endPoint x: 251, endPoint y: 54, distance: 7.1
click at [253, 48] on button "Tag system-mistake" at bounding box center [243, 54] width 48 height 14
click at [122, 54] on icon at bounding box center [122, 53] width 7 height 7
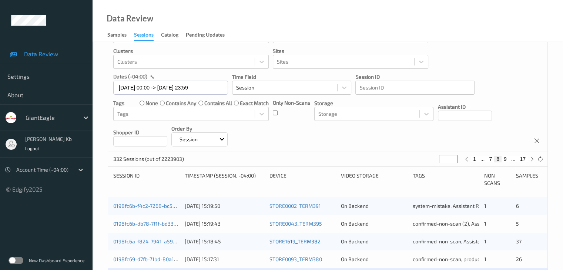
scroll to position [148, 0]
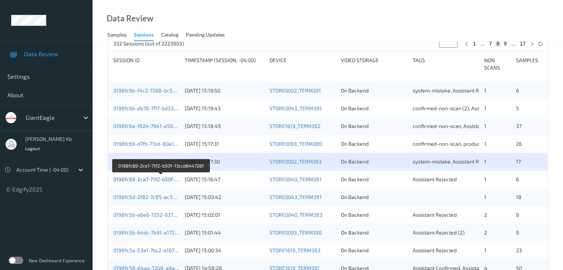
click at [155, 180] on link "0198fc69-2ca7-71f2-b50f-13ccd644728f" at bounding box center [160, 179] width 95 height 6
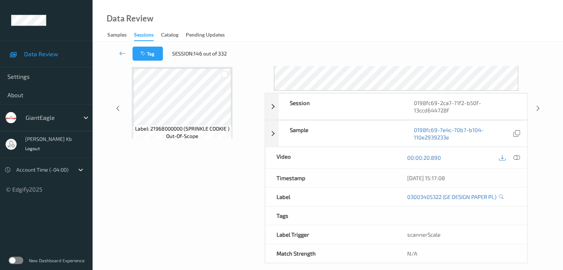
scroll to position [83, 0]
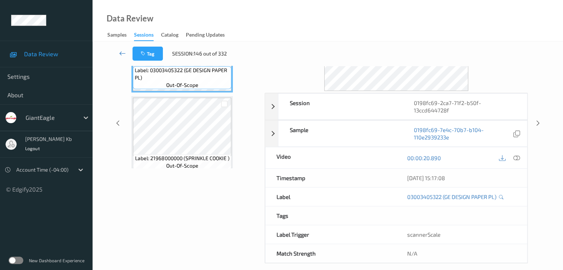
click at [124, 53] on icon at bounding box center [122, 53] width 7 height 7
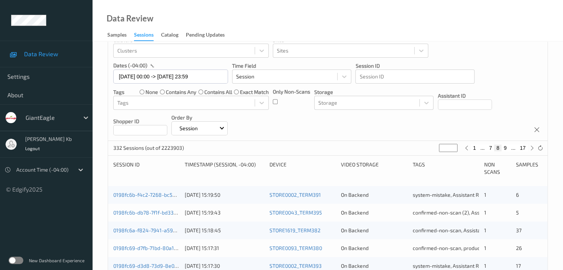
scroll to position [111, 0]
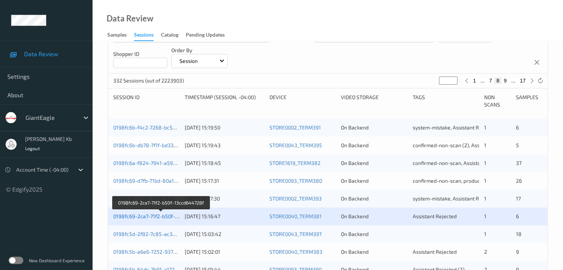
click at [154, 216] on link "0198fc69-2ca7-71f2-b50f-13ccd644728f" at bounding box center [160, 216] width 95 height 6
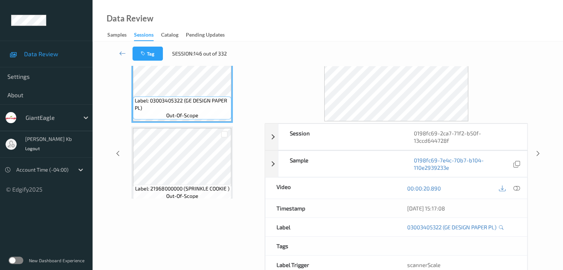
scroll to position [9, 0]
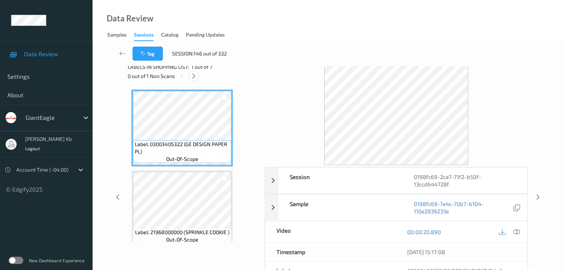
drag, startPoint x: 193, startPoint y: 77, endPoint x: 260, endPoint y: 116, distance: 77.1
click at [194, 77] on icon at bounding box center [193, 76] width 6 height 7
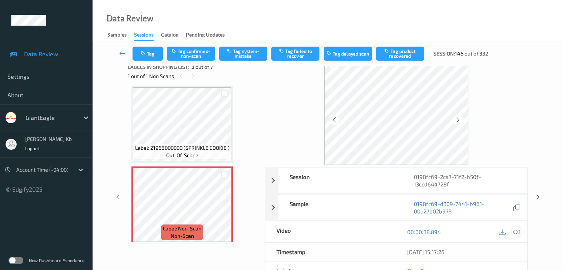
click at [518, 229] on icon at bounding box center [516, 232] width 7 height 7
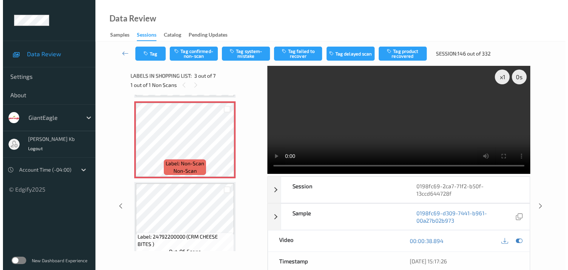
scroll to position [121, 0]
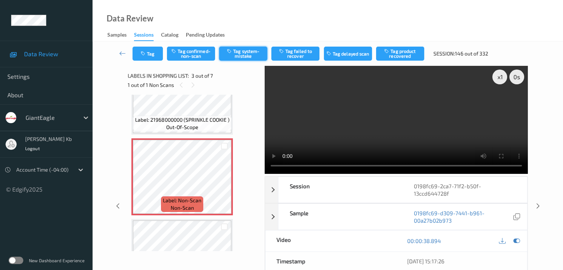
click at [252, 53] on button "Tag system-mistake" at bounding box center [243, 54] width 48 height 14
click at [154, 55] on button "Tag" at bounding box center [147, 54] width 30 height 14
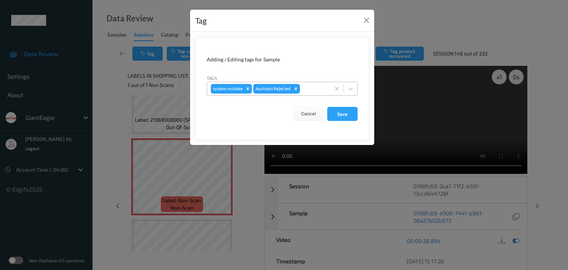
click at [311, 86] on div at bounding box center [313, 88] width 25 height 9
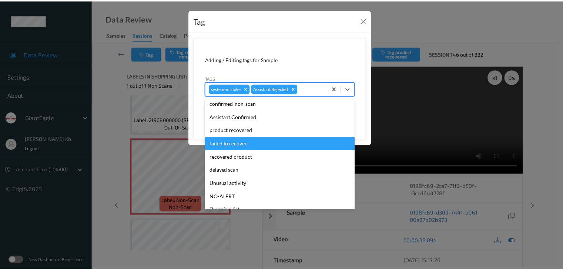
scroll to position [37, 0]
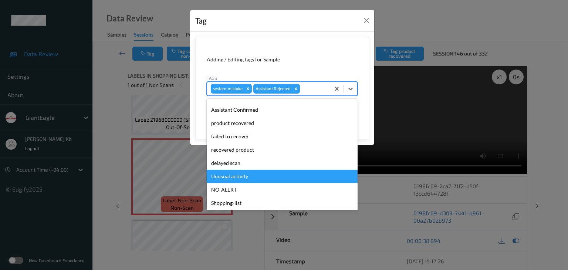
click at [244, 178] on div "Unusual activity" at bounding box center [282, 176] width 151 height 13
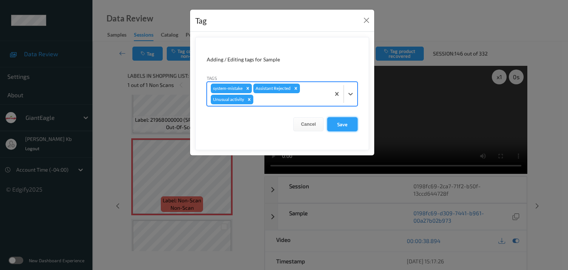
click at [351, 124] on button "Save" at bounding box center [342, 124] width 30 height 14
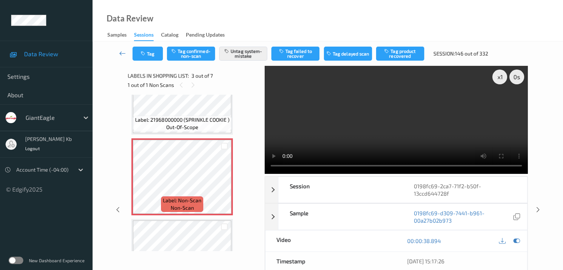
click at [124, 52] on icon at bounding box center [122, 53] width 7 height 7
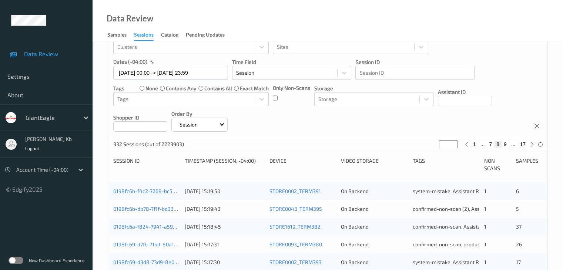
scroll to position [148, 0]
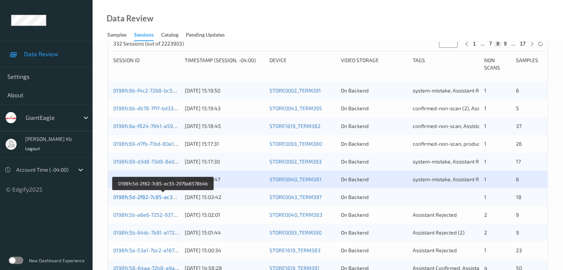
click at [153, 197] on link "0198fc5d-2f82-7c85-ac33-2979a8578b4b" at bounding box center [163, 197] width 100 height 6
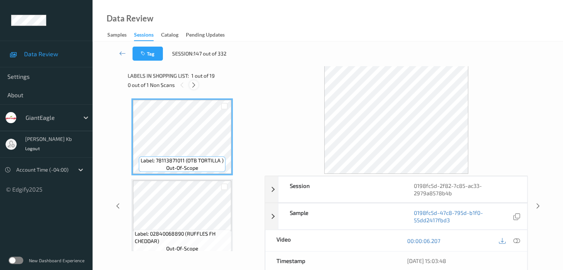
click at [193, 86] on icon at bounding box center [193, 85] width 6 height 7
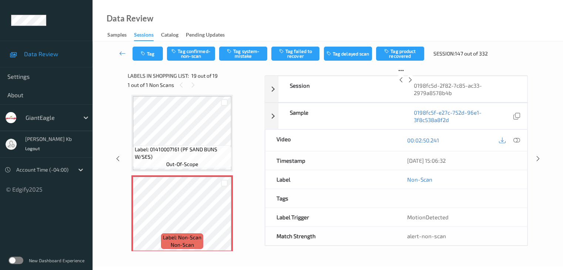
scroll to position [1379, 0]
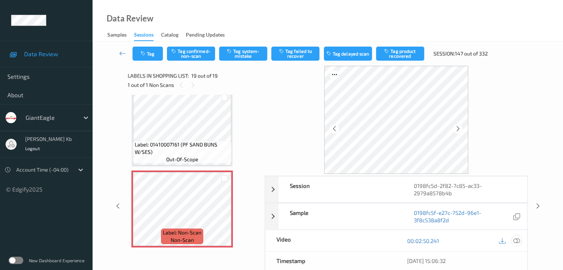
click at [518, 240] on icon at bounding box center [516, 240] width 7 height 7
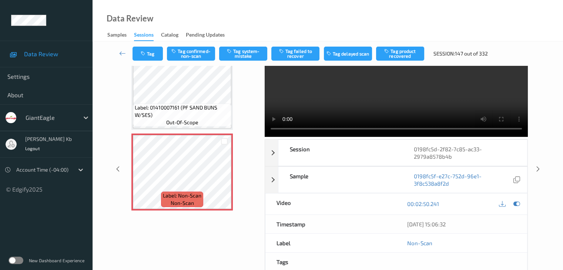
scroll to position [0, 0]
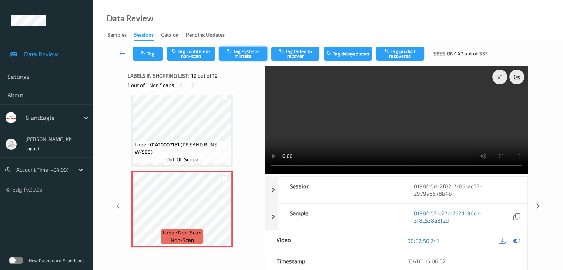
click at [242, 55] on button "Tag system-mistake" at bounding box center [243, 54] width 48 height 14
click at [118, 54] on link at bounding box center [123, 54] width 20 height 14
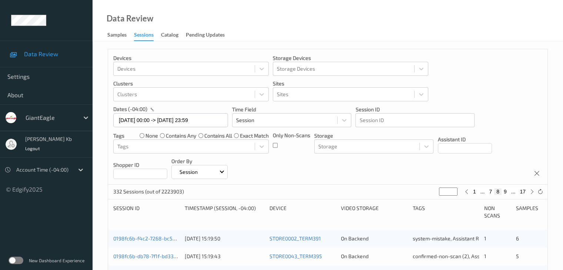
scroll to position [148, 0]
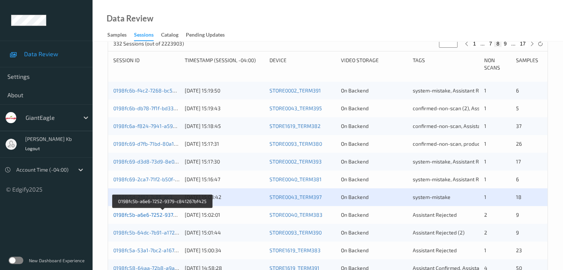
click at [149, 215] on link "0198fc5b-a6e6-7252-9379-c841267bf425" at bounding box center [162, 215] width 99 height 6
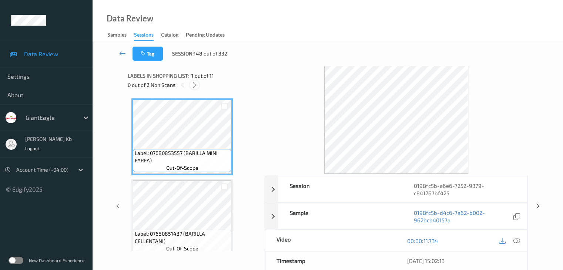
click at [193, 85] on icon at bounding box center [194, 85] width 6 height 7
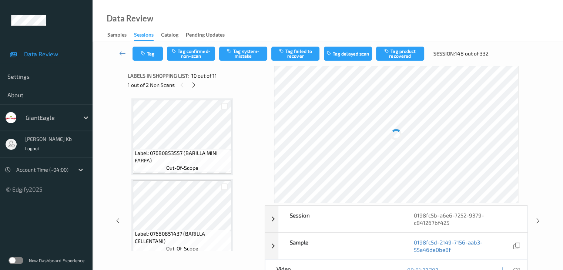
scroll to position [649, 0]
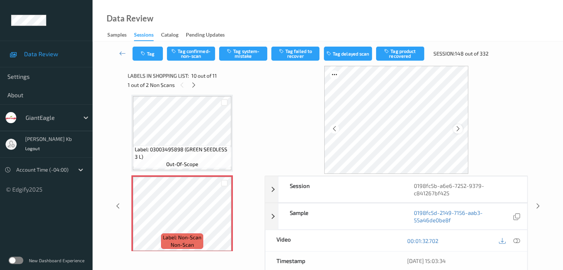
click at [456, 127] on icon at bounding box center [458, 128] width 6 height 7
click at [518, 241] on icon at bounding box center [516, 240] width 7 height 7
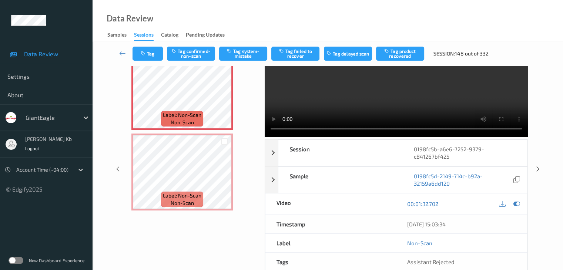
scroll to position [0, 0]
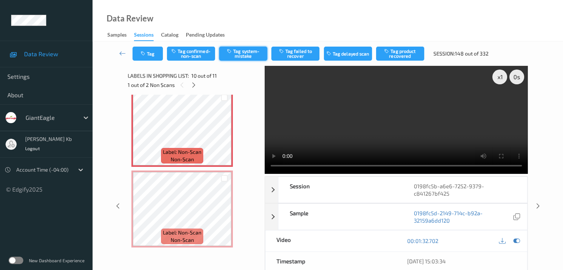
click at [245, 51] on button "Tag system-mistake" at bounding box center [243, 54] width 48 height 14
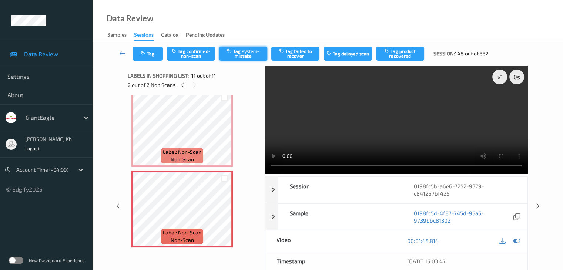
click at [240, 54] on button "Tag system-mistake" at bounding box center [243, 54] width 48 height 14
click at [125, 53] on icon at bounding box center [122, 53] width 7 height 7
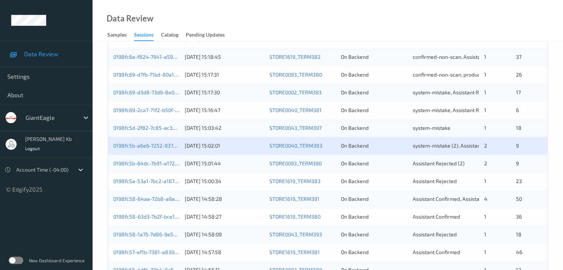
scroll to position [222, 0]
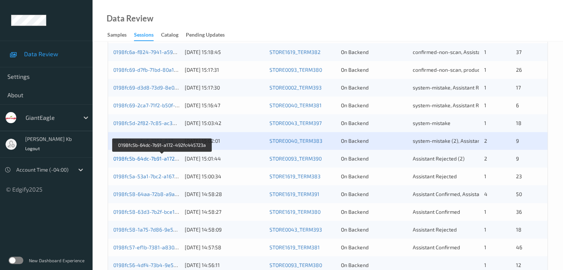
click at [151, 157] on link "0198fc5b-64dc-7b91-a172-492fc445723a" at bounding box center [162, 158] width 98 height 6
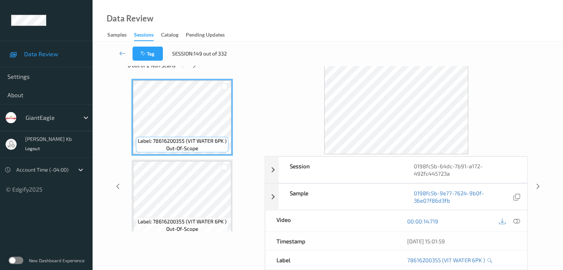
scroll to position [16, 0]
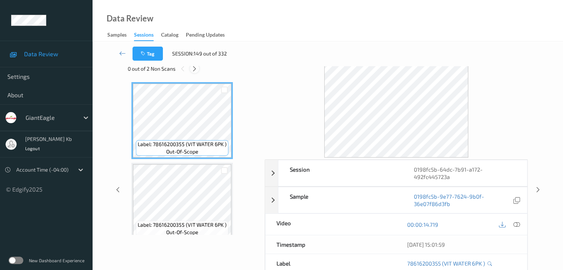
click at [196, 70] on icon at bounding box center [194, 68] width 6 height 7
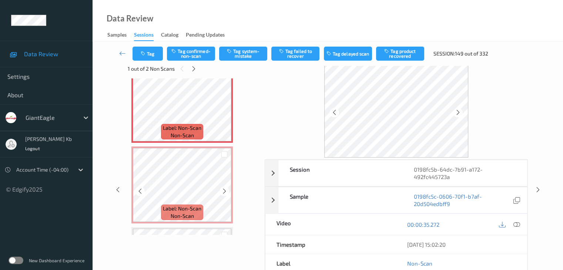
scroll to position [276, 0]
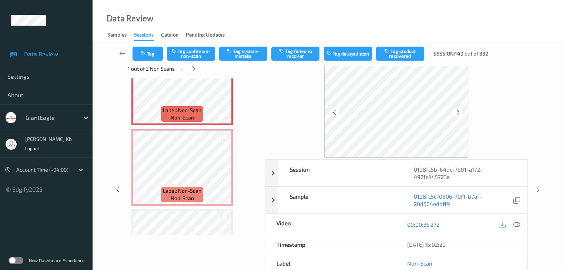
click at [516, 223] on icon at bounding box center [516, 224] width 7 height 7
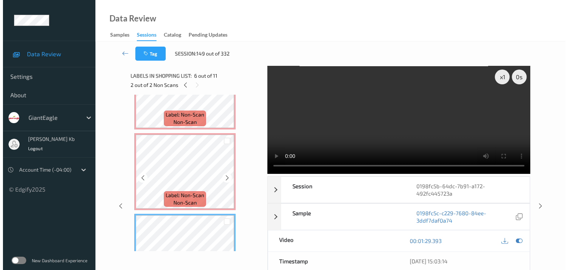
scroll to position [185, 0]
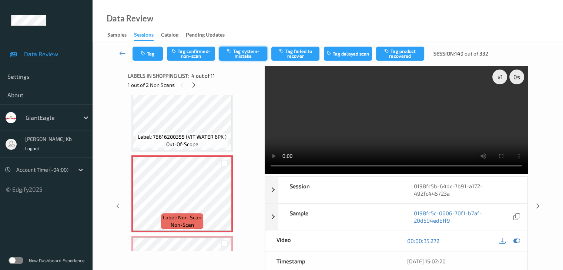
click at [243, 54] on button "Tag system-mistake" at bounding box center [243, 54] width 48 height 14
click at [156, 50] on button "Tag" at bounding box center [147, 54] width 30 height 14
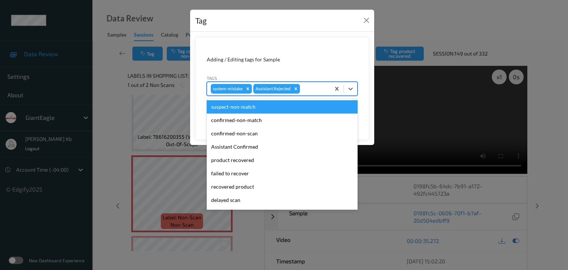
click at [317, 89] on div at bounding box center [313, 88] width 25 height 9
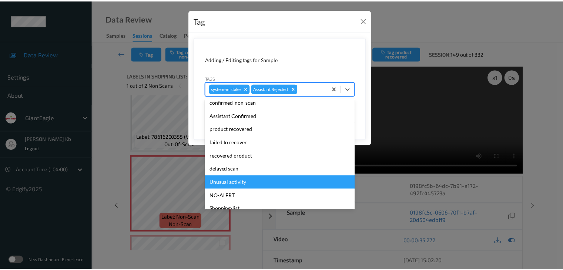
scroll to position [37, 0]
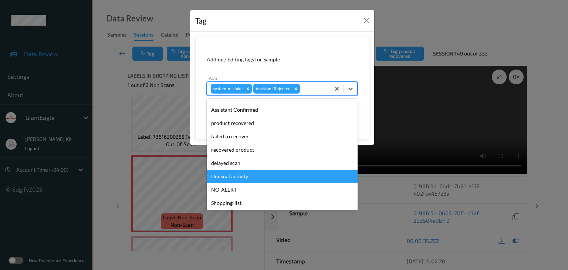
click at [243, 177] on div "Unusual activity" at bounding box center [282, 176] width 151 height 13
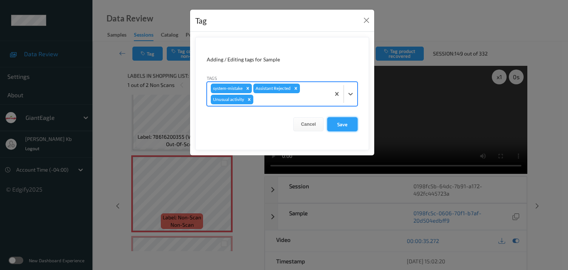
click at [349, 124] on button "Save" at bounding box center [342, 124] width 30 height 14
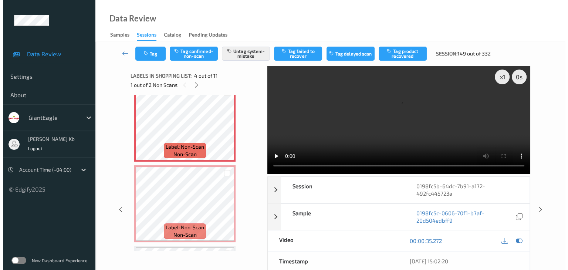
scroll to position [259, 0]
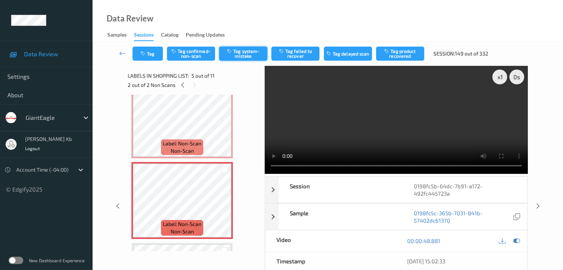
click at [246, 53] on button "Tag system-mistake" at bounding box center [243, 54] width 48 height 14
click at [151, 50] on button "Tag" at bounding box center [147, 54] width 30 height 14
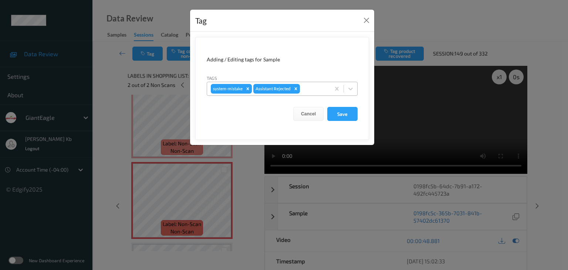
click at [313, 86] on div at bounding box center [313, 88] width 25 height 9
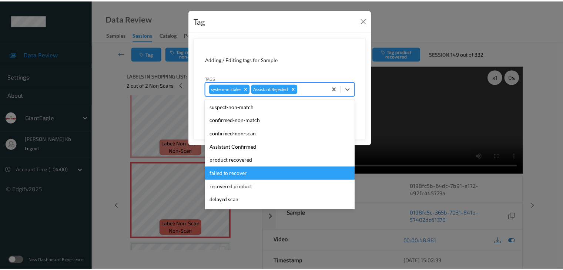
scroll to position [65, 0]
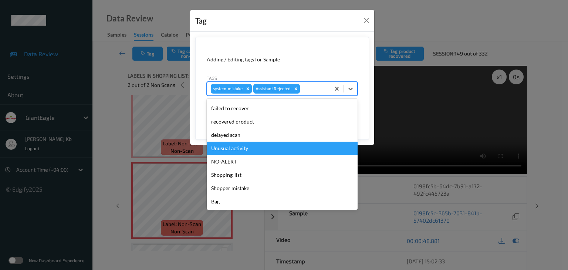
click at [238, 150] on div "Unusual activity" at bounding box center [282, 148] width 151 height 13
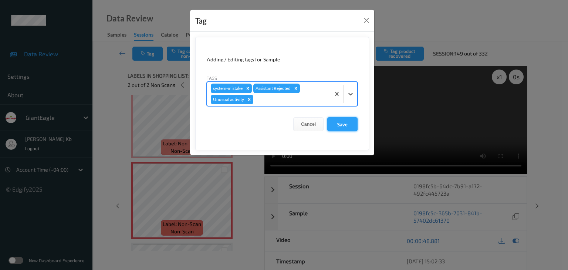
click at [347, 124] on button "Save" at bounding box center [342, 124] width 30 height 14
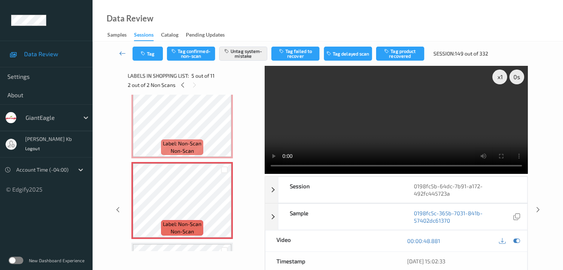
click at [123, 51] on icon at bounding box center [122, 53] width 7 height 7
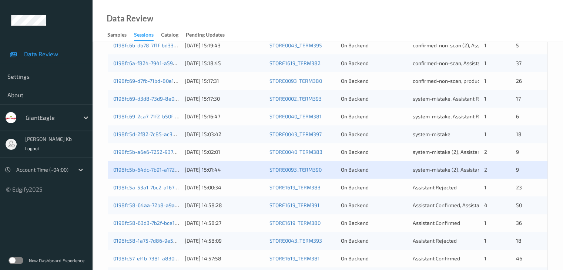
scroll to position [222, 0]
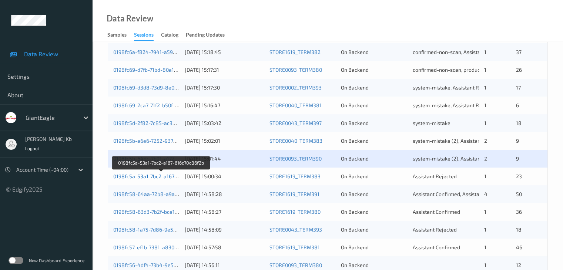
click at [158, 177] on link "0198fc5a-53a1-7bc2-a167-616c70c86f2b" at bounding box center [161, 176] width 96 height 6
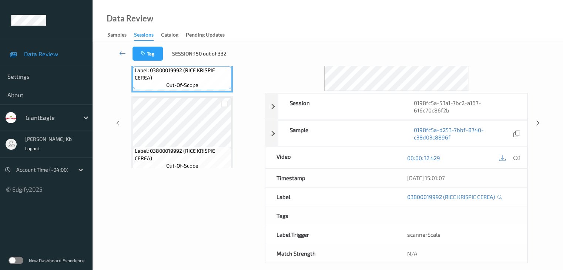
scroll to position [9, 0]
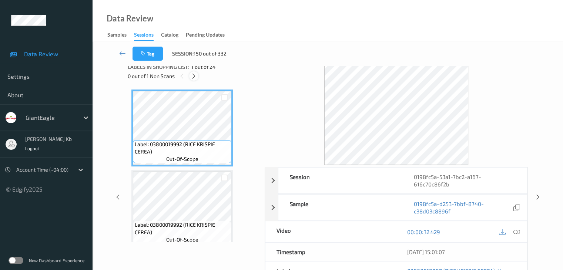
click at [195, 78] on icon at bounding box center [193, 76] width 6 height 7
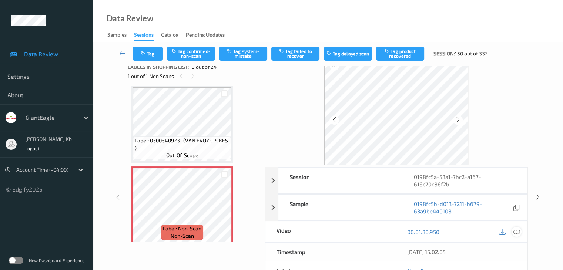
click at [518, 229] on icon at bounding box center [516, 232] width 7 height 7
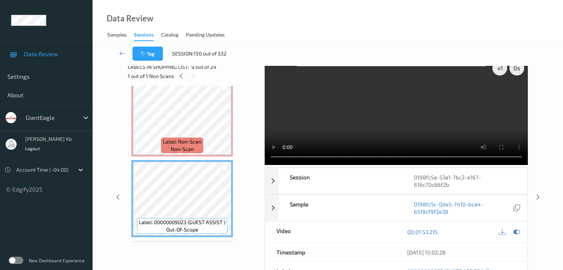
scroll to position [561, 0]
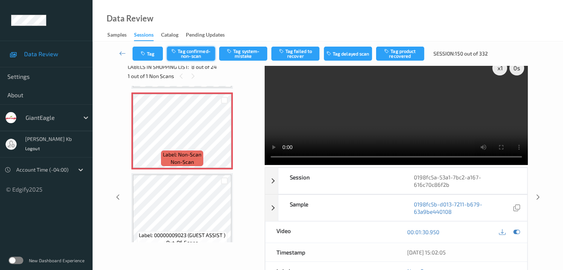
click at [201, 51] on button "Tag confirmed-non-scan" at bounding box center [191, 54] width 48 height 14
click at [297, 53] on button "Tag failed to recover" at bounding box center [295, 54] width 48 height 14
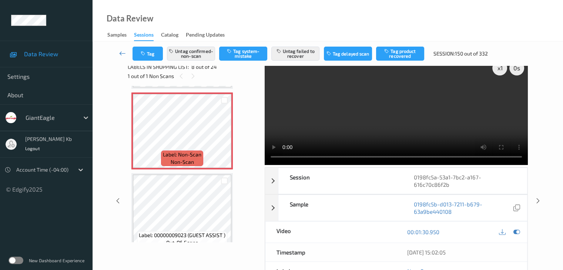
click at [122, 53] on icon at bounding box center [122, 53] width 7 height 7
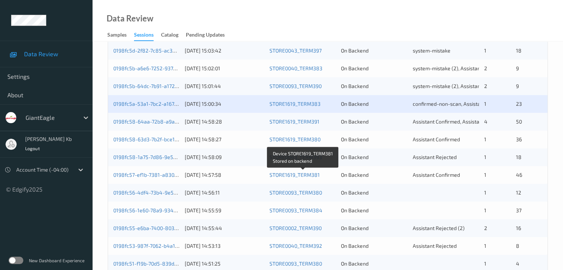
scroll to position [296, 0]
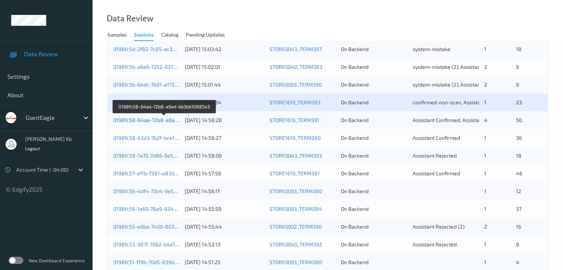
click at [159, 121] on link "0198fc58-64aa-72b8-a9ad-bb3bb10885e3" at bounding box center [164, 120] width 102 height 6
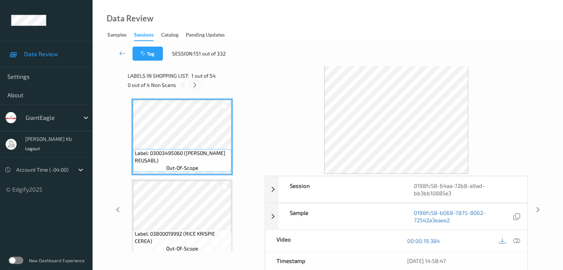
click at [196, 84] on icon at bounding box center [195, 85] width 6 height 7
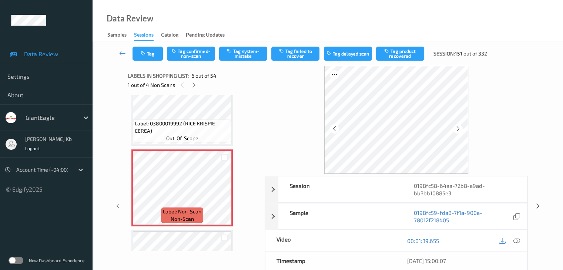
scroll to position [326, 0]
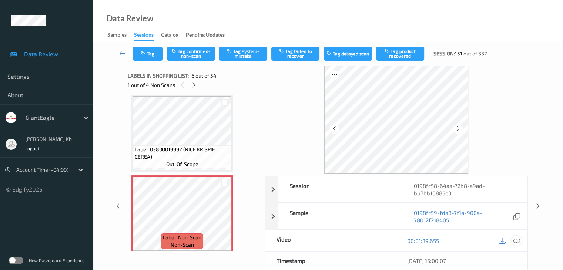
click at [516, 241] on icon at bounding box center [516, 240] width 7 height 7
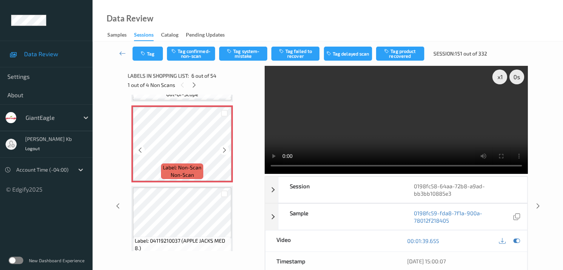
scroll to position [400, 0]
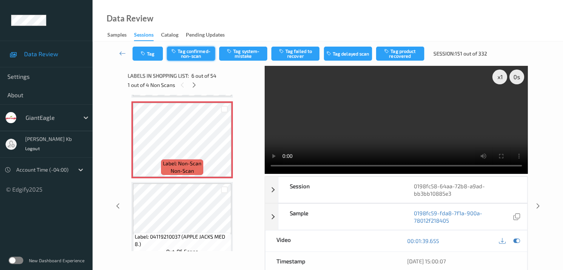
click at [192, 53] on button "Tag confirmed-non-scan" at bounding box center [191, 54] width 48 height 14
click at [405, 58] on button "Tag product recovered" at bounding box center [400, 54] width 48 height 14
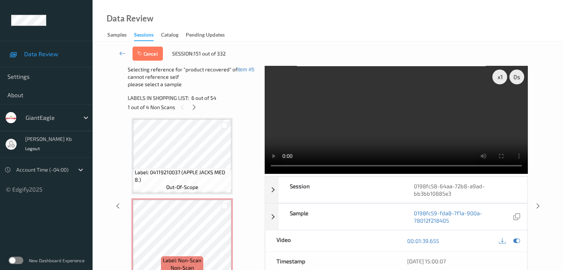
scroll to position [474, 0]
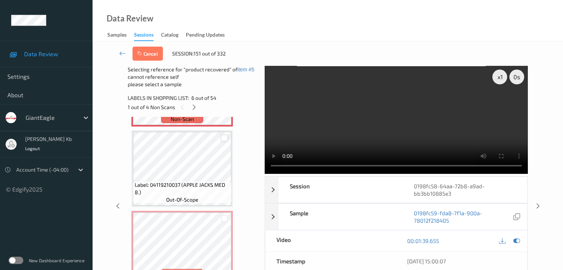
click at [226, 137] on div at bounding box center [224, 138] width 7 height 7
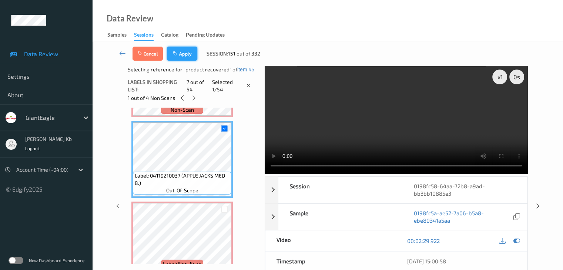
click at [186, 54] on button "Apply" at bounding box center [182, 54] width 30 height 14
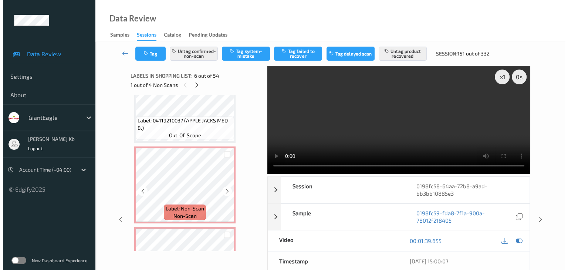
scroll to position [518, 0]
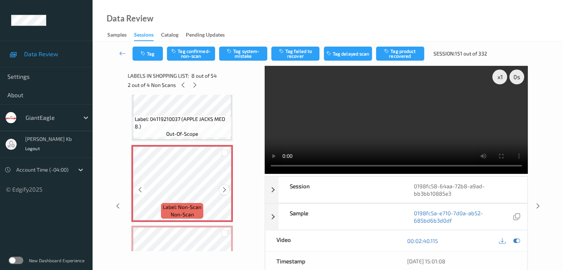
click at [223, 189] on icon at bounding box center [224, 189] width 6 height 7
click at [246, 52] on button "Tag system-mistake" at bounding box center [243, 54] width 48 height 14
click at [155, 52] on button "Tag" at bounding box center [147, 54] width 30 height 14
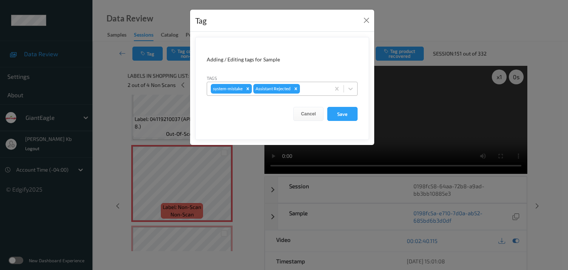
click at [315, 87] on div at bounding box center [313, 88] width 25 height 9
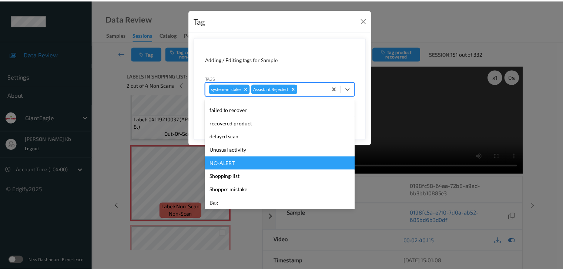
scroll to position [65, 0]
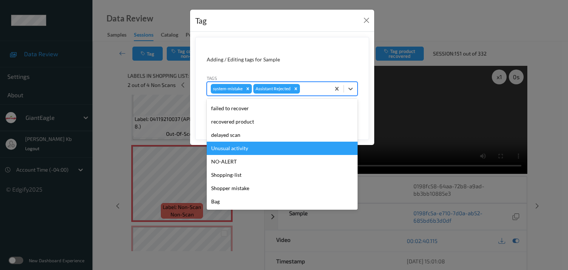
click at [241, 150] on div "Unusual activity" at bounding box center [282, 148] width 151 height 13
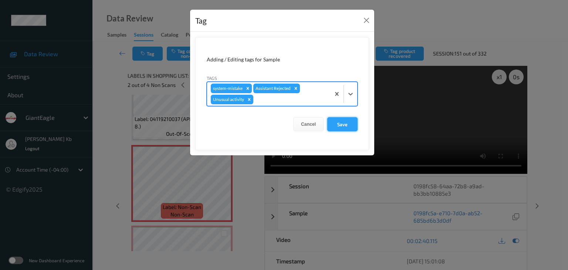
click at [345, 125] on button "Save" at bounding box center [342, 124] width 30 height 14
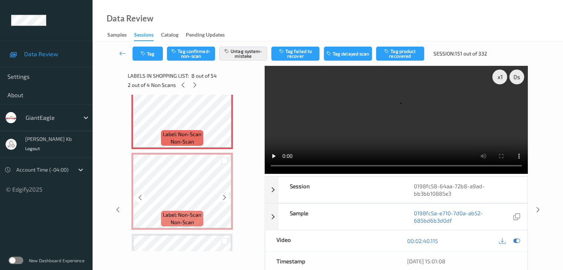
scroll to position [592, 0]
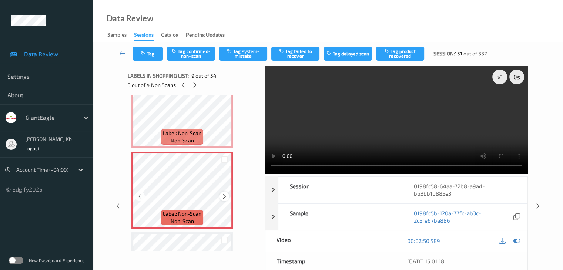
click at [226, 197] on icon at bounding box center [224, 196] width 6 height 7
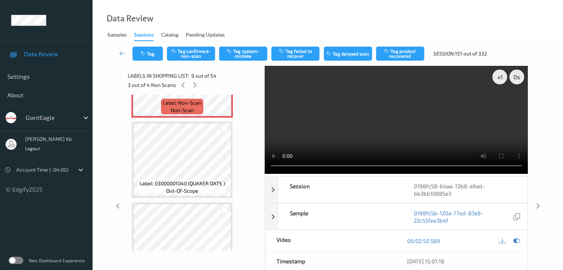
scroll to position [666, 0]
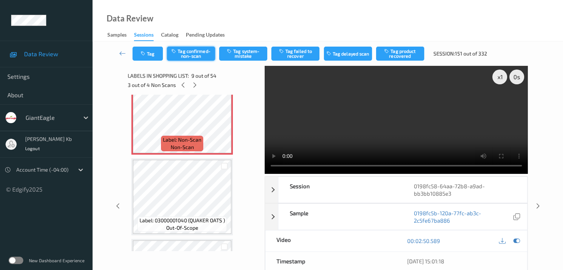
click at [197, 50] on button "Tag confirmed-non-scan" at bounding box center [191, 54] width 48 height 14
drag, startPoint x: 405, startPoint y: 51, endPoint x: 398, endPoint y: 51, distance: 6.7
click at [405, 51] on button "Tag product recovered" at bounding box center [400, 54] width 48 height 14
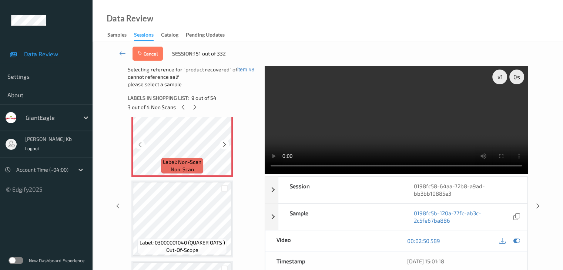
scroll to position [703, 0]
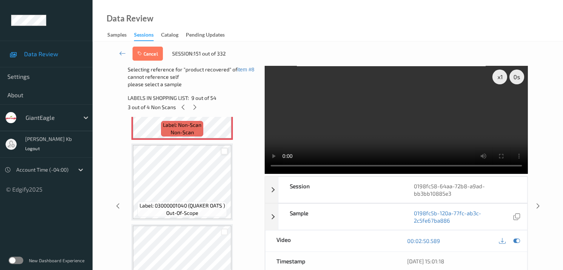
click at [226, 151] on div at bounding box center [224, 151] width 7 height 7
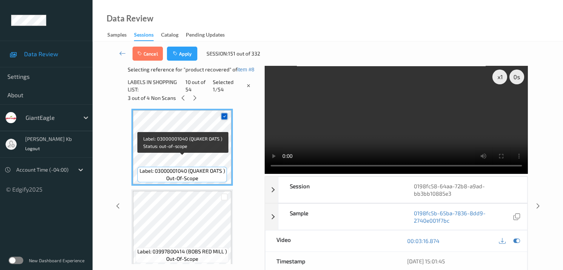
scroll to position [740, 0]
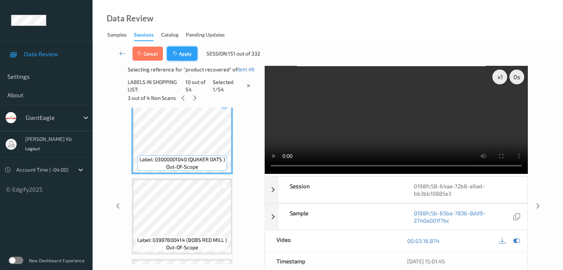
click at [186, 54] on button "Apply" at bounding box center [182, 54] width 30 height 14
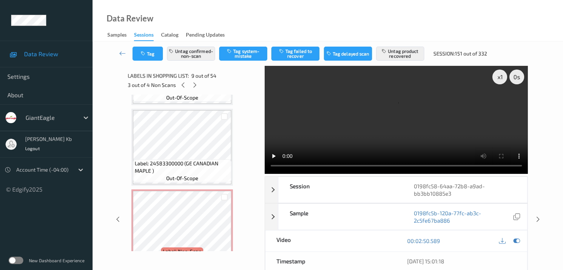
scroll to position [3934, 0]
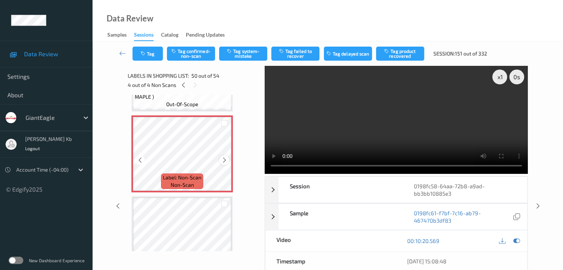
click at [224, 159] on icon at bounding box center [224, 160] width 6 height 7
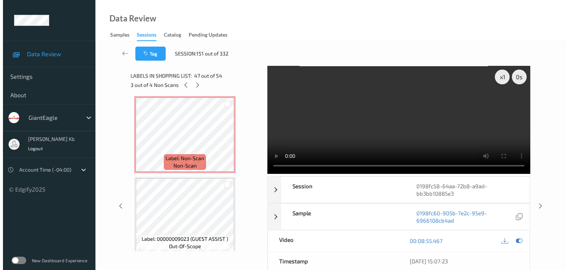
scroll to position [3897, 0]
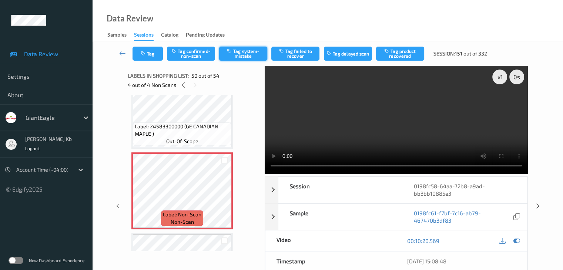
click at [249, 52] on button "Tag system-mistake" at bounding box center [243, 54] width 48 height 14
click at [157, 51] on button "Tag" at bounding box center [147, 54] width 30 height 14
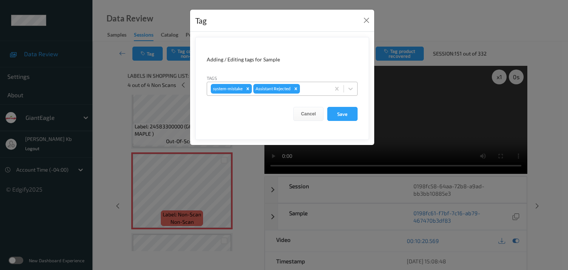
click at [318, 88] on div at bounding box center [313, 88] width 25 height 9
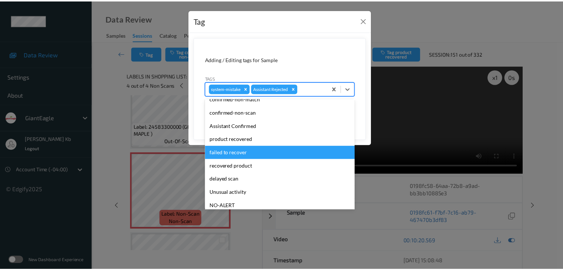
scroll to position [37, 0]
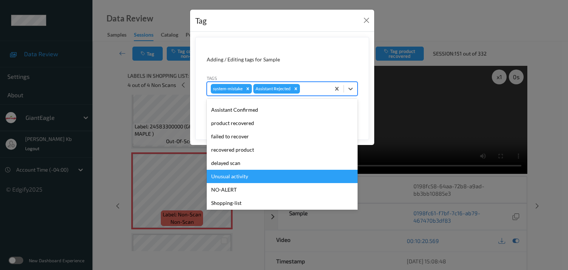
click at [243, 177] on div "Unusual activity" at bounding box center [282, 176] width 151 height 13
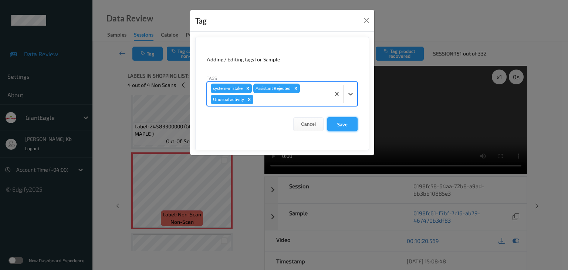
click at [350, 123] on button "Save" at bounding box center [342, 124] width 30 height 14
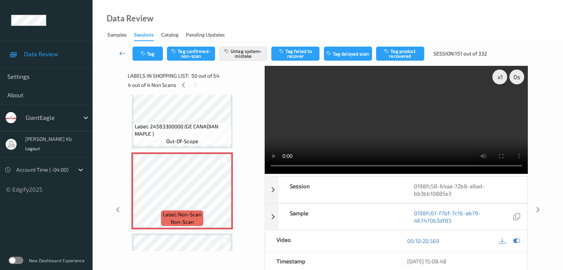
click at [123, 52] on icon at bounding box center [122, 53] width 7 height 7
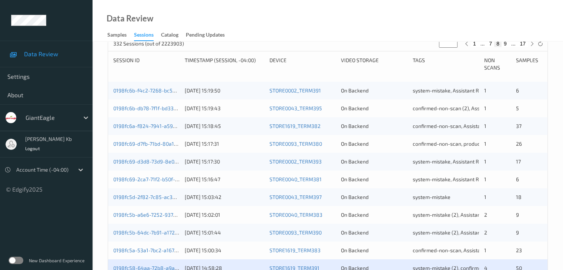
scroll to position [259, 0]
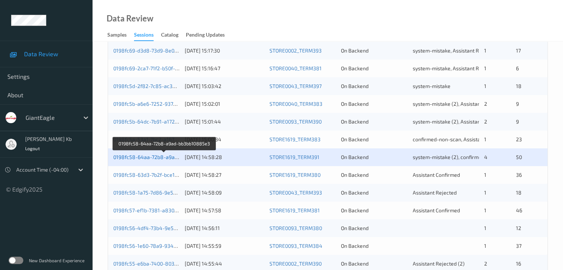
click at [156, 157] on link "0198fc58-64aa-72b8-a9ad-bb3bb10885e3" at bounding box center [164, 157] width 102 height 6
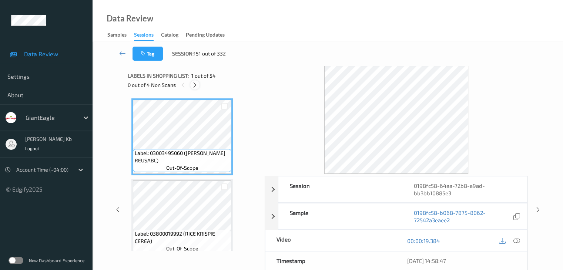
click at [194, 84] on icon at bounding box center [195, 85] width 6 height 7
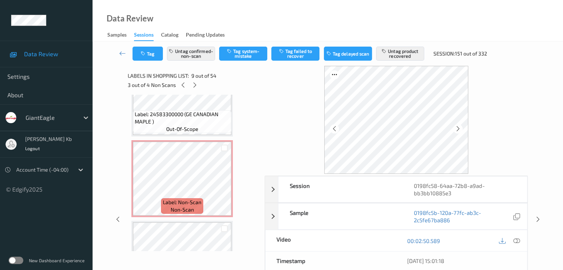
scroll to position [3914, 0]
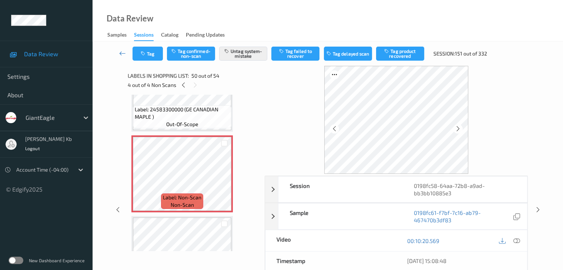
click at [124, 54] on icon at bounding box center [122, 53] width 7 height 7
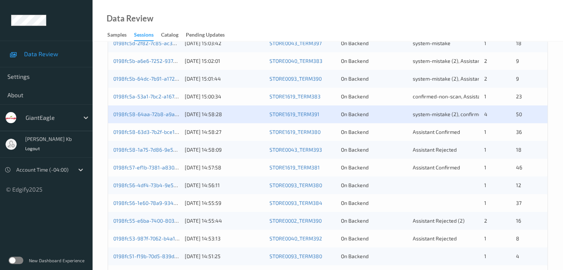
scroll to position [345, 0]
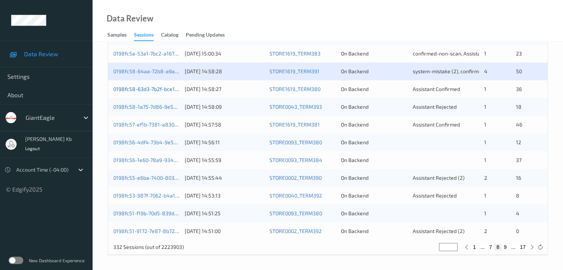
click at [166, 90] on link "0198fc58-63d3-7b2f-bce1-adaa2196c71e" at bounding box center [161, 89] width 97 height 6
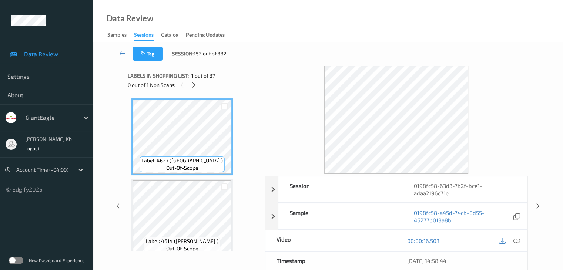
click at [194, 84] on icon at bounding box center [193, 85] width 6 height 7
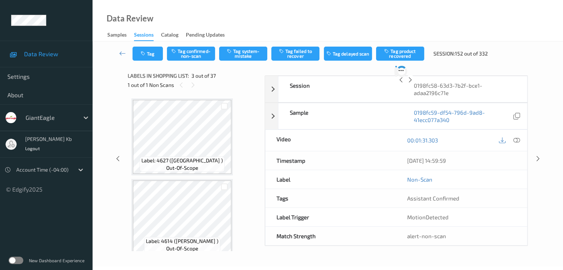
scroll to position [84, 0]
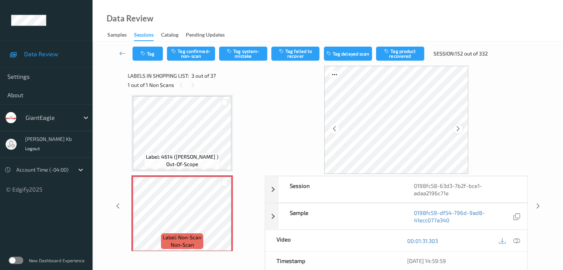
click at [457, 127] on icon at bounding box center [458, 128] width 6 height 7
click at [516, 239] on icon at bounding box center [516, 240] width 7 height 7
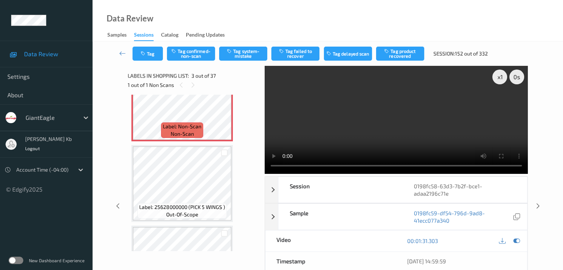
scroll to position [121, 0]
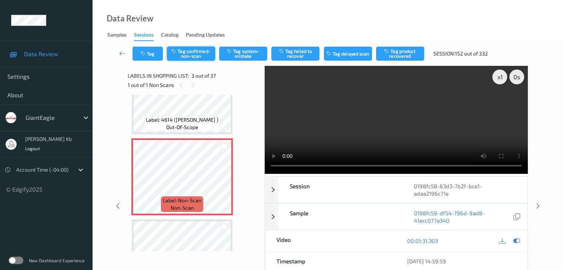
click at [201, 54] on button "Tag confirmed-non-scan" at bounding box center [191, 54] width 48 height 14
click at [401, 54] on button "Tag product recovered" at bounding box center [400, 54] width 48 height 14
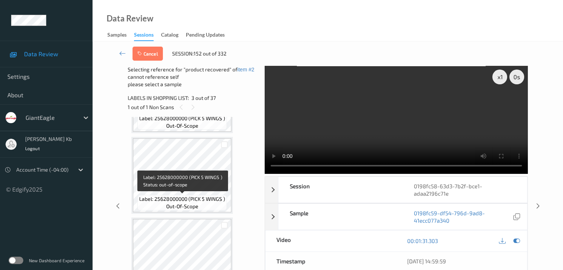
scroll to position [269, 0]
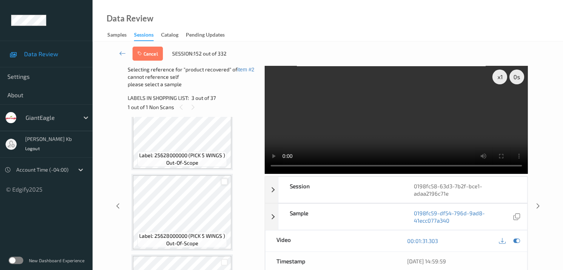
click at [225, 180] on div at bounding box center [224, 181] width 7 height 7
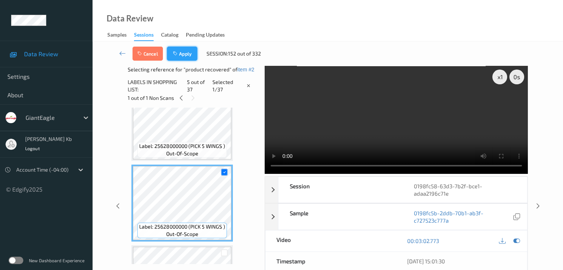
click at [187, 55] on button "Apply" at bounding box center [182, 54] width 30 height 14
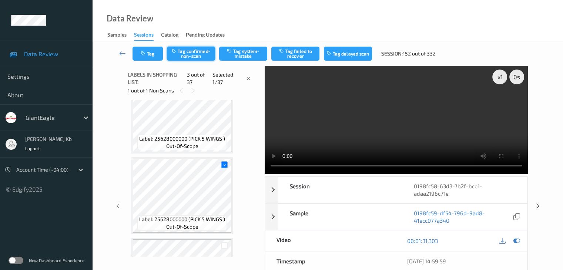
scroll to position [84, 0]
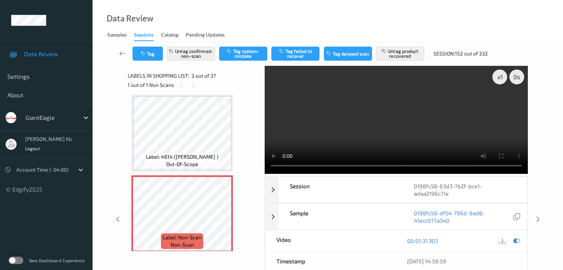
click at [122, 51] on icon at bounding box center [122, 53] width 7 height 7
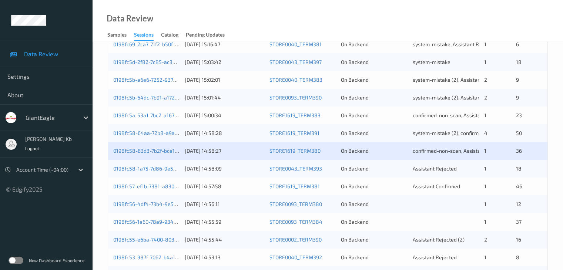
scroll to position [296, 0]
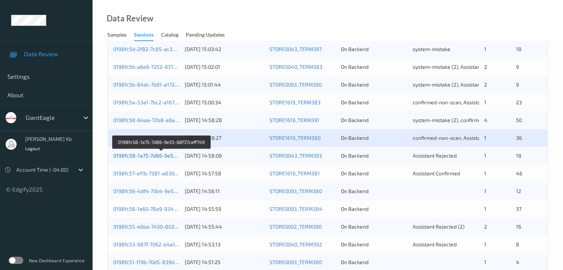
click at [163, 156] on link "0198fc58-1a75-7d86-9e55-68f37caff749" at bounding box center [161, 155] width 97 height 6
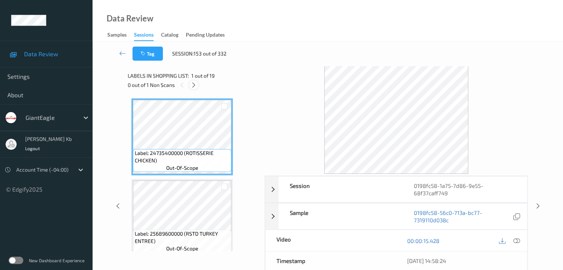
click at [196, 87] on icon at bounding box center [193, 85] width 6 height 7
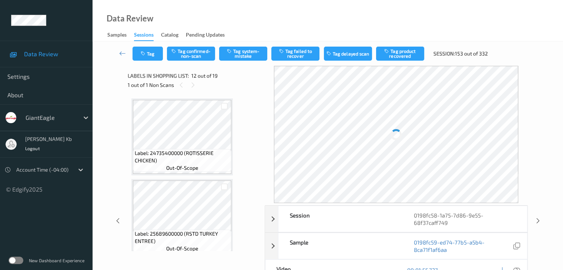
scroll to position [810, 0]
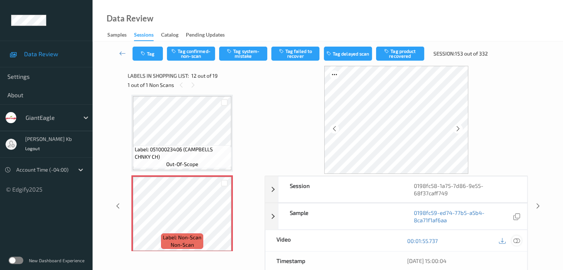
click at [514, 239] on icon at bounding box center [516, 240] width 7 height 7
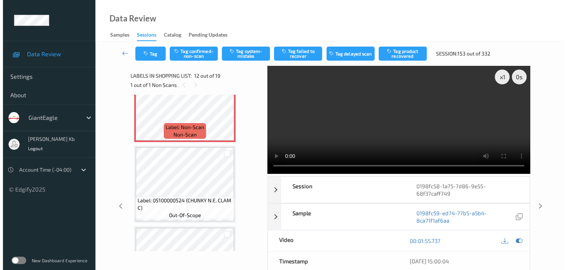
scroll to position [884, 0]
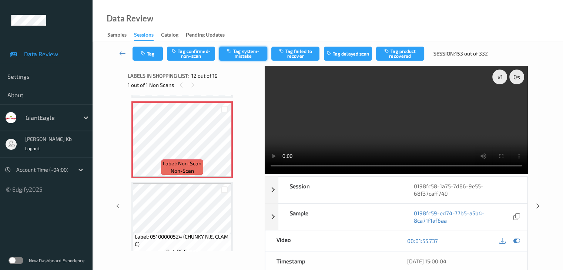
click at [240, 51] on button "Tag system-mistake" at bounding box center [243, 54] width 48 height 14
click at [153, 53] on button "Tag" at bounding box center [147, 54] width 30 height 14
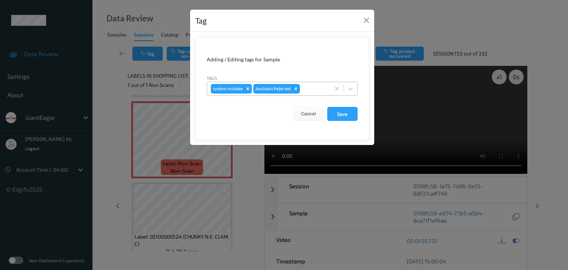
click at [318, 85] on div at bounding box center [313, 88] width 25 height 9
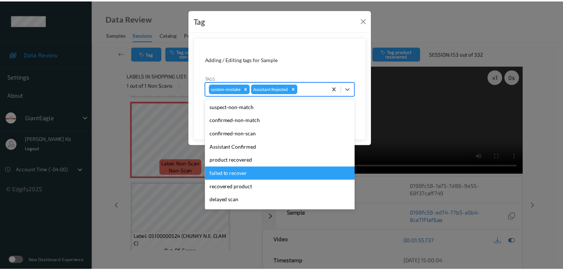
scroll to position [37, 0]
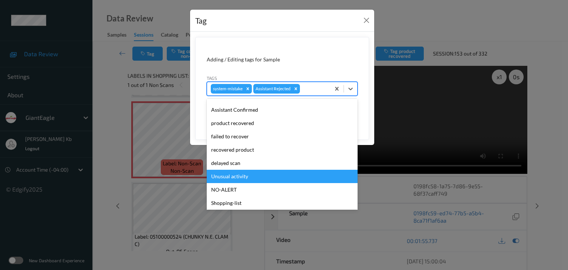
drag, startPoint x: 244, startPoint y: 176, endPoint x: 253, endPoint y: 171, distance: 10.6
click at [244, 176] on div "Unusual activity" at bounding box center [282, 176] width 151 height 13
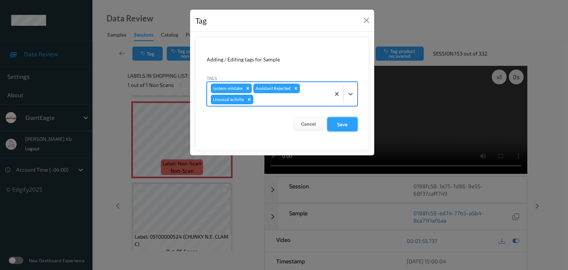
click at [341, 121] on button "Save" at bounding box center [342, 124] width 30 height 14
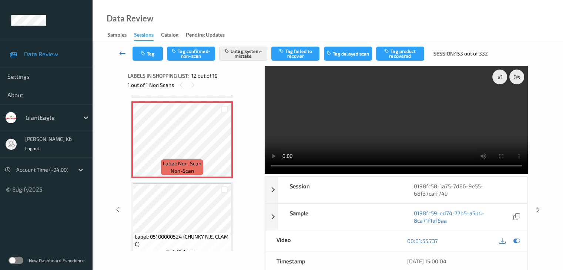
click at [122, 52] on icon at bounding box center [122, 53] width 7 height 7
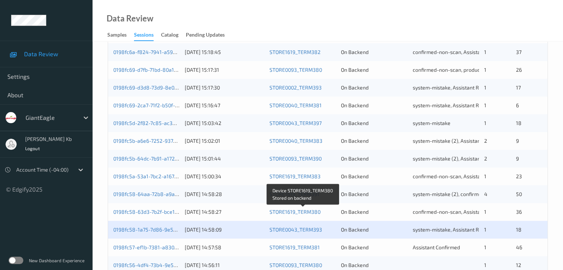
scroll to position [259, 0]
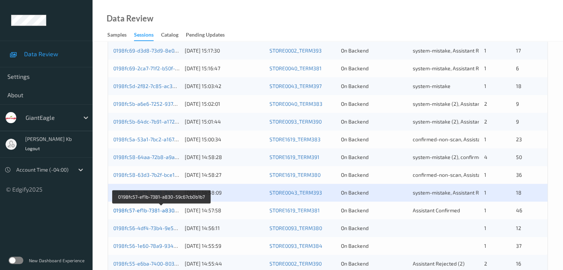
click at [155, 210] on link "0198fc57-ef1b-7381-a830-59c67cb0b1b7" at bounding box center [161, 210] width 97 height 6
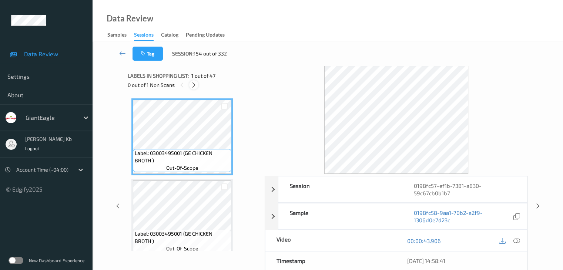
click at [194, 87] on icon at bounding box center [193, 85] width 6 height 7
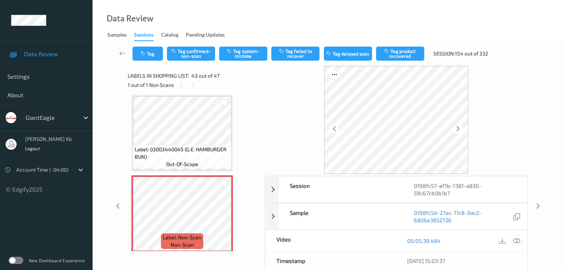
click at [518, 241] on icon at bounding box center [516, 240] width 7 height 7
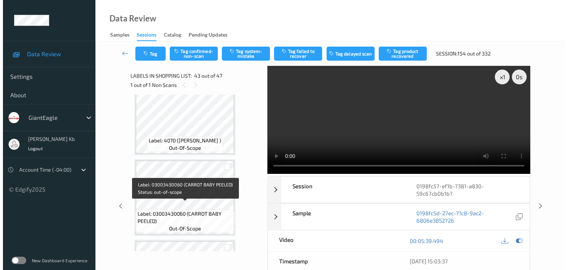
scroll to position [3495, 0]
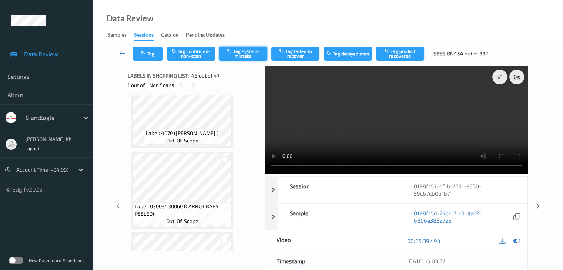
click at [242, 51] on button "Tag system-mistake" at bounding box center [243, 54] width 48 height 14
click at [160, 51] on button "Tag" at bounding box center [147, 54] width 30 height 14
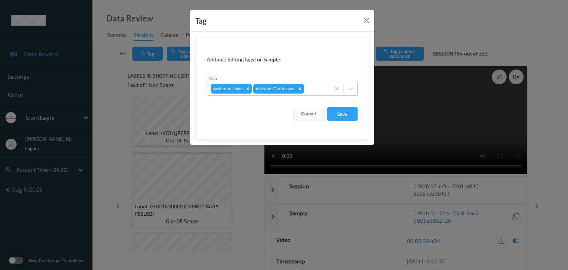
click at [313, 85] on div at bounding box center [316, 88] width 21 height 9
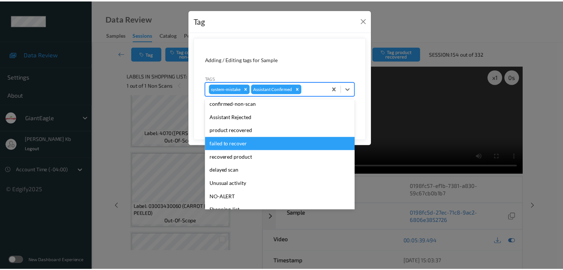
scroll to position [37, 0]
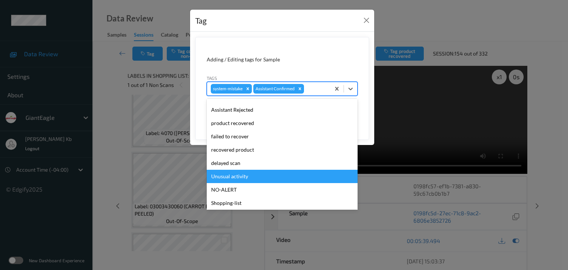
click at [246, 177] on div "Unusual activity" at bounding box center [282, 176] width 151 height 13
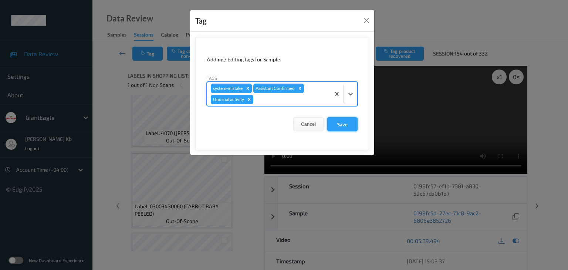
click at [341, 129] on button "Save" at bounding box center [342, 124] width 30 height 14
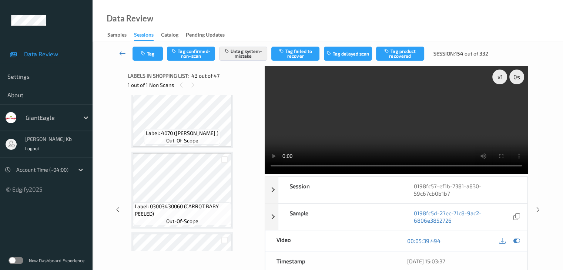
click at [124, 54] on icon at bounding box center [122, 53] width 7 height 7
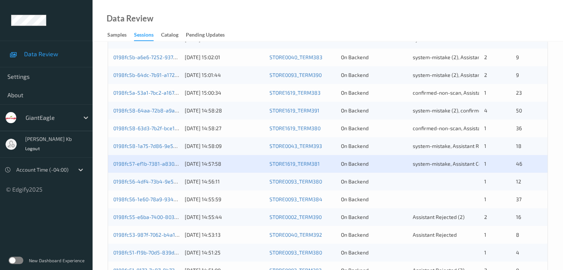
scroll to position [333, 0]
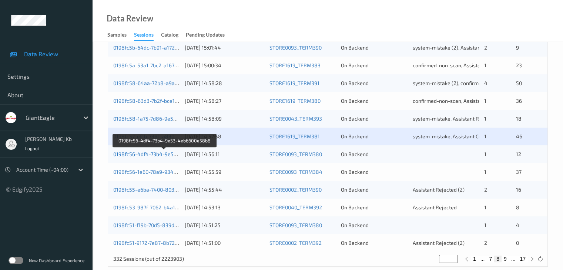
click at [157, 155] on link "0198fc56-4df4-73b4-9e53-4eb6600e58b8" at bounding box center [164, 154] width 102 height 6
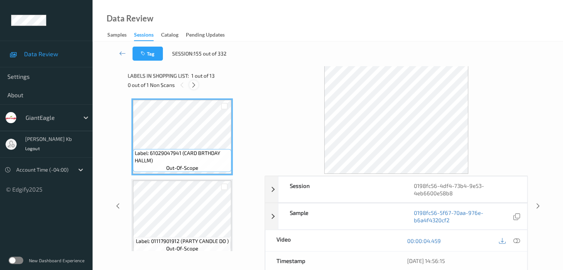
click at [195, 84] on icon at bounding box center [193, 85] width 6 height 7
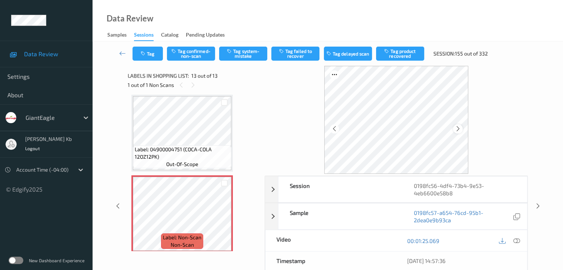
click at [459, 129] on icon at bounding box center [458, 128] width 6 height 7
click at [455, 128] on icon at bounding box center [458, 128] width 6 height 7
click at [515, 240] on icon at bounding box center [516, 240] width 7 height 7
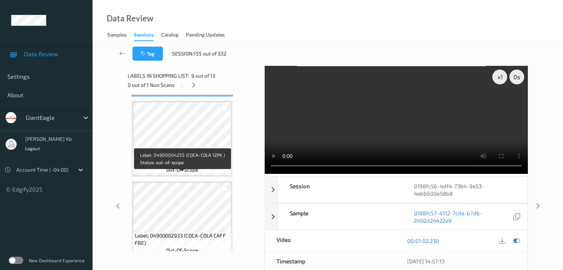
scroll to position [851, 0]
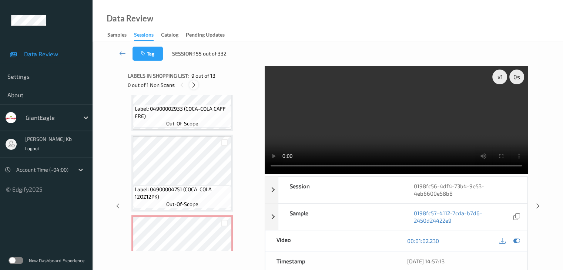
click at [198, 84] on div "0 out of 1 Non Scans" at bounding box center [194, 84] width 132 height 9
click at [196, 84] on icon at bounding box center [193, 85] width 6 height 7
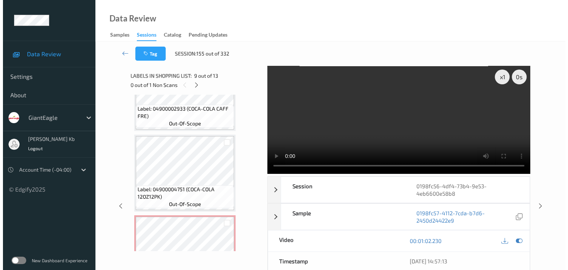
scroll to position [891, 0]
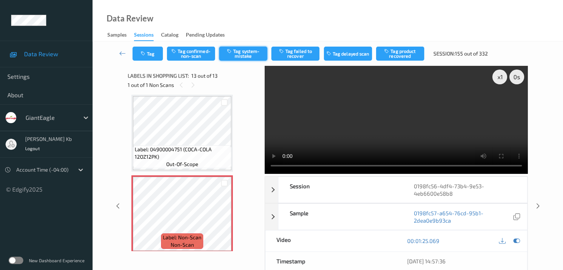
click at [252, 52] on button "Tag system-mistake" at bounding box center [243, 54] width 48 height 14
click at [152, 51] on button "Tag" at bounding box center [147, 54] width 30 height 14
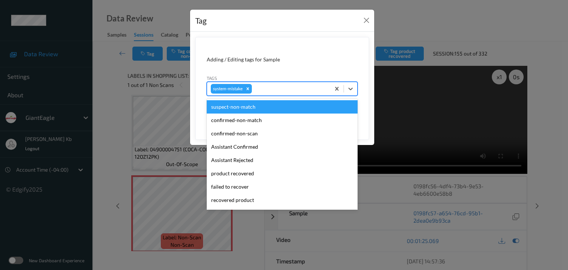
click at [264, 87] on div at bounding box center [289, 88] width 73 height 9
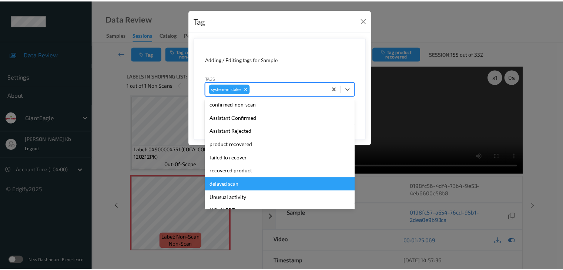
scroll to position [37, 0]
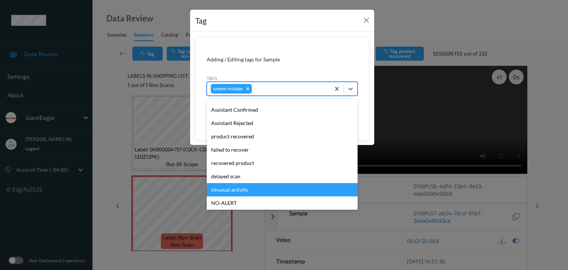
click at [239, 190] on div "Unusual activity" at bounding box center [282, 189] width 151 height 13
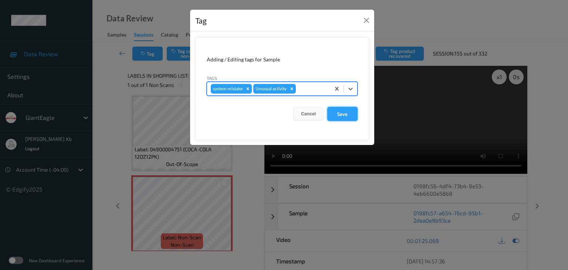
click at [339, 114] on button "Save" at bounding box center [342, 114] width 30 height 14
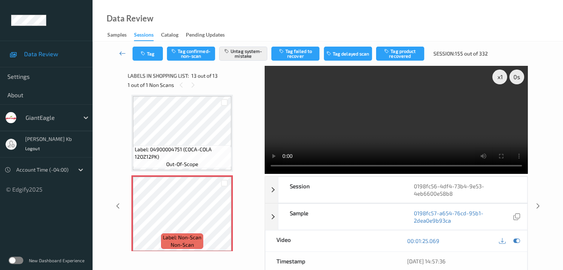
click at [121, 55] on icon at bounding box center [122, 53] width 7 height 7
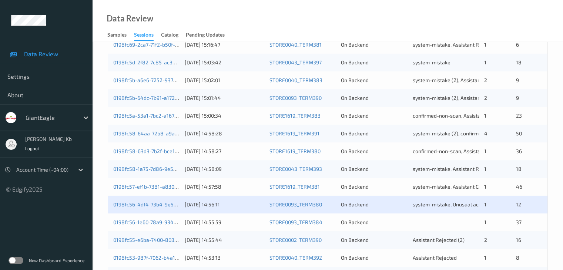
scroll to position [296, 0]
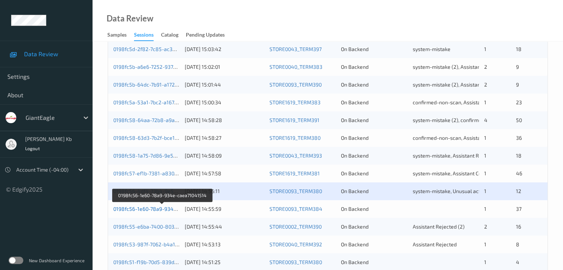
click at [161, 207] on link "0198fc56-1e60-78a9-934e-caea71041514" at bounding box center [162, 209] width 99 height 6
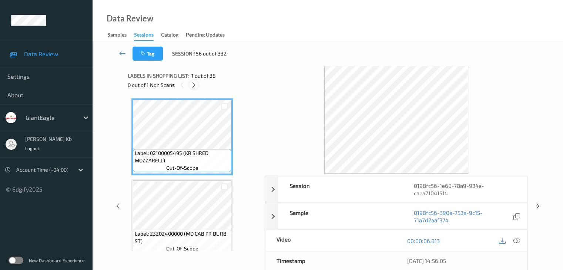
click at [194, 84] on icon at bounding box center [193, 85] width 6 height 7
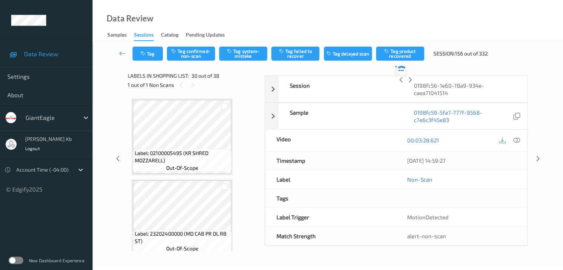
scroll to position [2261, 0]
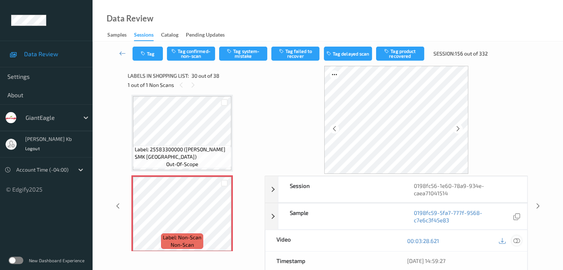
click at [517, 239] on icon at bounding box center [516, 240] width 7 height 7
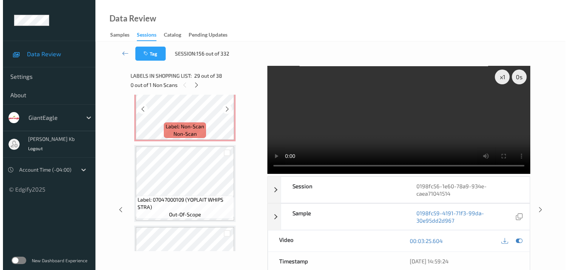
scroll to position [2335, 0]
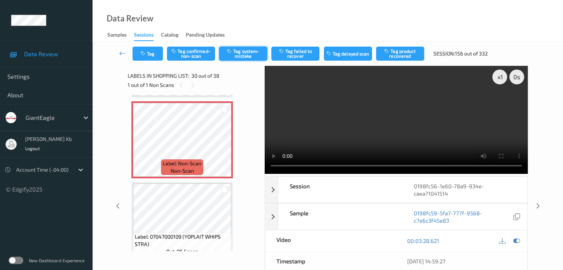
click at [249, 49] on button "Tag system-mistake" at bounding box center [243, 54] width 48 height 14
click at [151, 50] on button "Tag" at bounding box center [147, 54] width 30 height 14
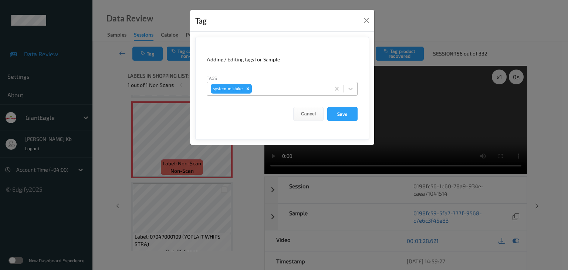
click at [279, 90] on div at bounding box center [289, 88] width 73 height 9
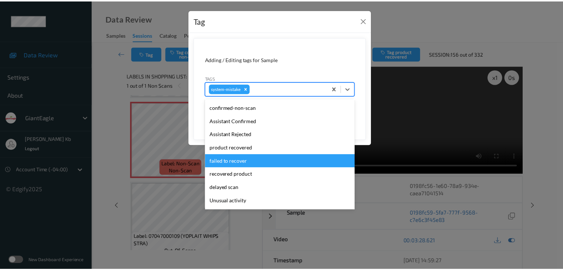
scroll to position [37, 0]
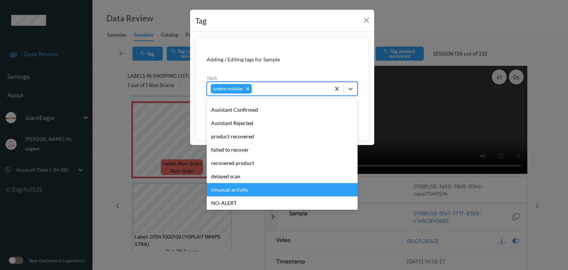
click at [244, 189] on div "Unusual activity" at bounding box center [282, 189] width 151 height 13
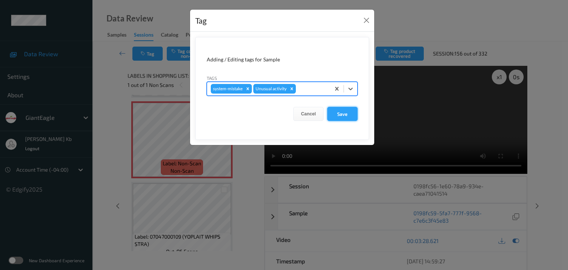
click at [348, 111] on button "Save" at bounding box center [342, 114] width 30 height 14
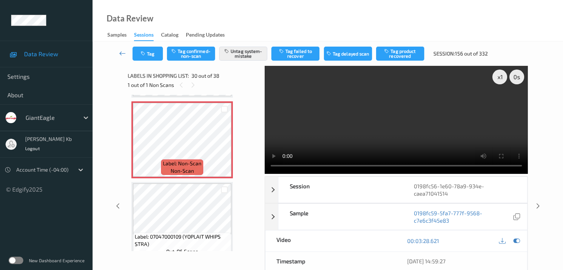
click at [123, 53] on icon at bounding box center [122, 53] width 7 height 7
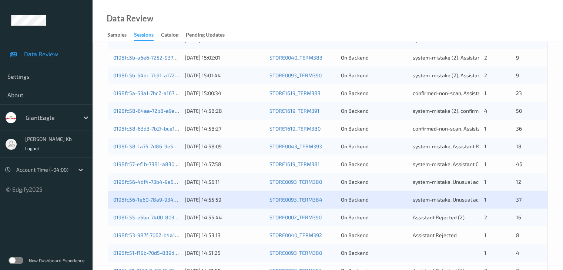
scroll to position [345, 0]
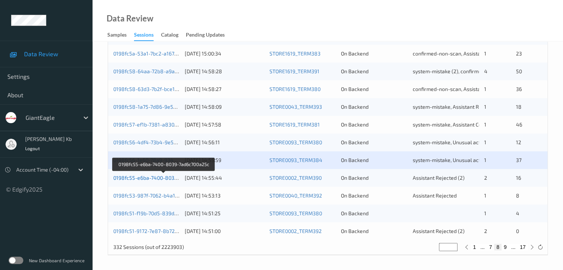
click at [159, 179] on link "0198fc55-e6ba-7400-8039-7ad6c700a25c" at bounding box center [163, 178] width 100 height 6
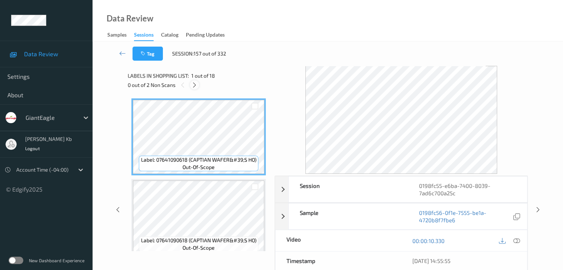
click at [195, 84] on icon at bounding box center [194, 85] width 6 height 7
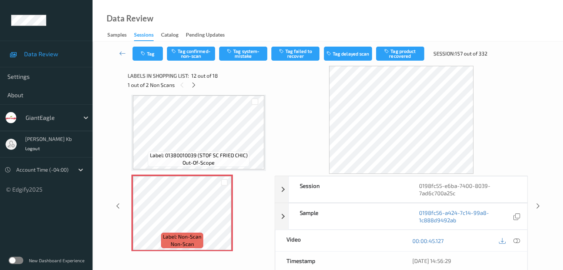
scroll to position [810, 0]
click at [516, 242] on icon at bounding box center [516, 240] width 7 height 7
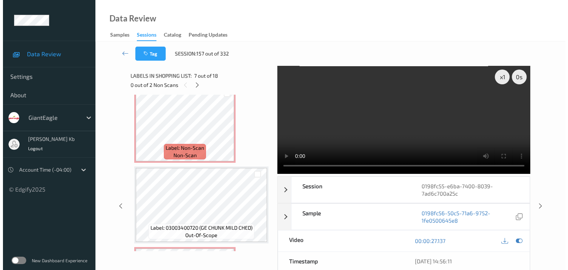
scroll to position [888, 0]
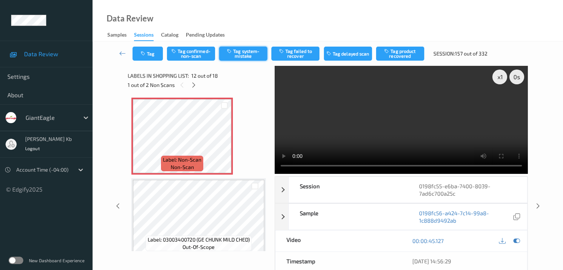
click at [244, 55] on button "Tag system-mistake" at bounding box center [243, 54] width 48 height 14
click at [154, 53] on button "Tag" at bounding box center [147, 54] width 30 height 14
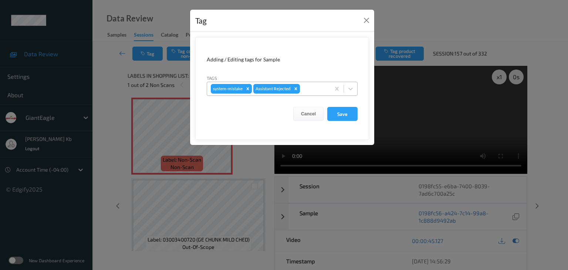
click at [313, 87] on div at bounding box center [313, 88] width 25 height 9
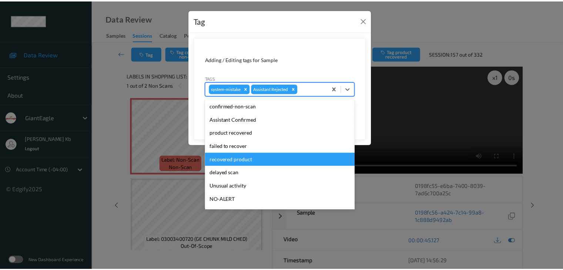
scroll to position [37, 0]
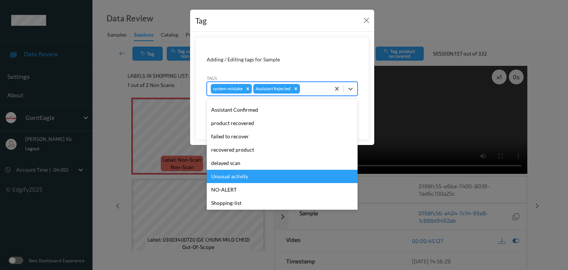
click at [247, 176] on div "Unusual activity" at bounding box center [282, 176] width 151 height 13
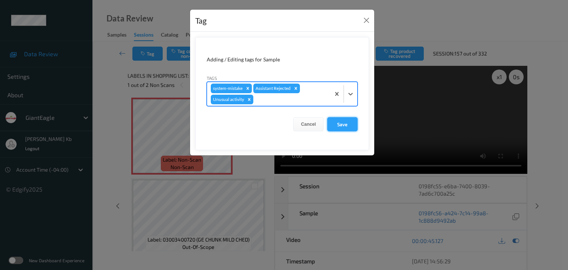
click at [341, 122] on button "Save" at bounding box center [342, 124] width 30 height 14
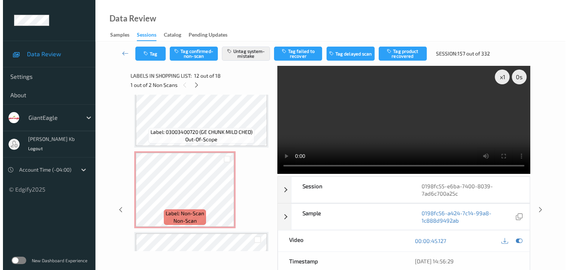
scroll to position [999, 0]
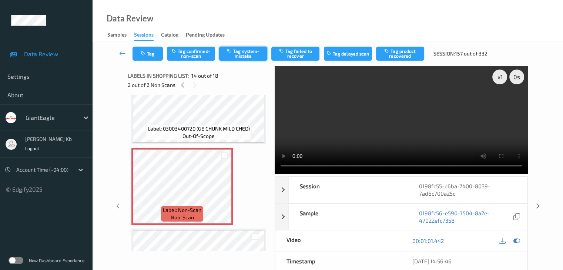
click at [252, 53] on button "Tag system-mistake" at bounding box center [243, 54] width 48 height 14
click at [158, 53] on button "Tag" at bounding box center [147, 54] width 30 height 14
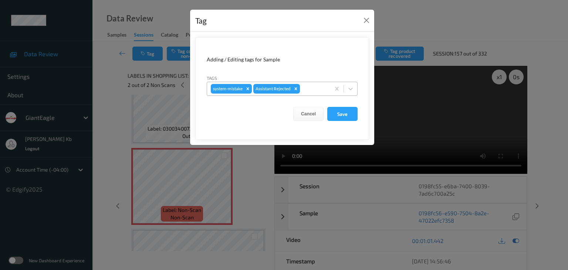
click at [315, 88] on div at bounding box center [313, 88] width 25 height 9
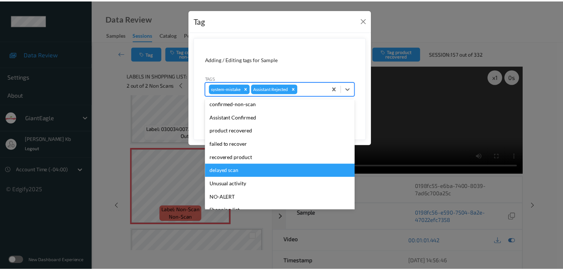
scroll to position [37, 0]
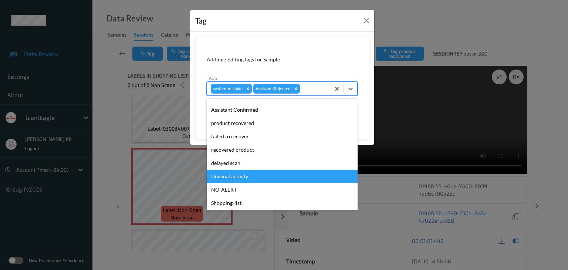
click at [239, 177] on div "Unusual activity" at bounding box center [282, 176] width 151 height 13
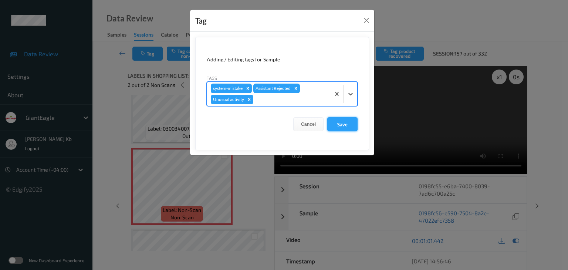
click at [339, 123] on button "Save" at bounding box center [342, 124] width 30 height 14
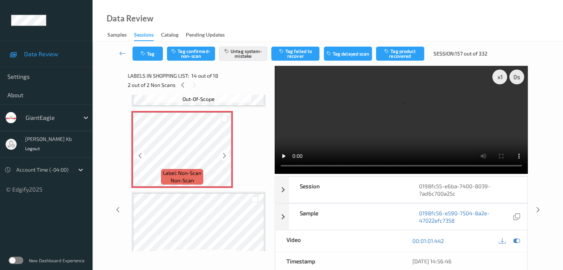
scroll to position [999, 0]
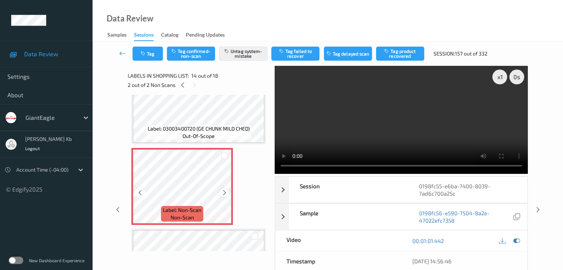
click at [223, 191] on icon at bounding box center [224, 192] width 6 height 7
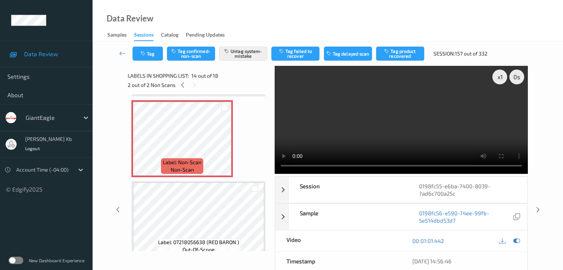
scroll to position [1036, 0]
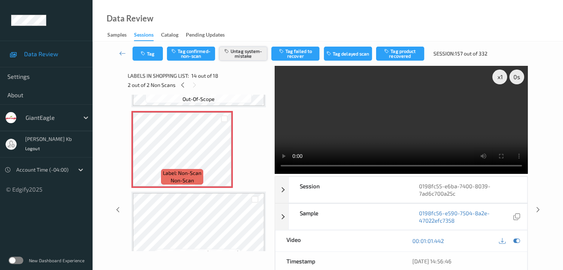
click at [241, 52] on button "Untag system-mistake" at bounding box center [243, 54] width 48 height 14
click at [157, 50] on button "Tag" at bounding box center [147, 54] width 30 height 14
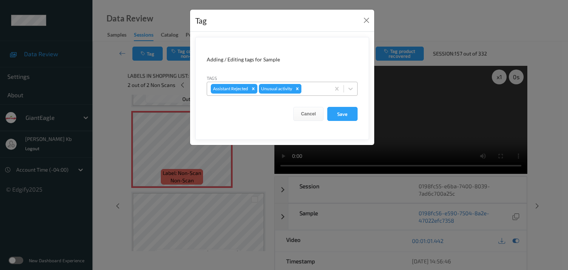
click at [298, 88] on icon "Remove Unusual activity" at bounding box center [297, 88] width 5 height 5
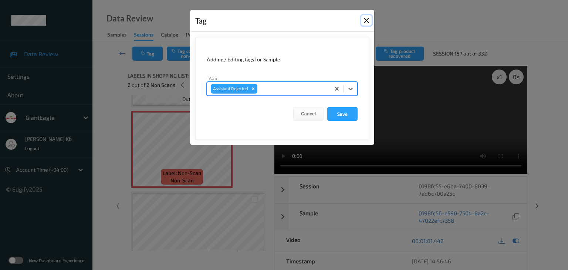
click at [368, 21] on button "Close" at bounding box center [366, 20] width 10 height 10
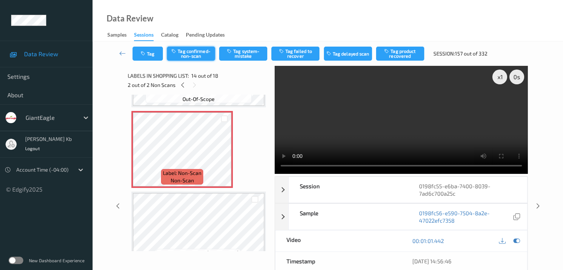
click at [200, 53] on button "Tag confirmed-non-scan" at bounding box center [191, 54] width 48 height 14
click at [299, 54] on button "Tag failed to recover" at bounding box center [295, 54] width 48 height 14
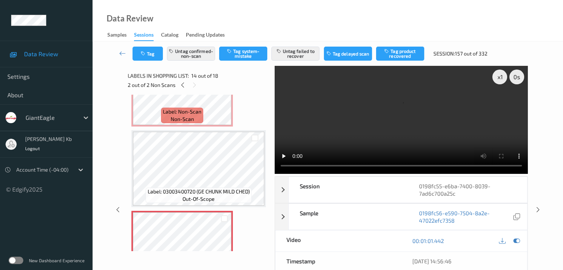
scroll to position [925, 0]
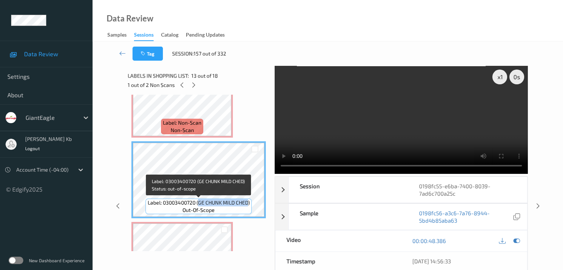
drag, startPoint x: 198, startPoint y: 202, endPoint x: 248, endPoint y: 203, distance: 50.3
click at [248, 203] on span "Label: 03003400720 (GE CHUNK MILD CHED)" at bounding box center [199, 202] width 102 height 7
copy span "GE CHUNK MILD CHED"
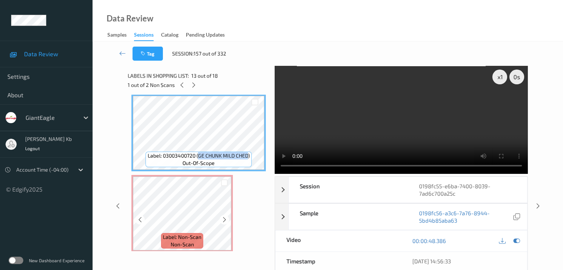
scroll to position [999, 0]
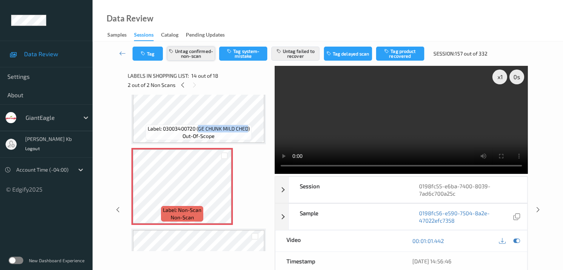
click at [200, 52] on button "Untag confirmed-non-scan" at bounding box center [191, 54] width 48 height 14
click at [302, 54] on button "Untag failed to recover" at bounding box center [295, 54] width 48 height 14
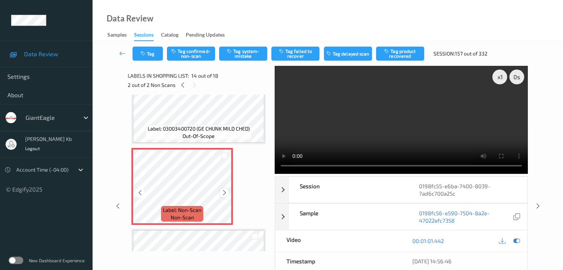
click at [225, 192] on icon at bounding box center [224, 192] width 6 height 7
click at [246, 54] on button "Tag system-mistake" at bounding box center [243, 54] width 48 height 14
click at [150, 50] on button "Tag" at bounding box center [147, 54] width 30 height 14
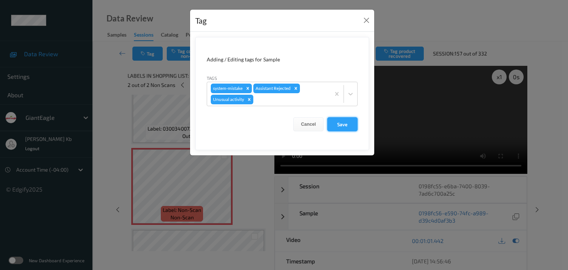
click at [346, 124] on button "Save" at bounding box center [342, 124] width 30 height 14
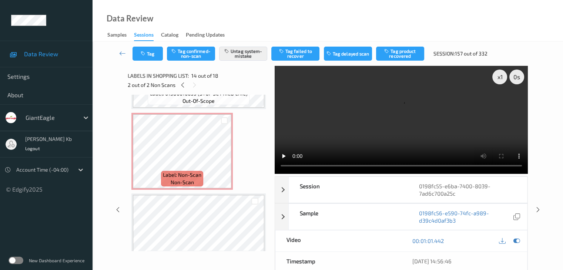
scroll to position [851, 0]
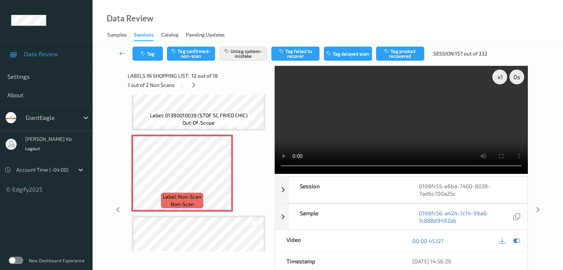
drag, startPoint x: 121, startPoint y: 52, endPoint x: 128, endPoint y: 42, distance: 11.8
click at [122, 52] on icon at bounding box center [122, 53] width 7 height 7
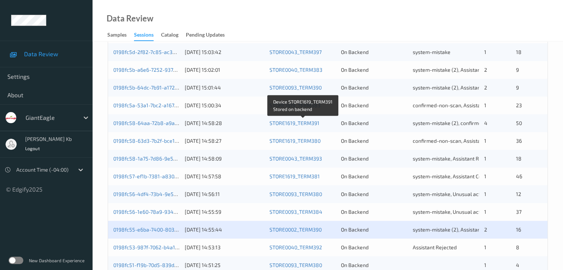
scroll to position [345, 0]
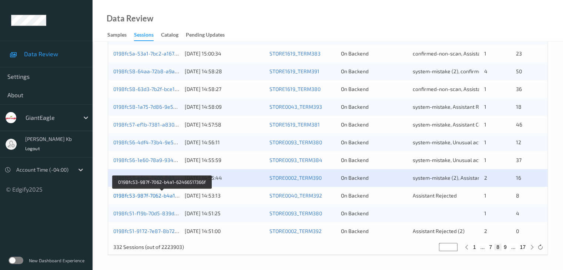
click at [151, 194] on link "0198fc53-987f-7062-b4a1-62466517366f" at bounding box center [162, 195] width 98 height 6
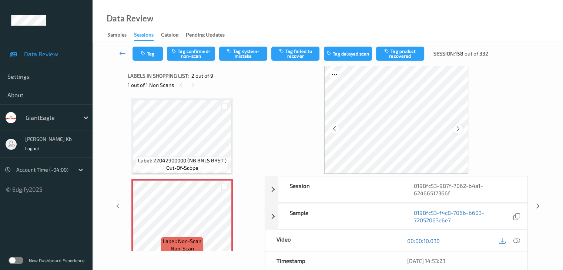
click at [457, 129] on icon at bounding box center [458, 128] width 6 height 7
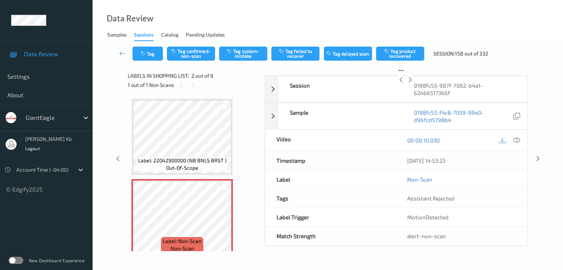
click at [413, 83] on icon at bounding box center [410, 80] width 6 height 7
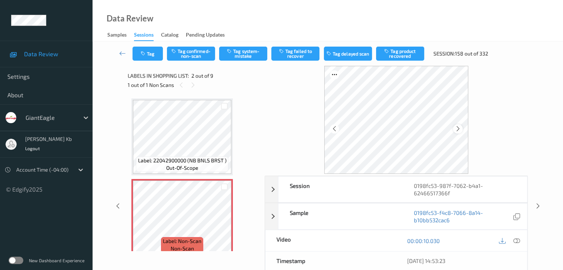
click at [459, 131] on icon at bounding box center [458, 128] width 6 height 7
click at [459, 129] on icon at bounding box center [458, 128] width 6 height 7
click at [522, 241] on div "00:00:10.030" at bounding box center [461, 240] width 131 height 21
click at [515, 240] on icon at bounding box center [516, 240] width 7 height 7
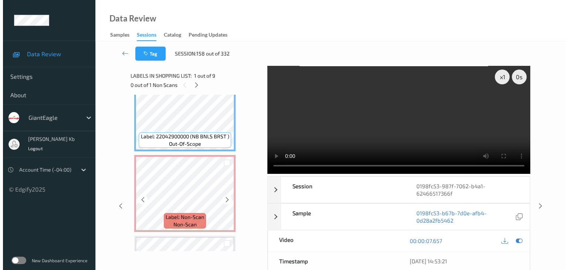
scroll to position [37, 0]
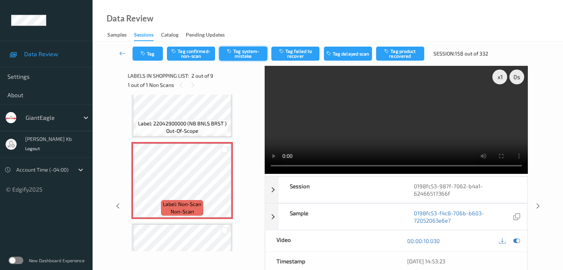
click at [248, 52] on button "Tag system-mistake" at bounding box center [243, 54] width 48 height 14
click at [152, 54] on button "Tag" at bounding box center [147, 54] width 30 height 14
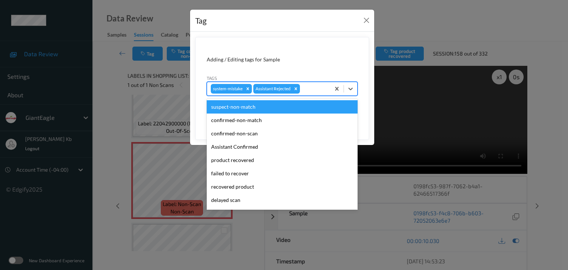
click at [310, 87] on div at bounding box center [313, 88] width 25 height 9
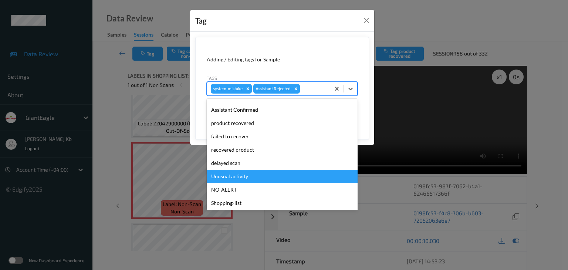
click at [237, 176] on div "Unusual activity" at bounding box center [282, 176] width 151 height 13
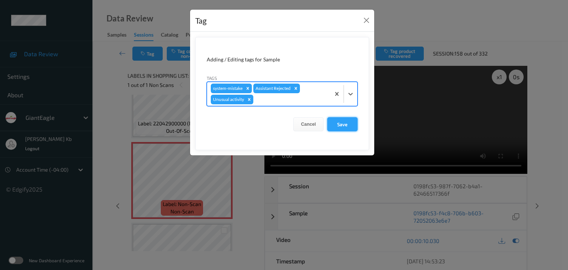
click at [346, 123] on button "Save" at bounding box center [342, 124] width 30 height 14
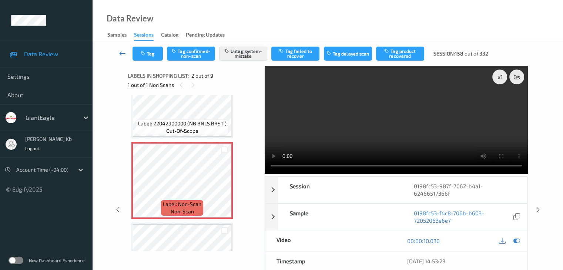
click at [122, 51] on icon at bounding box center [122, 53] width 7 height 7
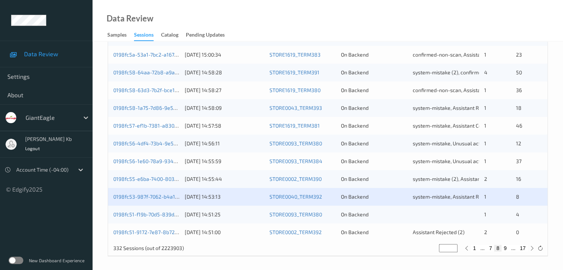
scroll to position [345, 0]
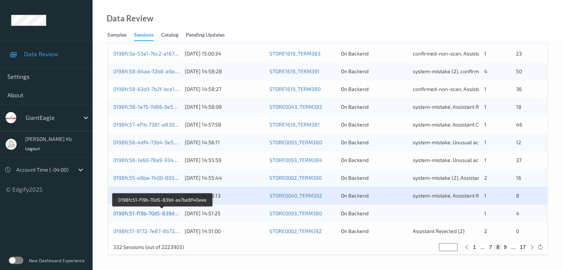
click at [162, 213] on link "0198fc51-f19b-70d5-839d-aa7be8f40eee" at bounding box center [162, 213] width 98 height 6
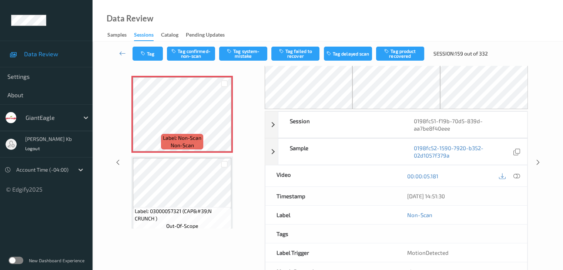
scroll to position [11, 0]
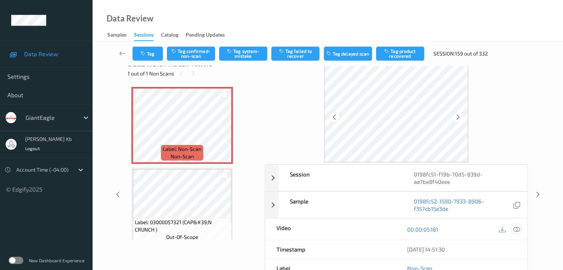
click at [516, 230] on icon at bounding box center [516, 229] width 7 height 7
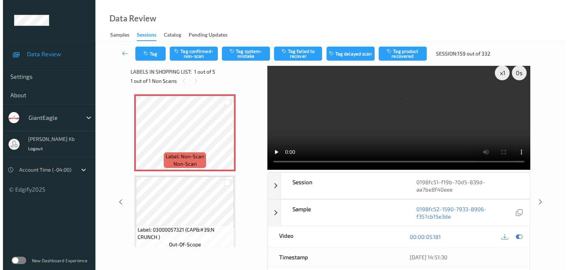
scroll to position [0, 0]
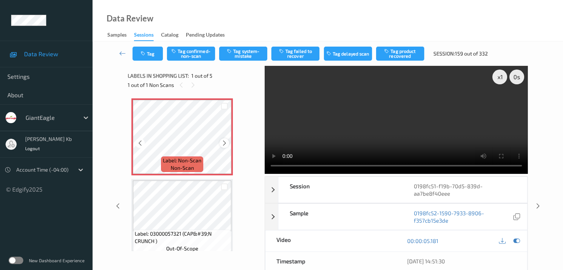
click at [223, 142] on icon at bounding box center [224, 143] width 6 height 7
click at [224, 142] on icon at bounding box center [224, 143] width 6 height 7
click at [249, 51] on button "Tag system-mistake" at bounding box center [243, 54] width 48 height 14
click at [156, 52] on button "Tag" at bounding box center [147, 54] width 30 height 14
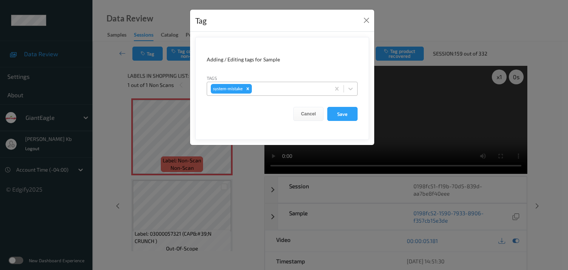
click at [270, 89] on div at bounding box center [289, 88] width 73 height 9
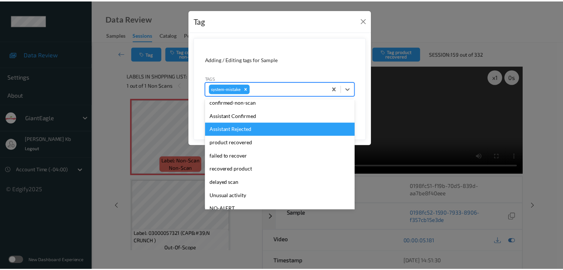
scroll to position [37, 0]
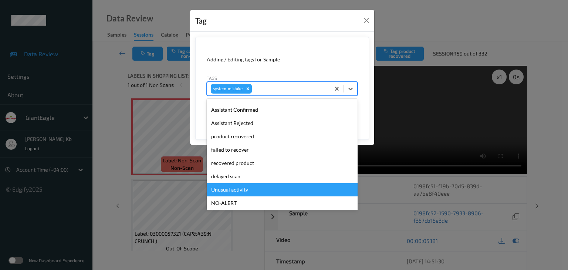
click at [239, 189] on div "Unusual activity" at bounding box center [282, 189] width 151 height 13
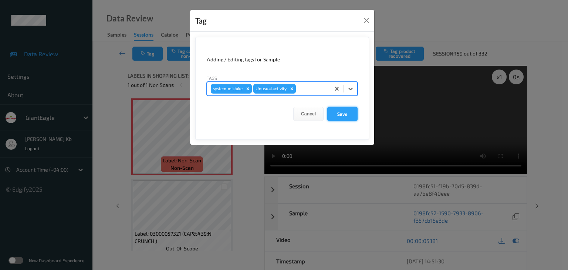
click at [345, 113] on button "Save" at bounding box center [342, 114] width 30 height 14
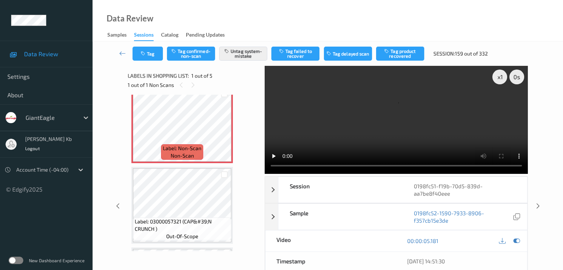
scroll to position [0, 0]
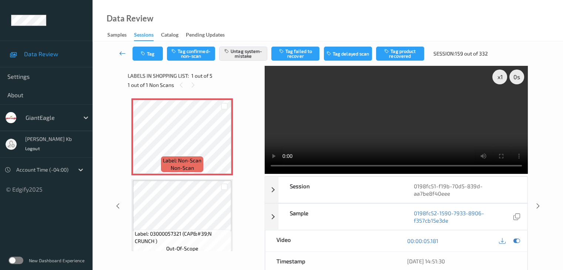
click at [120, 51] on icon at bounding box center [122, 53] width 7 height 7
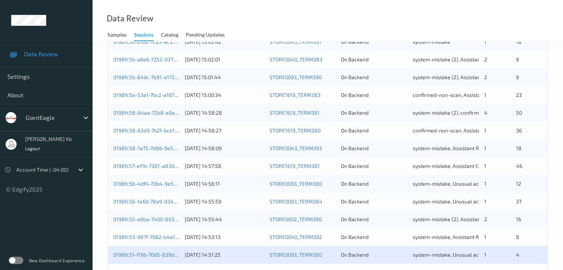
scroll to position [345, 0]
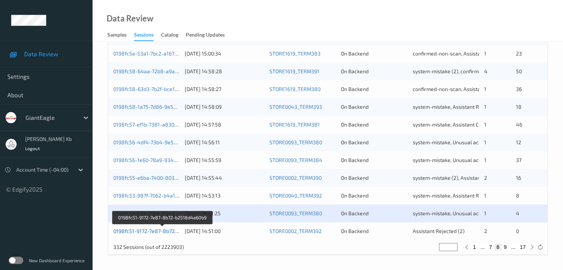
click at [157, 230] on link "0198fc51-9172-7e87-8b72-b2518d4a60b9" at bounding box center [162, 231] width 99 height 6
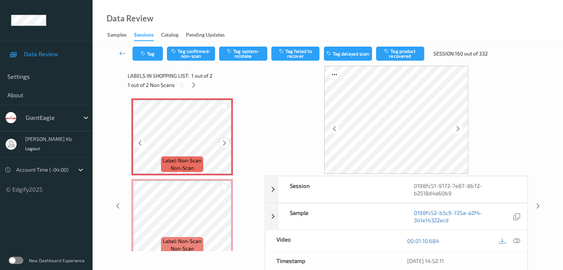
click at [226, 144] on icon at bounding box center [224, 143] width 6 height 7
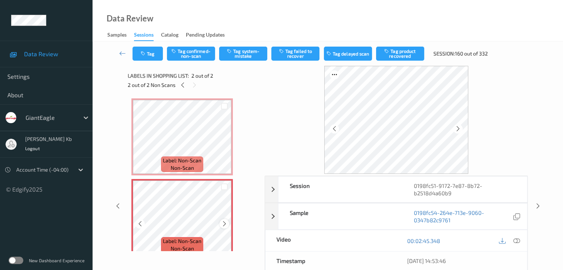
click at [222, 224] on icon at bounding box center [224, 223] width 6 height 7
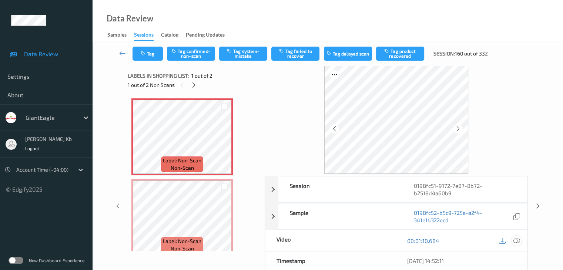
click at [517, 239] on icon at bounding box center [516, 240] width 7 height 7
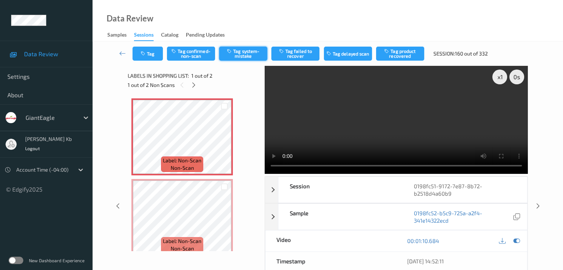
click at [246, 55] on button "Tag system-mistake" at bounding box center [243, 54] width 48 height 14
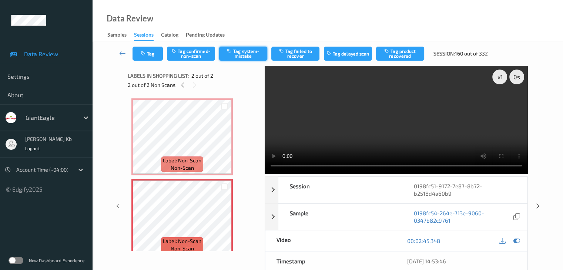
click at [244, 54] on button "Tag system-mistake" at bounding box center [243, 54] width 48 height 14
click at [123, 53] on icon at bounding box center [122, 53] width 7 height 7
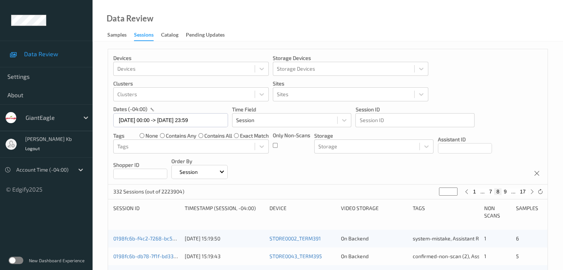
click at [522, 191] on button "17" at bounding box center [522, 191] width 10 height 7
type input "**"
click at [507, 191] on button "16" at bounding box center [506, 191] width 10 height 7
type input "**"
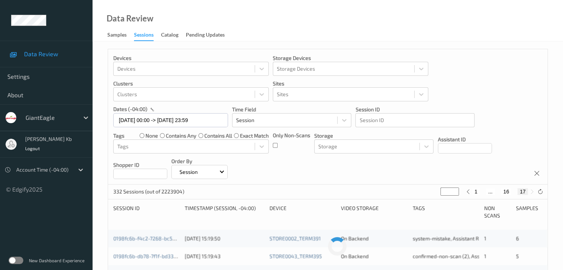
type input "**"
click at [497, 192] on button "15" at bounding box center [497, 191] width 10 height 7
type input "**"
click at [494, 192] on button "14" at bounding box center [492, 191] width 10 height 7
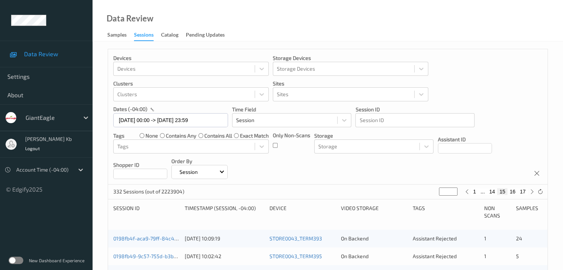
type input "**"
click at [484, 191] on button "13" at bounding box center [483, 191] width 10 height 7
type input "**"
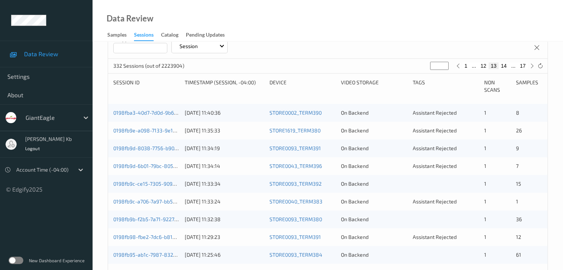
scroll to position [123, 0]
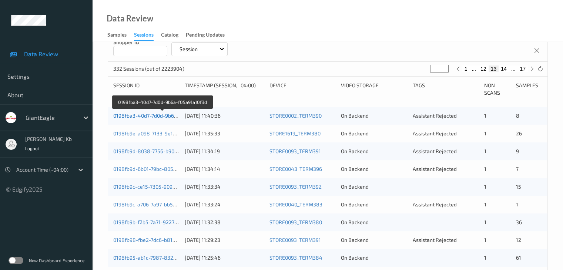
click at [156, 116] on link "0198fba3-40d7-7d0d-9b6a-f05a91a10f3d" at bounding box center [162, 115] width 98 height 6
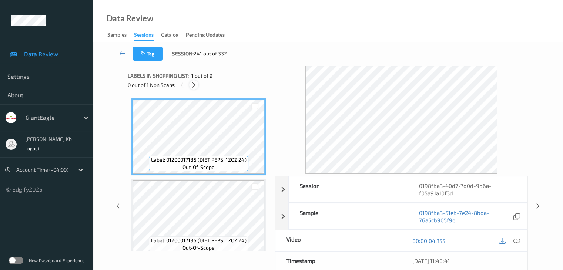
click at [194, 85] on icon at bounding box center [193, 85] width 6 height 7
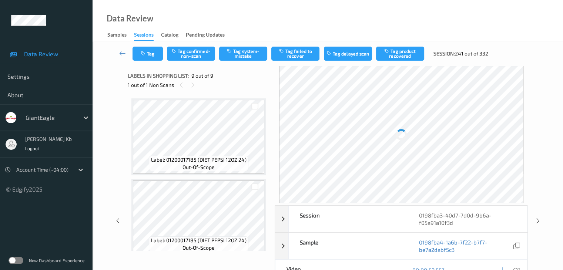
scroll to position [568, 0]
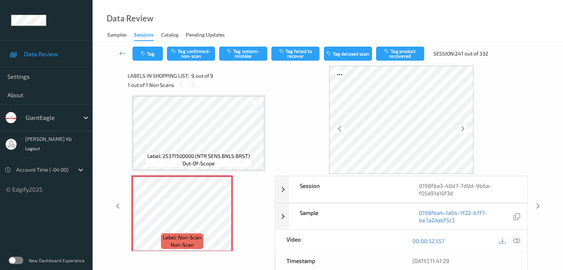
click at [517, 242] on icon at bounding box center [516, 240] width 7 height 7
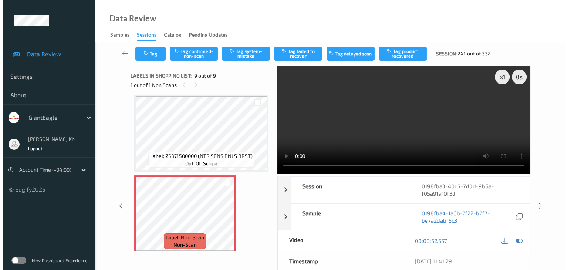
scroll to position [573, 0]
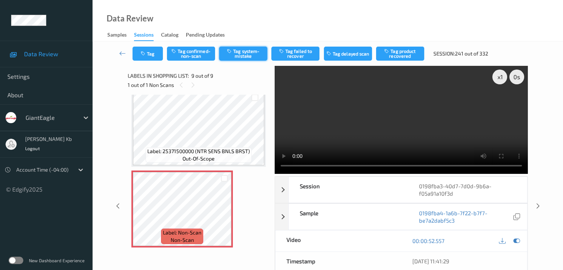
click at [238, 55] on button "Tag system-mistake" at bounding box center [243, 54] width 48 height 14
click at [157, 51] on button "Tag" at bounding box center [147, 54] width 30 height 14
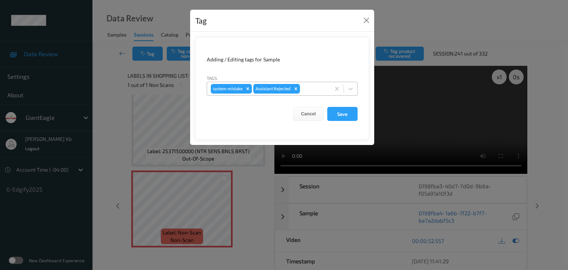
click at [314, 88] on div at bounding box center [313, 88] width 25 height 9
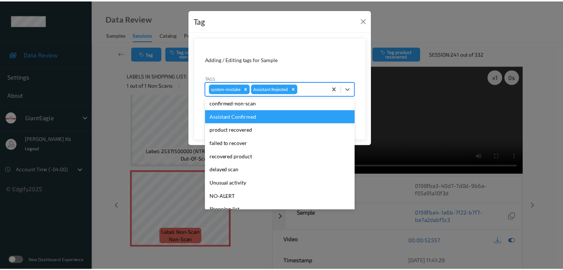
scroll to position [37, 0]
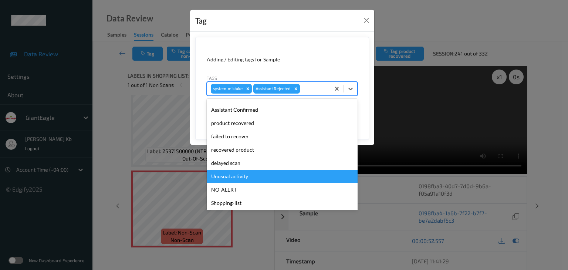
click at [237, 177] on div "Unusual activity" at bounding box center [282, 176] width 151 height 13
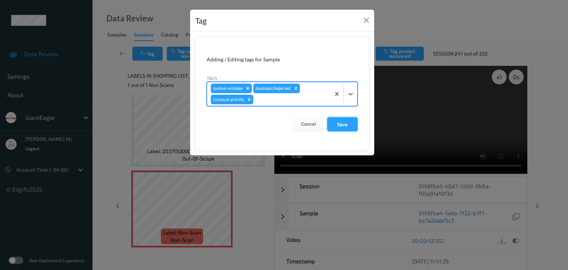
click at [340, 122] on button "Save" at bounding box center [342, 124] width 30 height 14
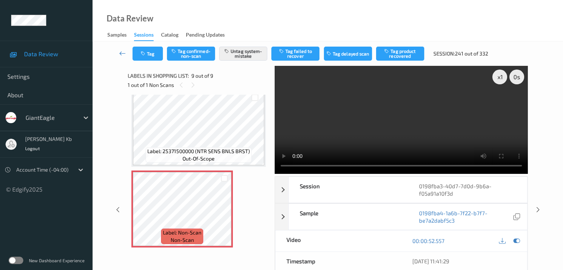
click at [120, 53] on icon at bounding box center [122, 53] width 7 height 7
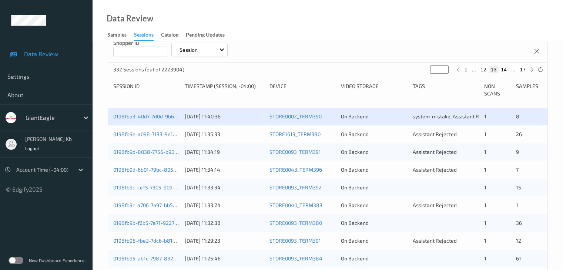
scroll to position [111, 0]
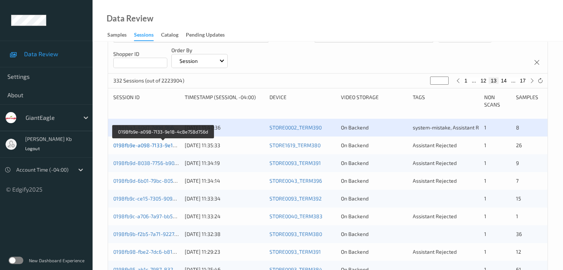
click at [156, 146] on link "0198fb9e-a098-7133-9e18-4c8e758d756d" at bounding box center [163, 145] width 101 height 6
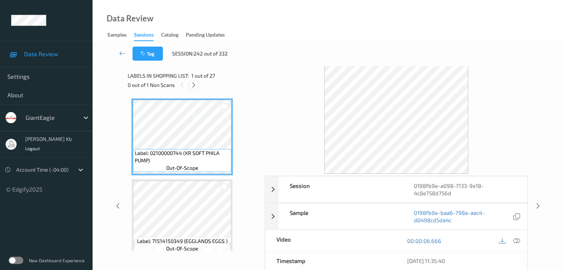
click at [196, 85] on icon at bounding box center [193, 85] width 6 height 7
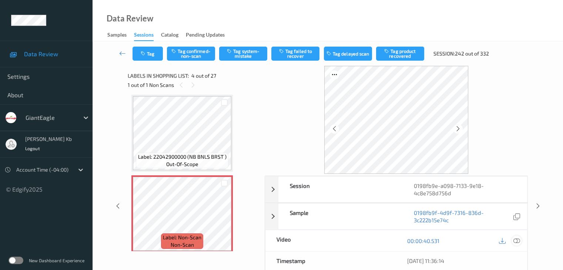
click at [516, 240] on icon at bounding box center [516, 240] width 7 height 7
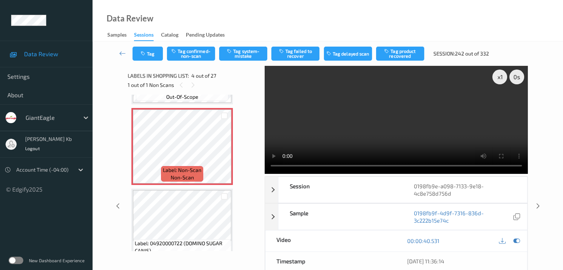
scroll to position [222, 0]
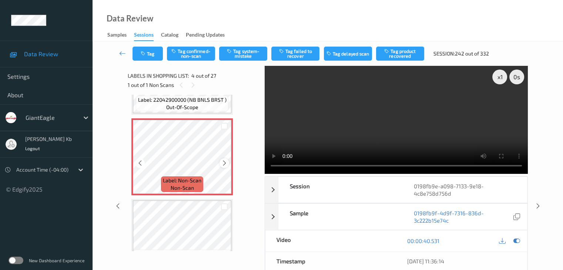
click at [223, 163] on icon at bounding box center [224, 163] width 6 height 7
click at [222, 162] on icon at bounding box center [224, 163] width 6 height 7
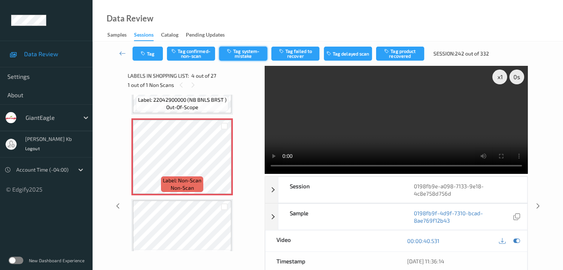
click at [249, 55] on button "Tag system-mistake" at bounding box center [243, 54] width 48 height 14
click at [123, 53] on icon at bounding box center [122, 53] width 7 height 7
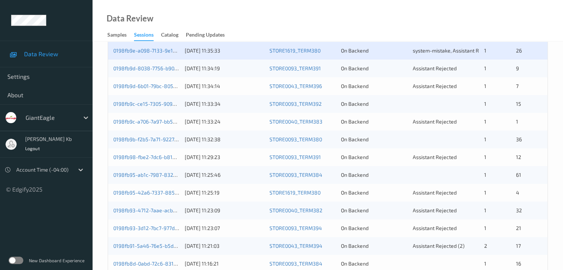
scroll to position [148, 0]
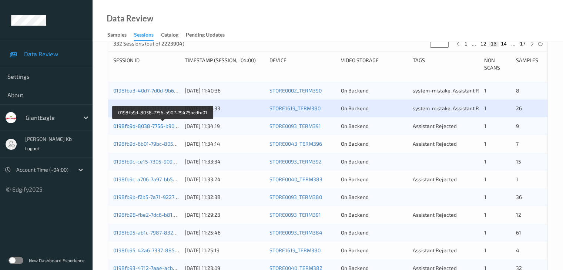
click at [150, 126] on link "0198fb9d-8038-7756-b907-79425acdfe01" at bounding box center [162, 126] width 99 height 6
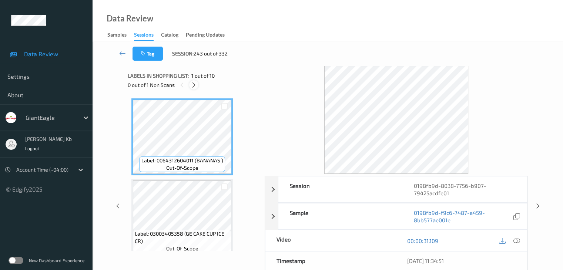
drag, startPoint x: 195, startPoint y: 84, endPoint x: 196, endPoint y: 88, distance: 3.8
click at [195, 84] on icon at bounding box center [193, 85] width 6 height 7
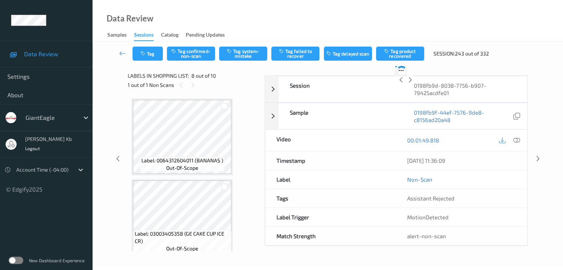
scroll to position [487, 0]
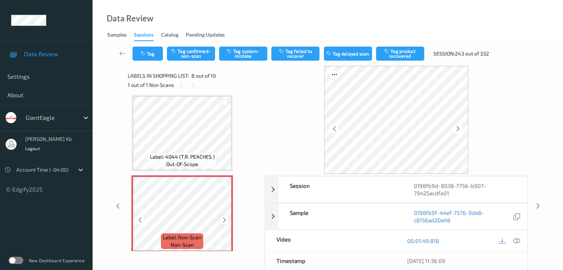
click at [228, 222] on div at bounding box center [223, 219] width 9 height 9
click at [226, 221] on icon at bounding box center [224, 220] width 6 height 7
click at [517, 239] on icon at bounding box center [516, 240] width 7 height 7
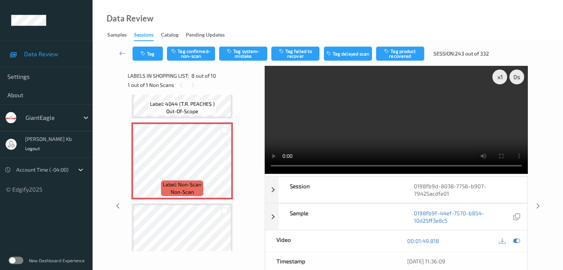
scroll to position [524, 0]
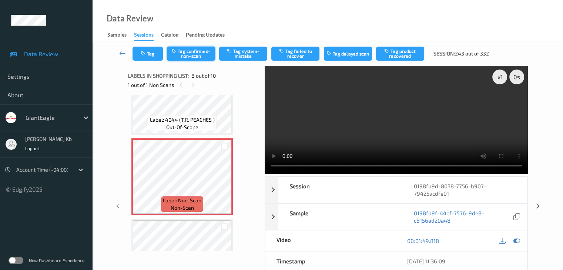
click at [201, 53] on button "Tag confirmed-non-scan" at bounding box center [191, 54] width 48 height 14
click at [397, 54] on button "Tag product recovered" at bounding box center [400, 54] width 48 height 14
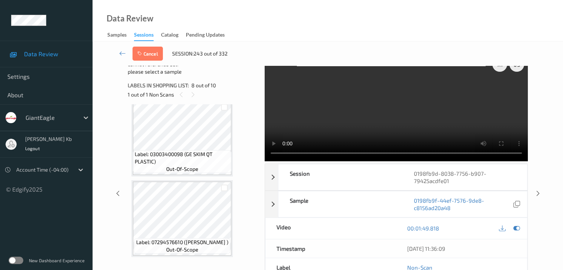
scroll to position [0, 0]
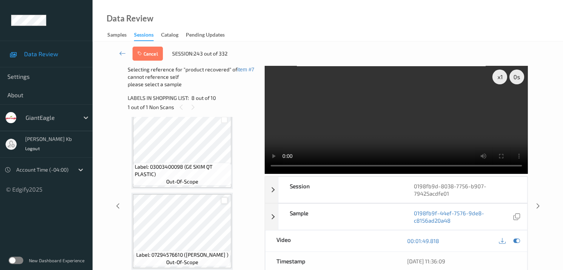
click at [225, 200] on div at bounding box center [224, 200] width 7 height 7
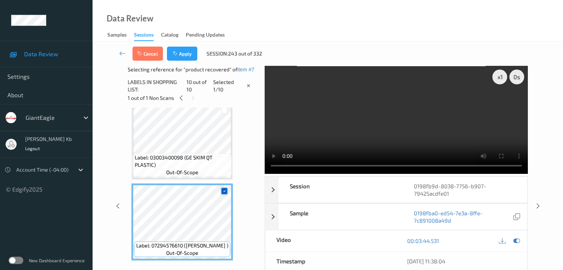
scroll to position [654, 0]
click at [184, 54] on button "Apply" at bounding box center [182, 54] width 30 height 14
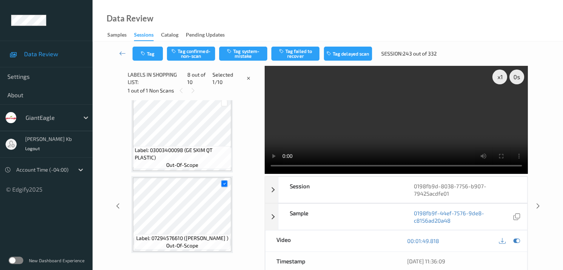
scroll to position [487, 0]
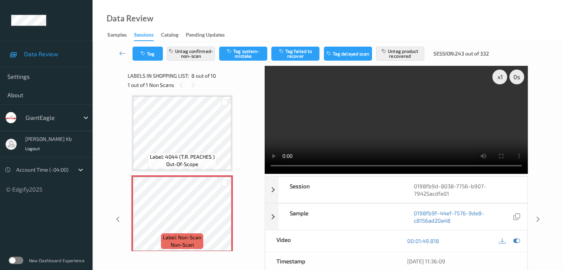
drag, startPoint x: 123, startPoint y: 51, endPoint x: 131, endPoint y: 28, distance: 23.6
click at [123, 51] on icon at bounding box center [122, 53] width 7 height 7
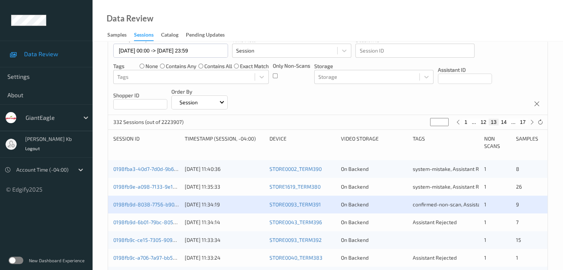
scroll to position [111, 0]
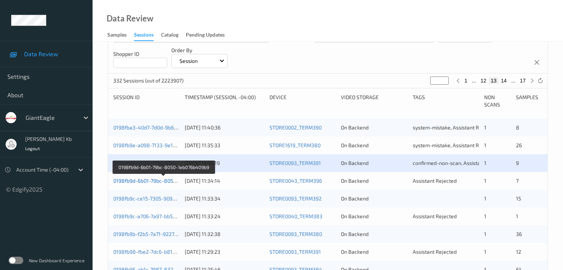
click at [160, 180] on link "0198fb9d-6b01-79bc-8050-1eb076b409b9" at bounding box center [163, 181] width 100 height 6
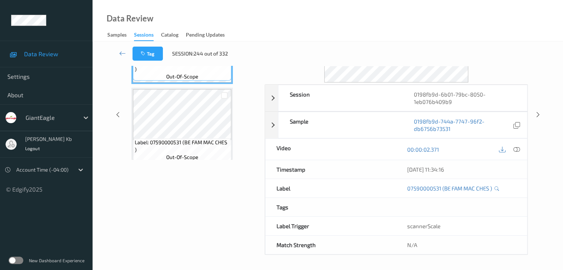
scroll to position [90, 0]
drag, startPoint x: 153, startPoint y: 0, endPoint x: 385, endPoint y: 17, distance: 231.8
click at [385, 17] on div "Data Review Samples Sessions Catalog Pending Updates" at bounding box center [327, 20] width 470 height 41
drag, startPoint x: 250, startPoint y: 0, endPoint x: 398, endPoint y: 14, distance: 148.6
click at [398, 14] on div "Data Review Samples Sessions Catalog Pending Updates" at bounding box center [327, 20] width 470 height 41
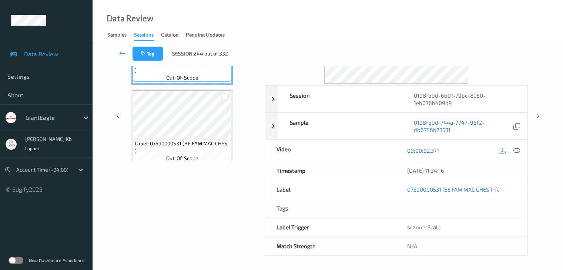
drag, startPoint x: 217, startPoint y: 0, endPoint x: 404, endPoint y: 26, distance: 188.2
click at [415, 29] on div "Data Review Samples Sessions Catalog Pending Updates" at bounding box center [327, 20] width 470 height 41
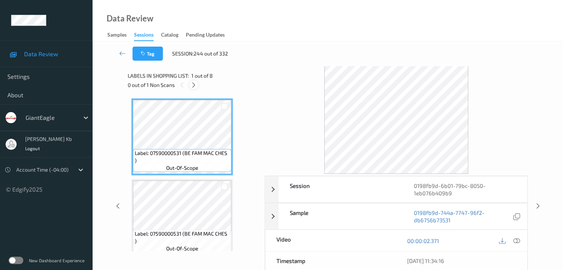
click at [196, 83] on icon at bounding box center [193, 85] width 6 height 7
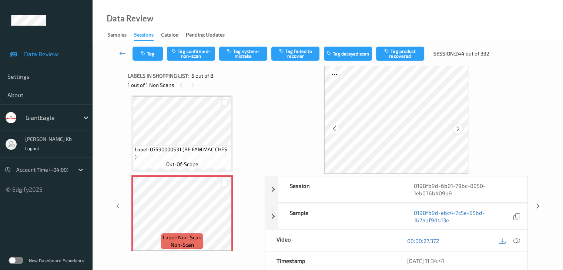
click at [459, 127] on icon at bounding box center [458, 128] width 6 height 7
click at [514, 239] on icon at bounding box center [516, 240] width 7 height 7
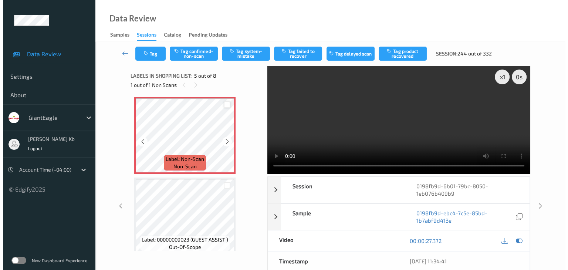
scroll to position [333, 0]
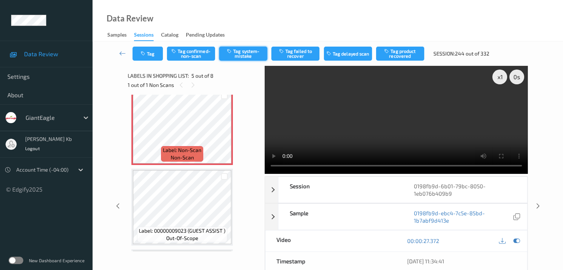
click at [250, 52] on button "Tag system-mistake" at bounding box center [243, 54] width 48 height 14
click at [156, 52] on button "Tag" at bounding box center [147, 54] width 30 height 14
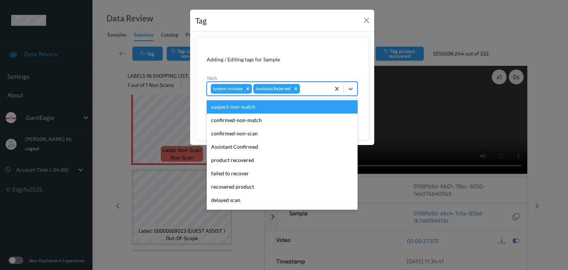
click at [310, 88] on div at bounding box center [313, 88] width 25 height 9
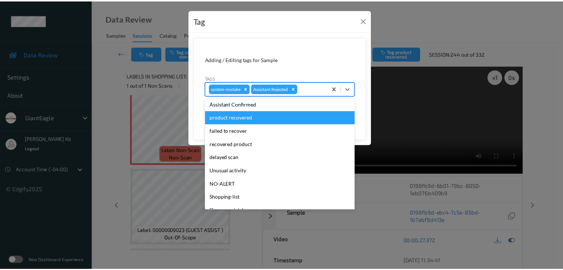
scroll to position [65, 0]
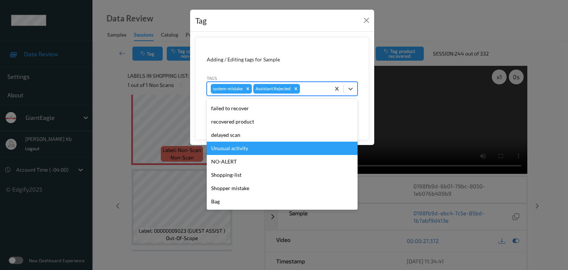
click at [239, 147] on div "Unusual activity" at bounding box center [282, 148] width 151 height 13
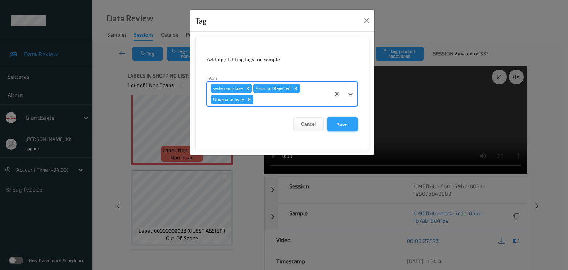
click at [346, 125] on button "Save" at bounding box center [342, 124] width 30 height 14
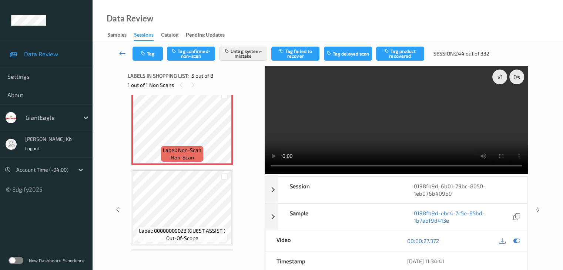
click at [122, 53] on icon at bounding box center [122, 53] width 7 height 7
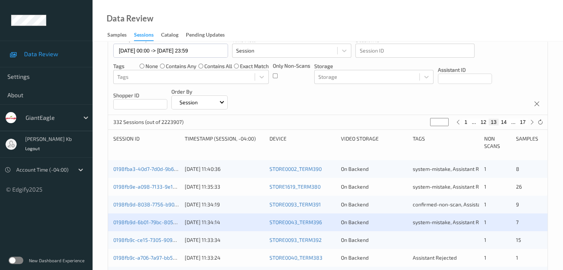
scroll to position [111, 0]
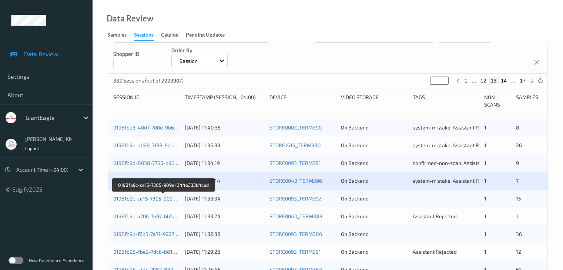
click at [150, 198] on link "0198fb9c-ce15-7305-909e-044e333b4ced" at bounding box center [163, 198] width 101 height 6
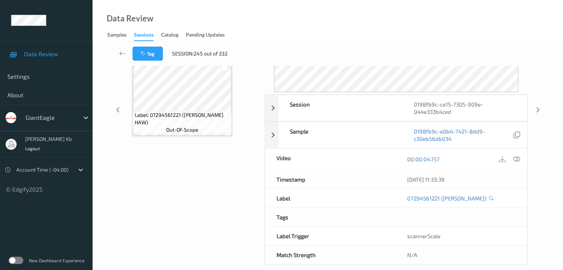
scroll to position [90, 0]
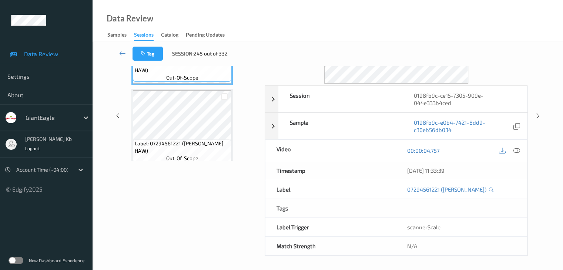
drag, startPoint x: 187, startPoint y: 1, endPoint x: 392, endPoint y: 11, distance: 205.9
click at [394, 11] on div "Data Review Samples Sessions Catalog Pending Updates" at bounding box center [327, 20] width 470 height 41
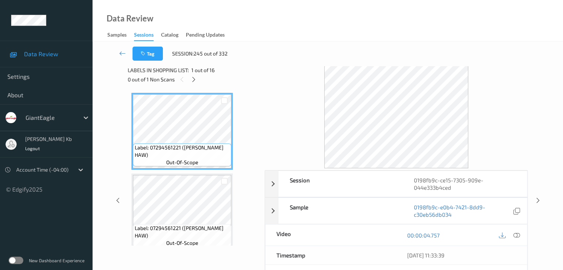
scroll to position [0, 0]
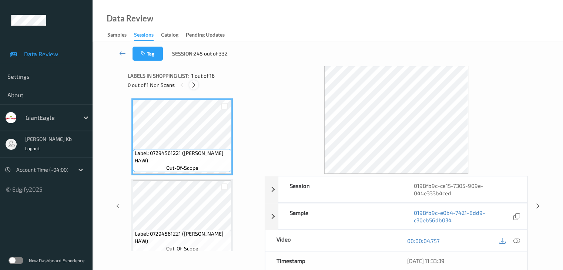
click at [195, 85] on icon at bounding box center [193, 85] width 6 height 7
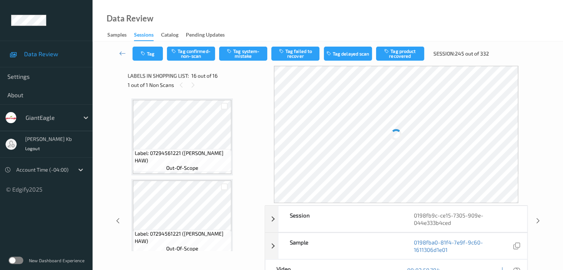
scroll to position [1133, 0]
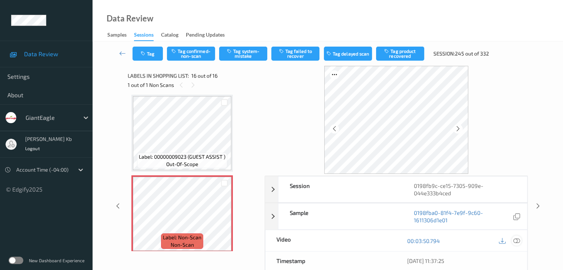
click at [517, 241] on icon at bounding box center [516, 240] width 7 height 7
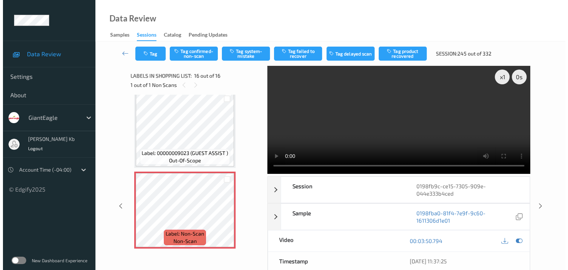
scroll to position [1137, 0]
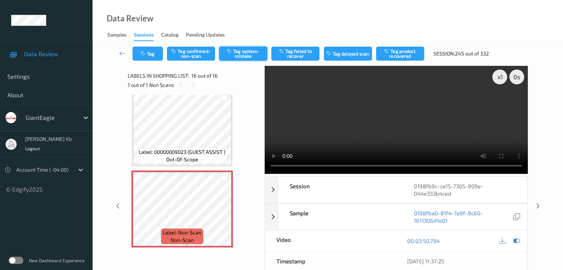
click at [248, 52] on button "Tag system-mistake" at bounding box center [243, 54] width 48 height 14
click at [154, 49] on button "Tag" at bounding box center [147, 54] width 30 height 14
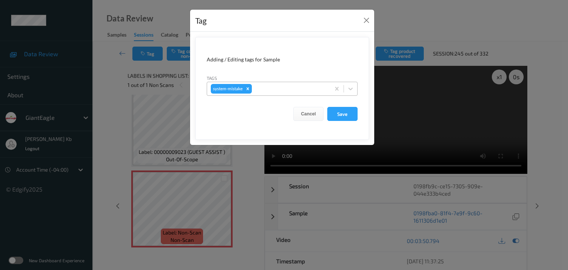
click at [262, 87] on div at bounding box center [289, 88] width 73 height 9
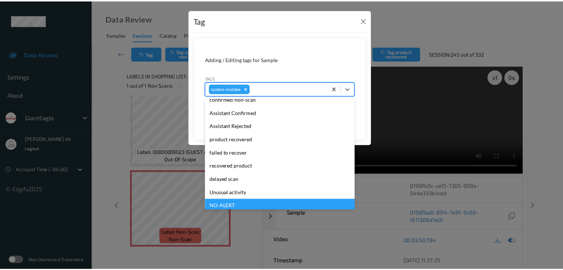
scroll to position [74, 0]
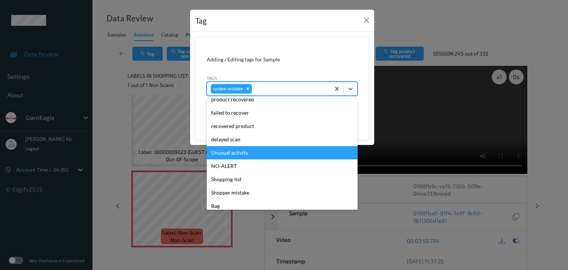
click at [246, 154] on div "Unusual activity" at bounding box center [282, 152] width 151 height 13
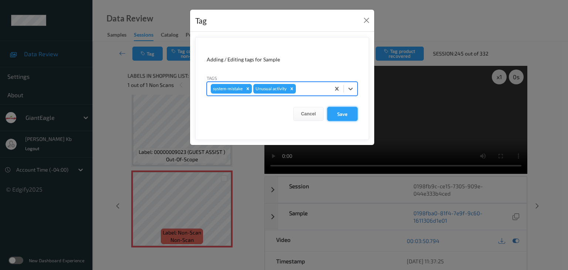
click at [343, 115] on button "Save" at bounding box center [342, 114] width 30 height 14
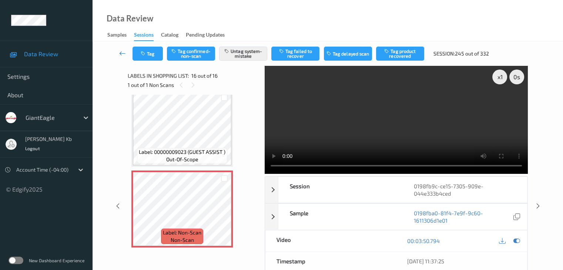
click at [123, 54] on icon at bounding box center [122, 53] width 7 height 7
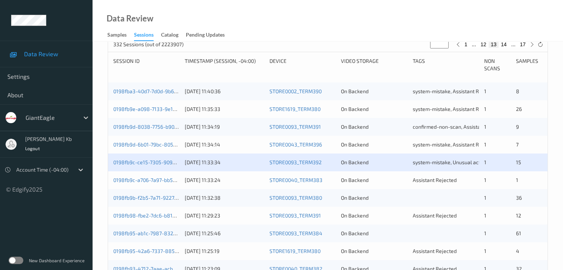
scroll to position [148, 0]
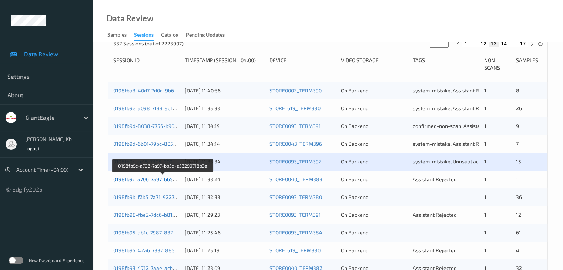
click at [156, 179] on link "0198fb9c-a706-7a97-bb5d-e53290718b3e" at bounding box center [162, 179] width 99 height 6
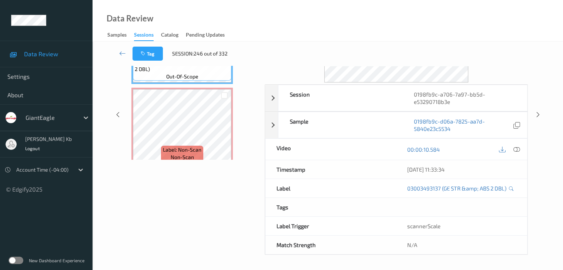
scroll to position [90, 0]
